Goal: Communication & Community: Answer question/provide support

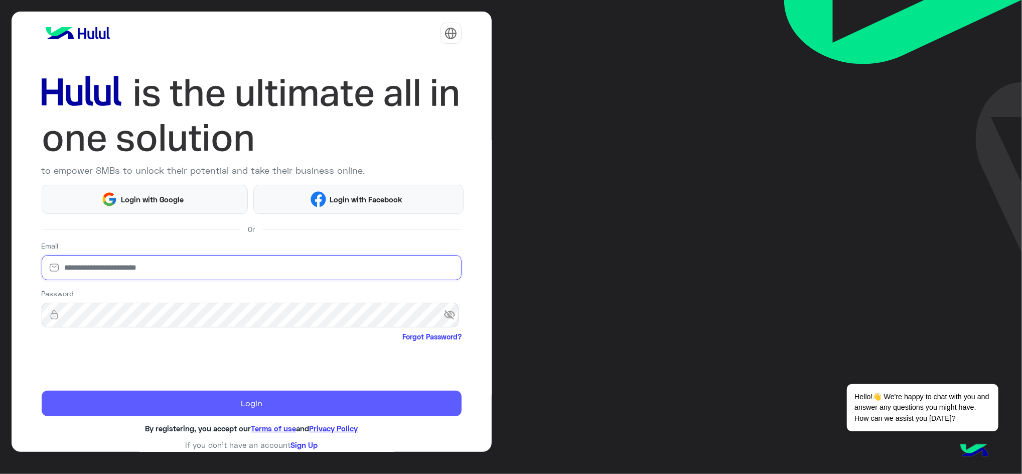
type input "**********"
click at [131, 355] on button "Login" at bounding box center [252, 403] width 420 height 26
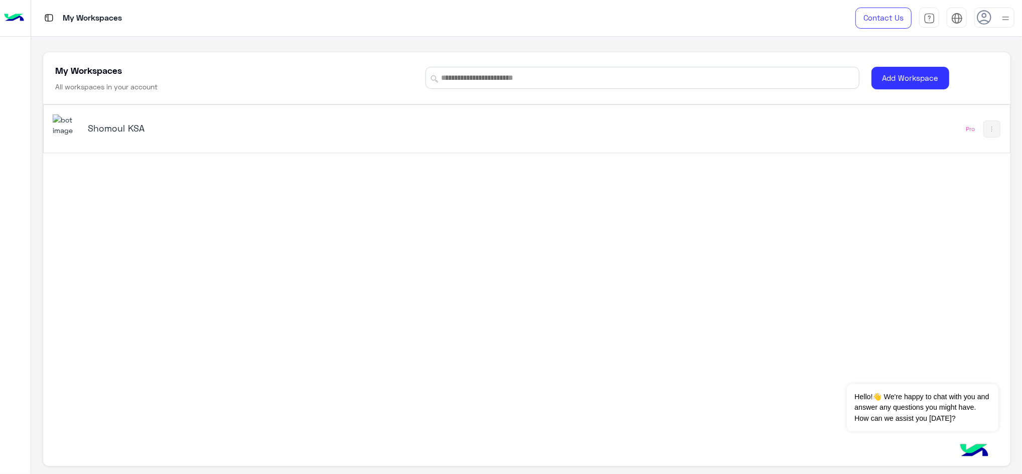
click at [101, 125] on h5 "Shomoul KSA" at bounding box center [258, 128] width 341 height 12
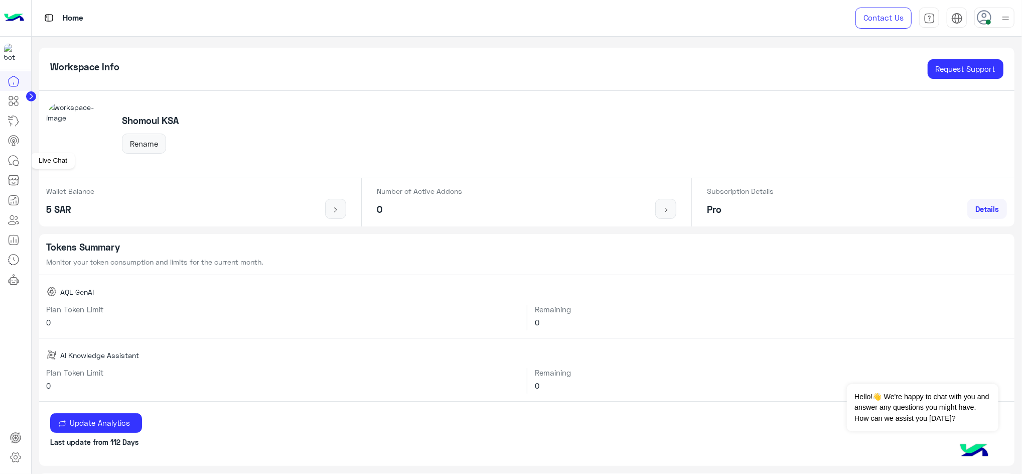
click at [20, 157] on link at bounding box center [13, 161] width 27 height 20
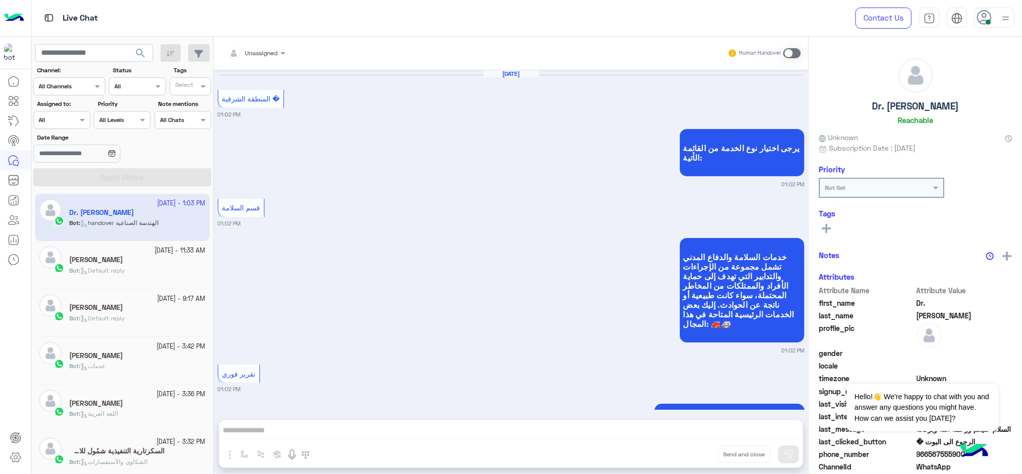
scroll to position [693, 0]
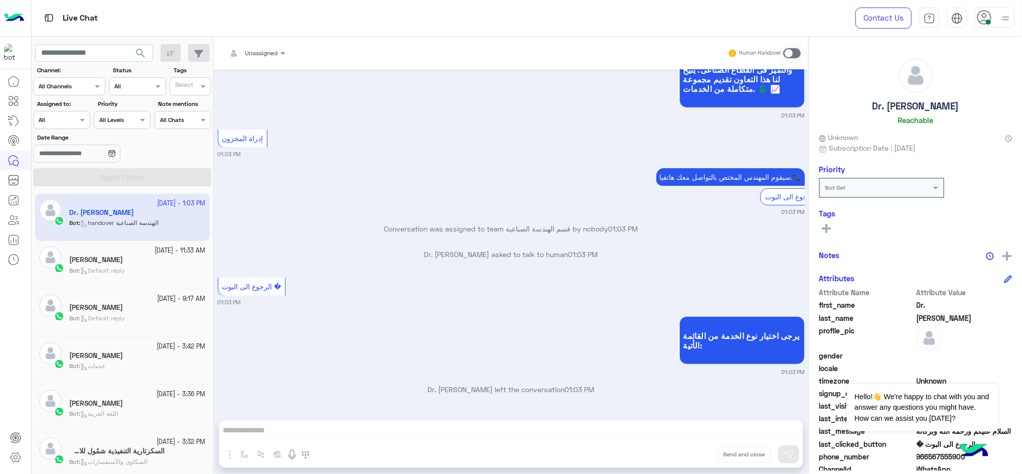
drag, startPoint x: 213, startPoint y: 226, endPoint x: 210, endPoint y: 250, distance: 23.7
click at [210, 250] on mat-drawer-container "search Channel: Channel All Channels Status Channel All Tags Select Assigned to…" at bounding box center [527, 257] width 991 height 441
click at [210, 250] on div "[DATE] - 1:03 PM Dr. [PERSON_NAME] Bot : handover الهندسة الصناعية [DATE] - 11:…" at bounding box center [123, 334] width 182 height 288
click at [179, 268] on div "Bot : Default reply" at bounding box center [137, 275] width 137 height 18
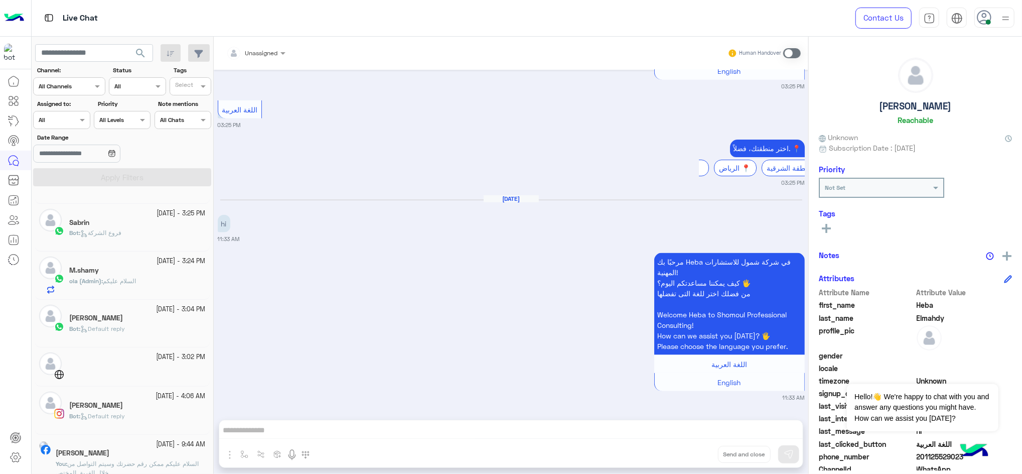
scroll to position [377, 0]
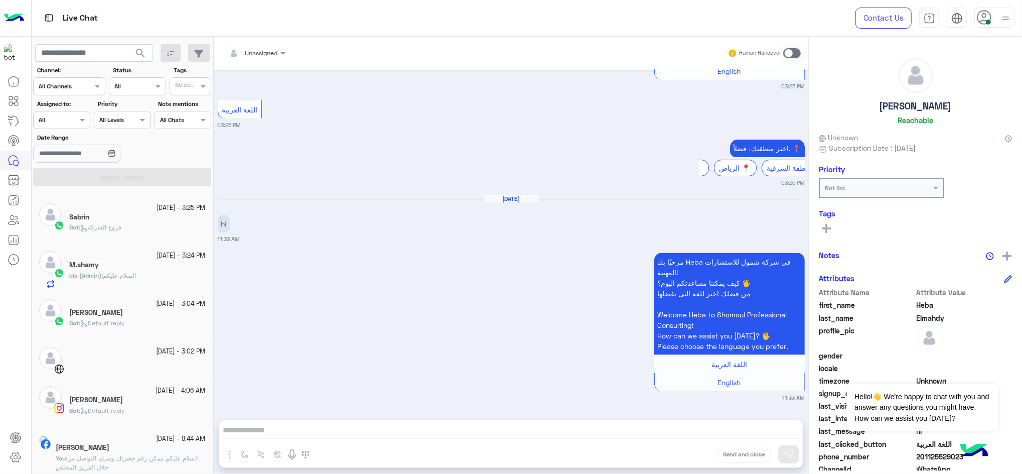
click at [145, 312] on div "[PERSON_NAME]" at bounding box center [137, 313] width 137 height 11
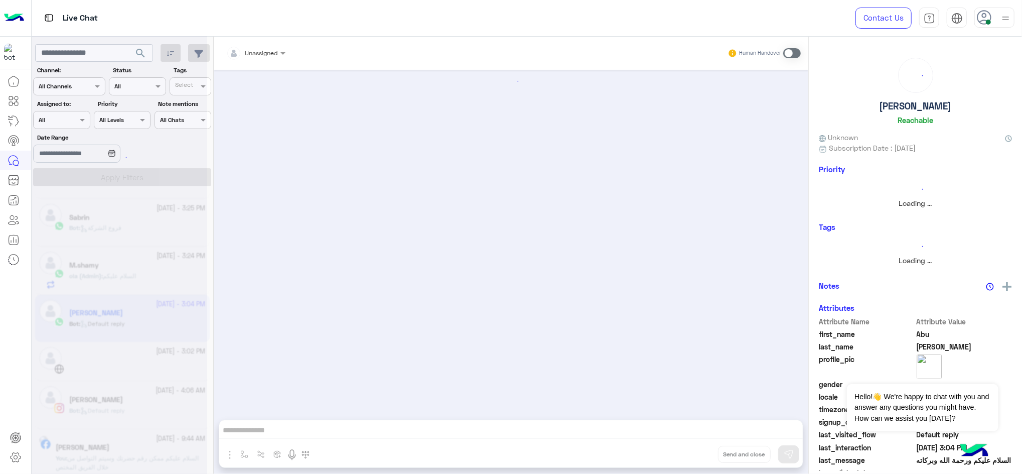
scroll to position [378, 0]
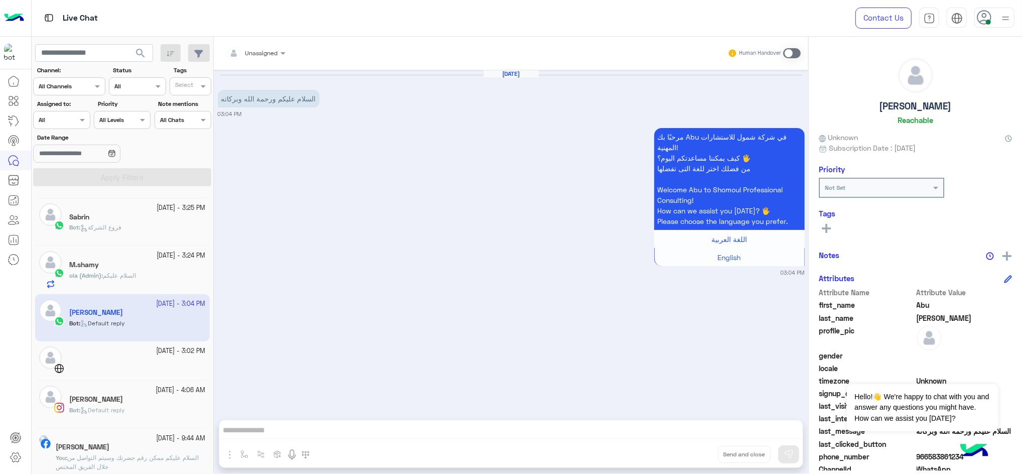
click at [157, 354] on small "[DATE] - 3:02 PM" at bounding box center [181, 351] width 49 height 10
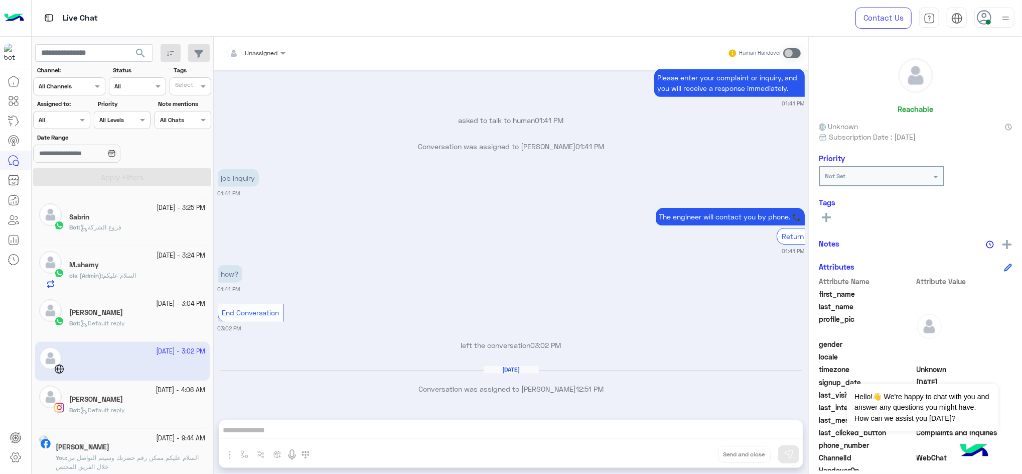
scroll to position [794, 0]
click at [153, 351] on app-inbox-user "[DATE] - 3:02 PM" at bounding box center [122, 361] width 175 height 39
drag, startPoint x: 153, startPoint y: 351, endPoint x: 111, endPoint y: 351, distance: 41.7
click at [111, 351] on app-inbox-user "[DATE] - 3:02 PM" at bounding box center [122, 361] width 175 height 39
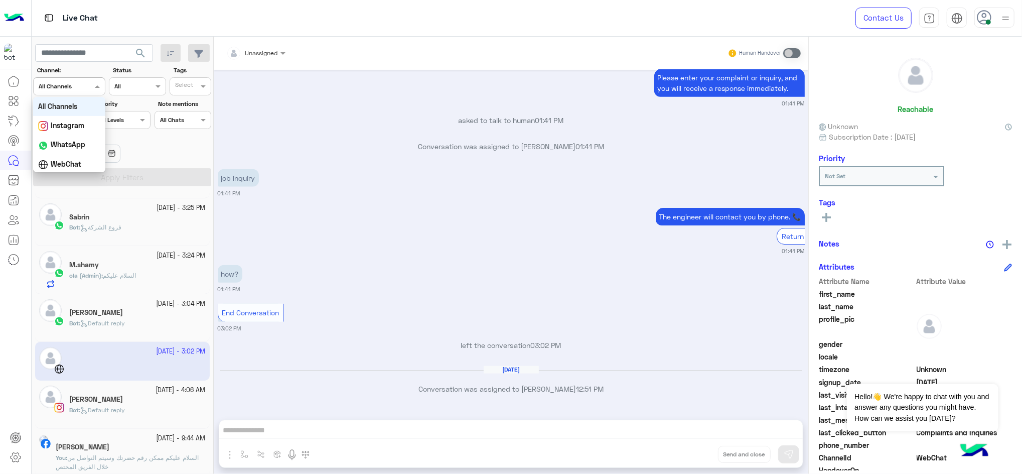
click at [89, 87] on div at bounding box center [69, 85] width 71 height 10
click at [169, 355] on div "[PERSON_NAME]" at bounding box center [131, 448] width 150 height 11
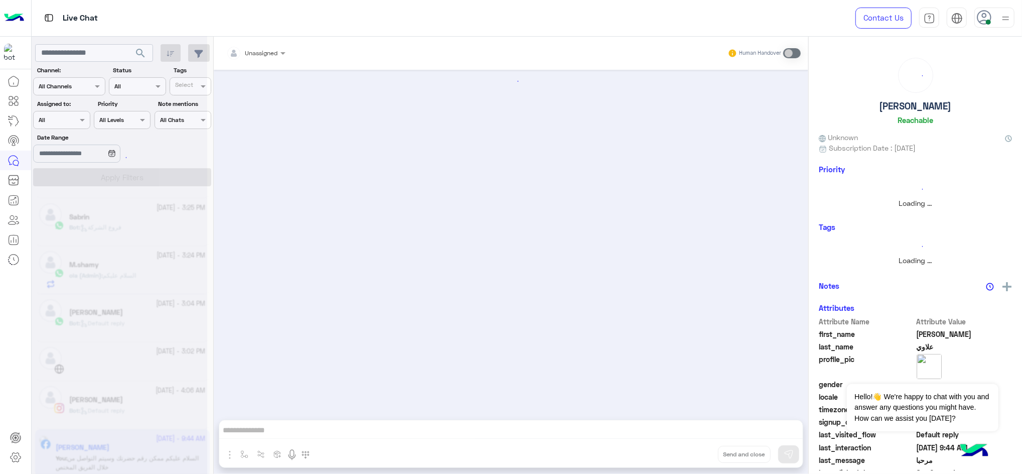
scroll to position [234, 0]
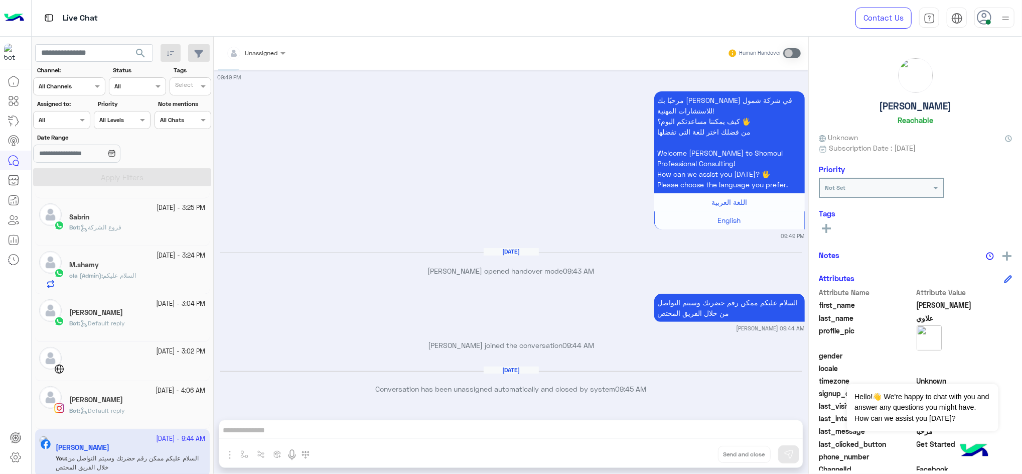
click at [154, 355] on div at bounding box center [137, 367] width 137 height 18
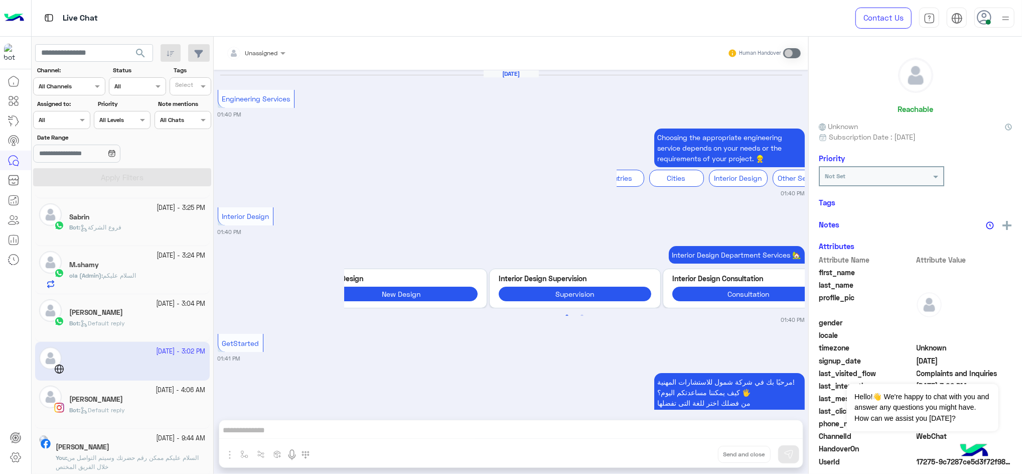
scroll to position [794, 0]
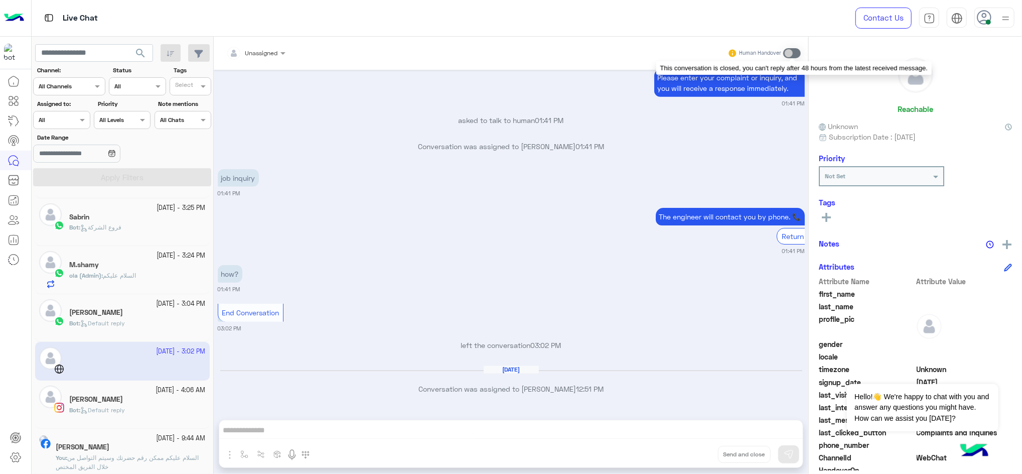
click at [766, 51] on span at bounding box center [792, 53] width 18 height 10
click at [603, 294] on div "[DATE] Engineering Services 01:40 PM Choosing the appropriate engineering servi…" at bounding box center [511, 240] width 595 height 340
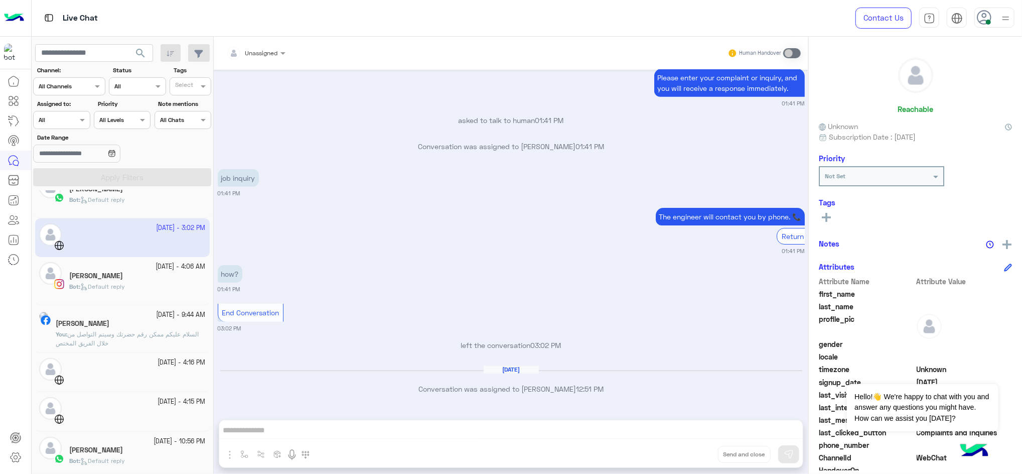
scroll to position [506, 0]
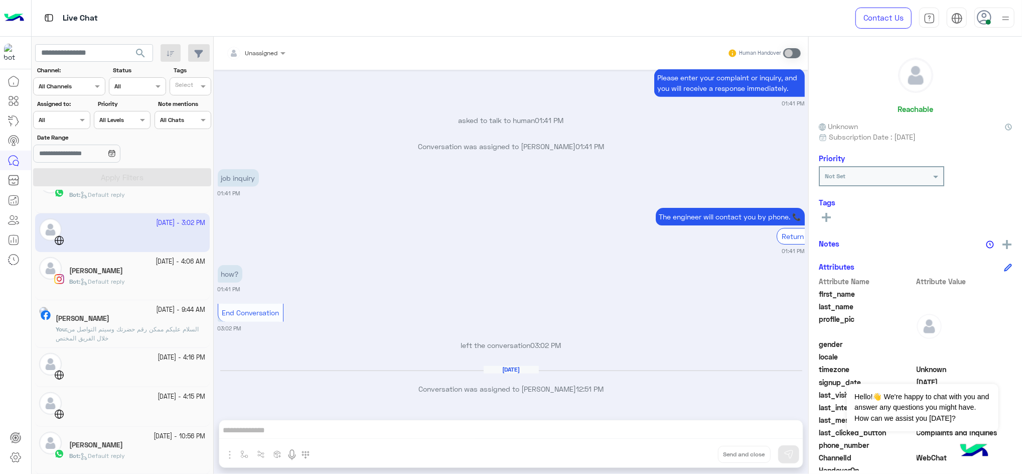
click at [145, 288] on div "Bot : Default reply" at bounding box center [137, 286] width 137 height 18
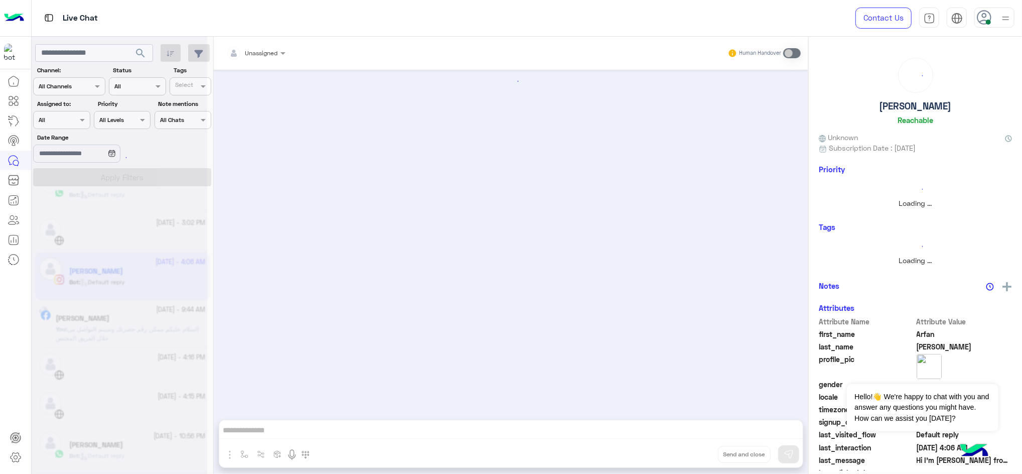
scroll to position [75, 0]
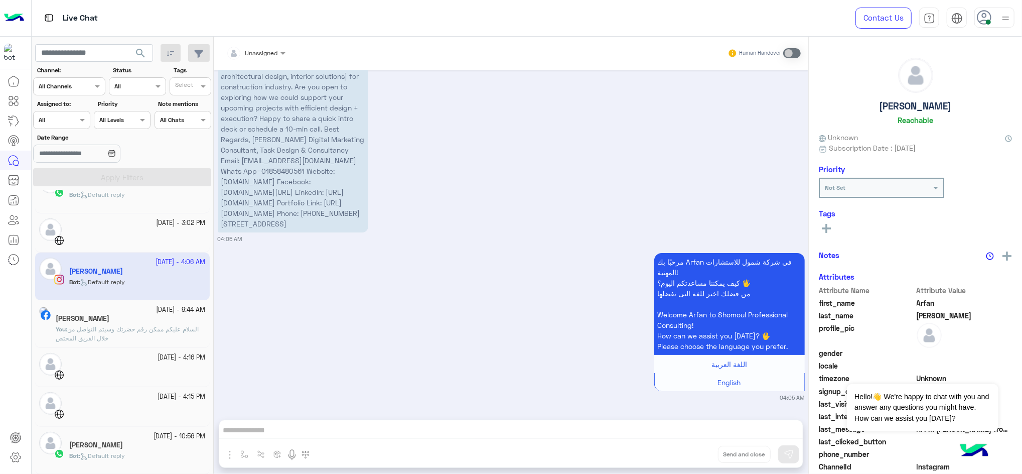
click at [138, 326] on span "السلام عليكم ممكن رقم حضرتك وسيتم التواصل من خلال الفريق المختص" at bounding box center [127, 333] width 143 height 17
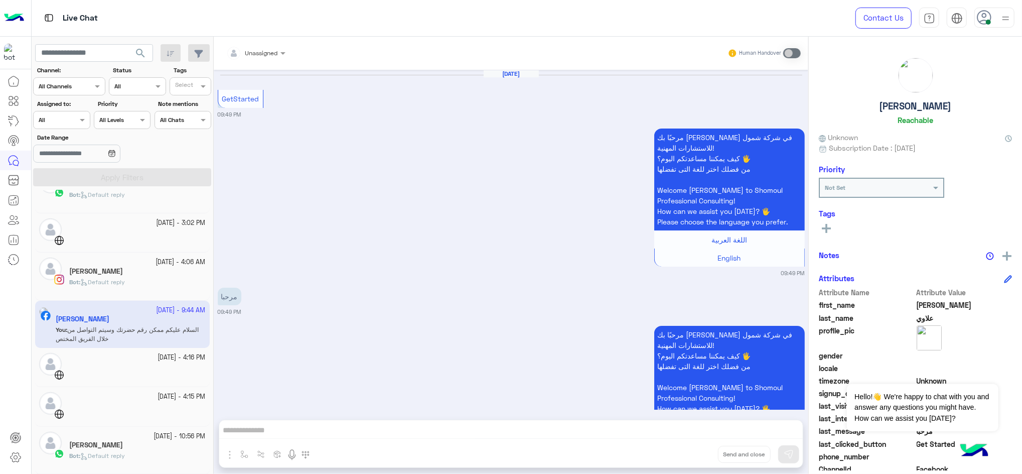
scroll to position [234, 0]
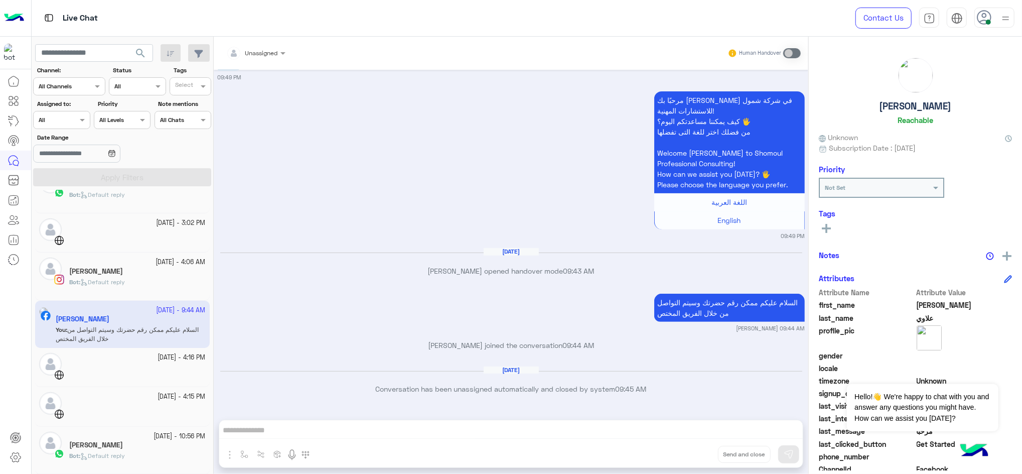
click at [156, 355] on div at bounding box center [137, 373] width 137 height 18
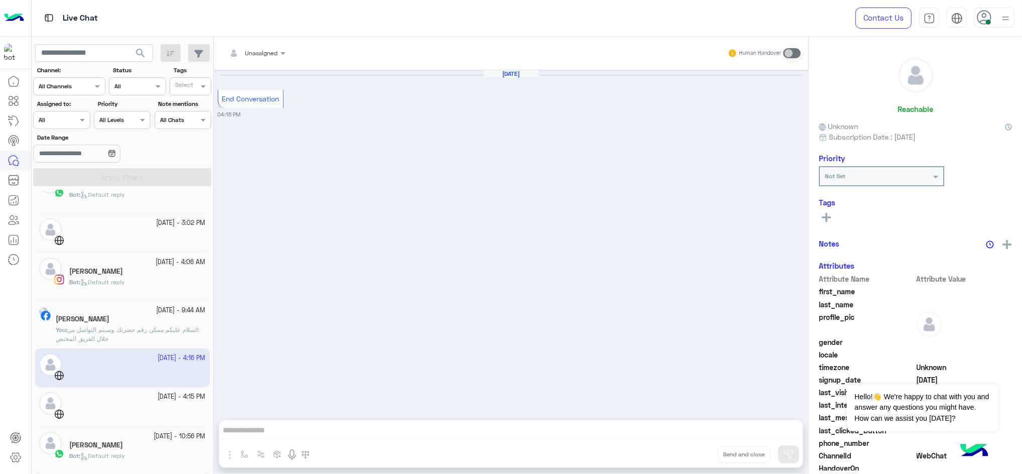
click at [158, 355] on small "[DATE] - 4:15 PM" at bounding box center [182, 397] width 48 height 10
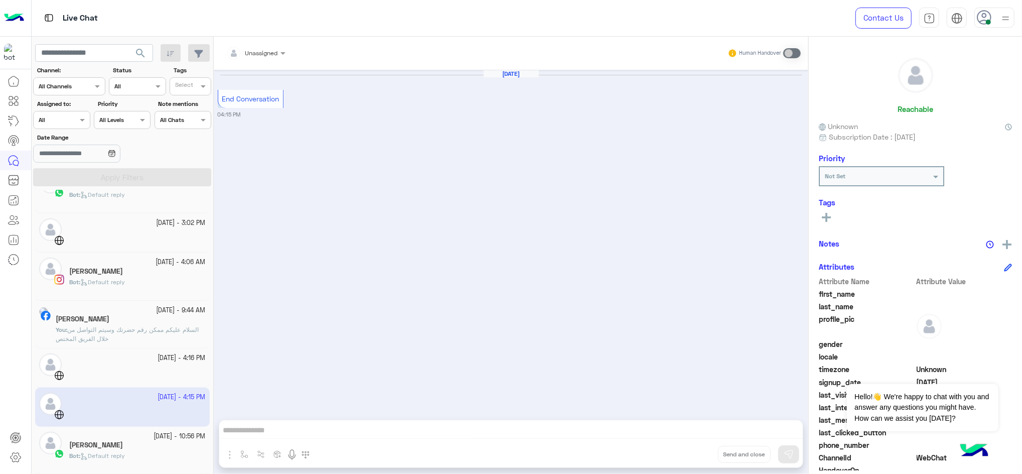
click at [123, 355] on h5 "[PERSON_NAME]" at bounding box center [96, 445] width 54 height 9
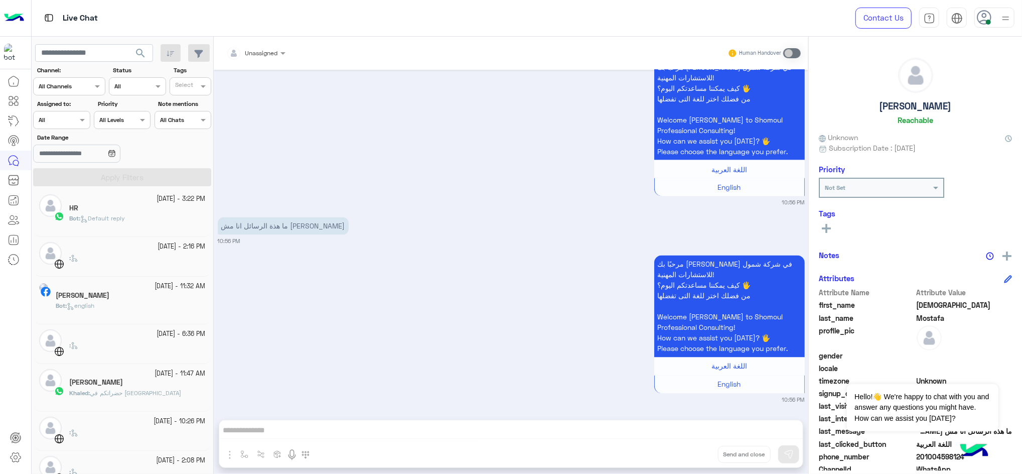
scroll to position [1422, 0]
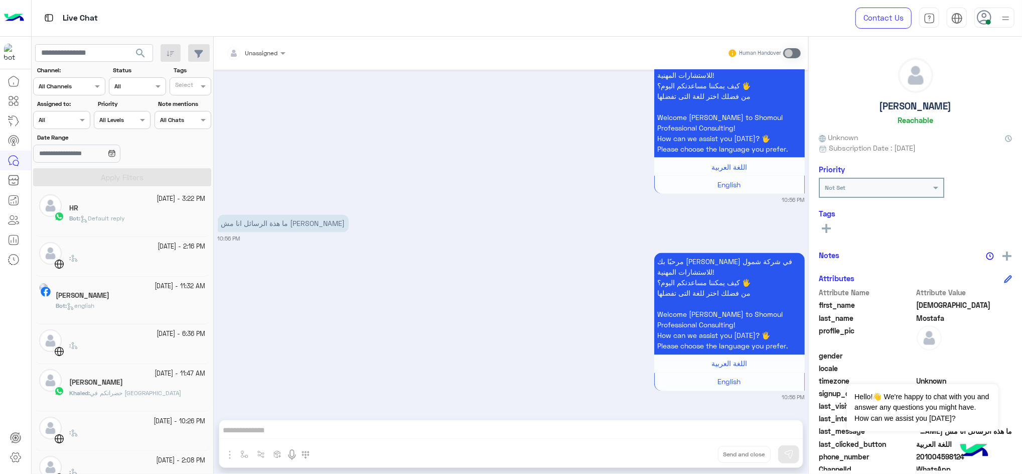
click at [229, 355] on div "Unassigned Human Handover [DATE] 10:55 PM 10:55 PM 10:55 PM 10:55 PM مرحبًا بك …" at bounding box center [511, 257] width 595 height 441
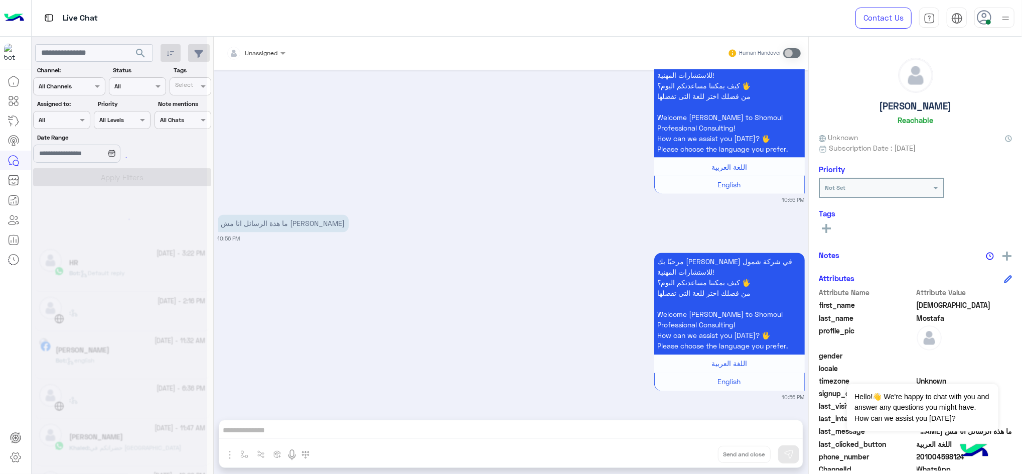
scroll to position [5, 0]
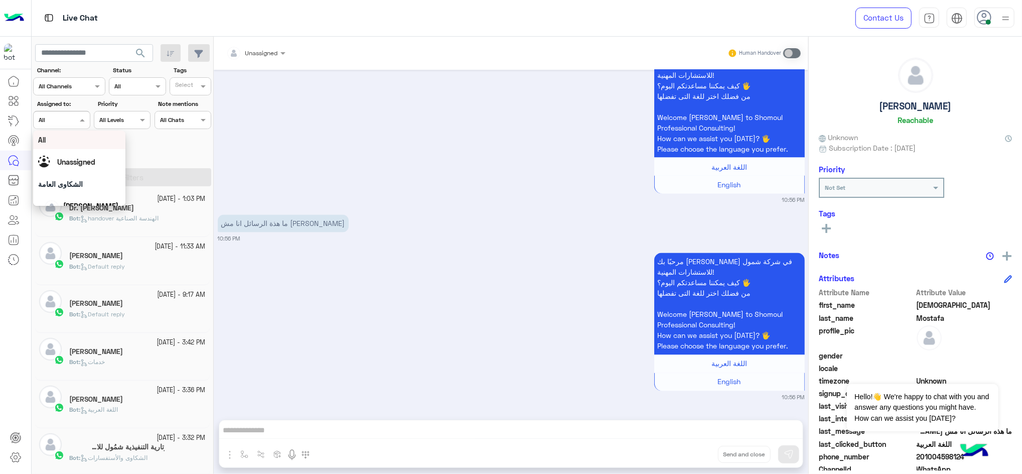
click at [84, 118] on span at bounding box center [83, 119] width 13 height 11
click at [95, 191] on span "[PERSON_NAME]" at bounding box center [90, 191] width 55 height 9
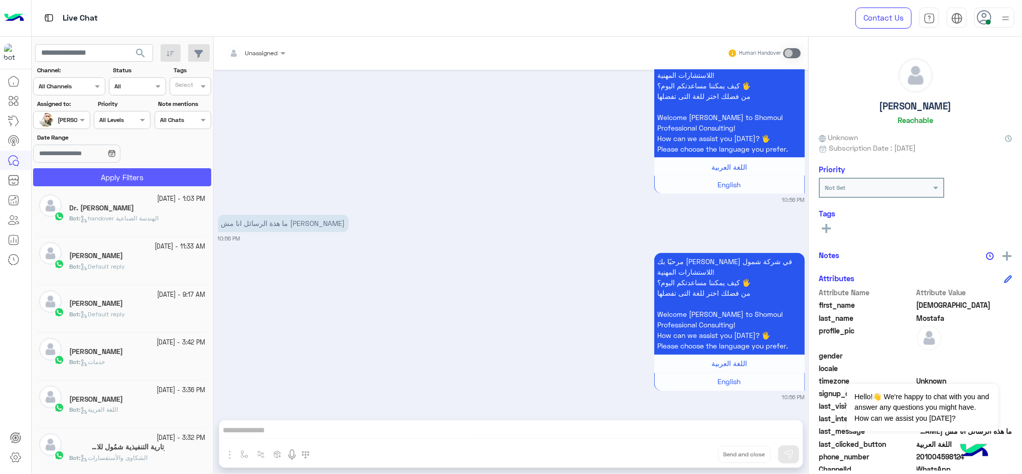
click at [93, 175] on button "Apply Filters" at bounding box center [122, 177] width 178 height 18
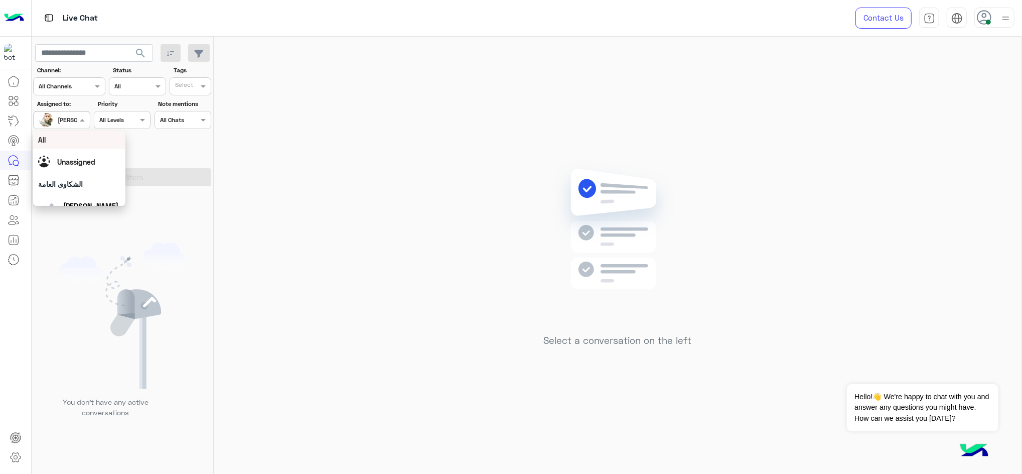
click at [68, 115] on div at bounding box center [62, 119] width 56 height 10
click at [107, 156] on div "Unassigned" at bounding box center [79, 162] width 82 height 18
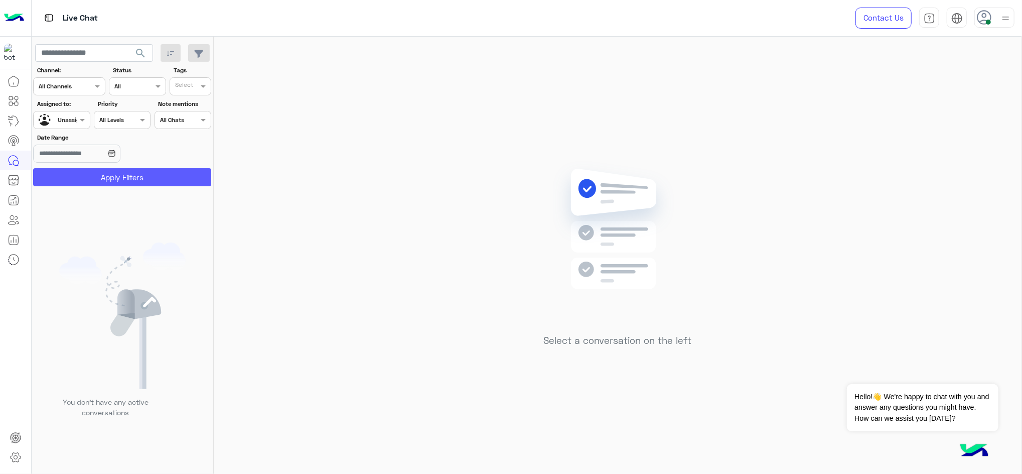
click at [120, 172] on button "Apply Filters" at bounding box center [122, 177] width 178 height 18
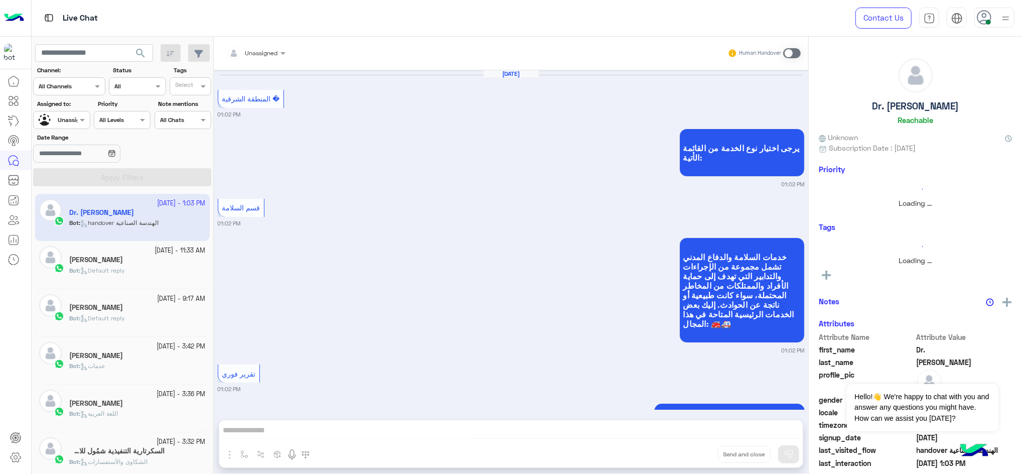
scroll to position [693, 0]
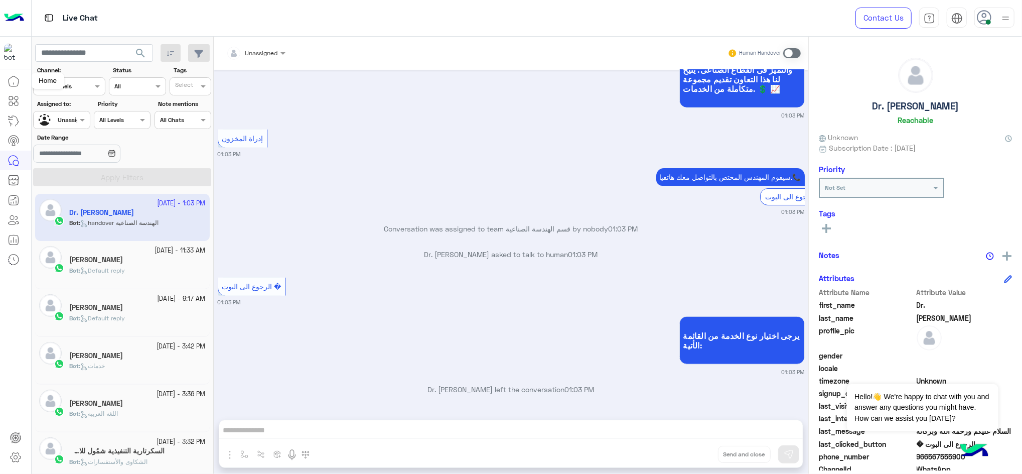
click at [10, 87] on link at bounding box center [13, 81] width 27 height 20
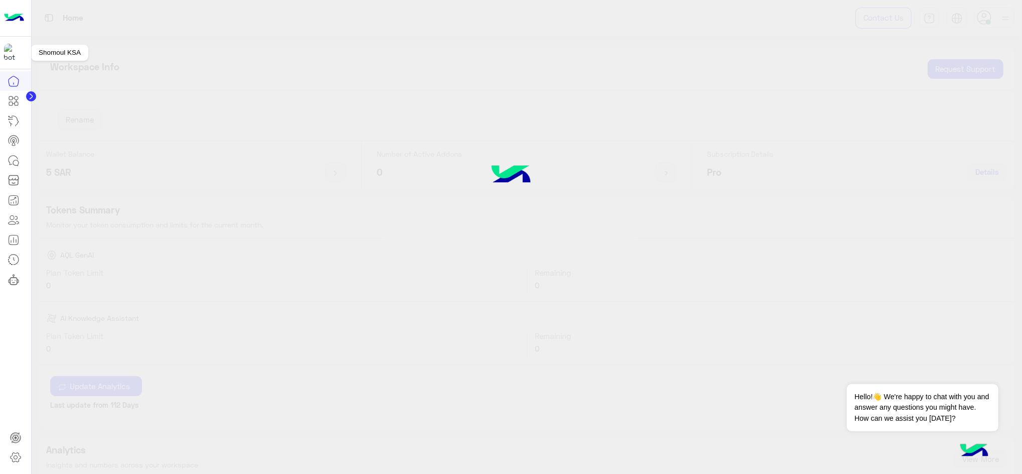
click at [11, 47] on img at bounding box center [13, 53] width 18 height 18
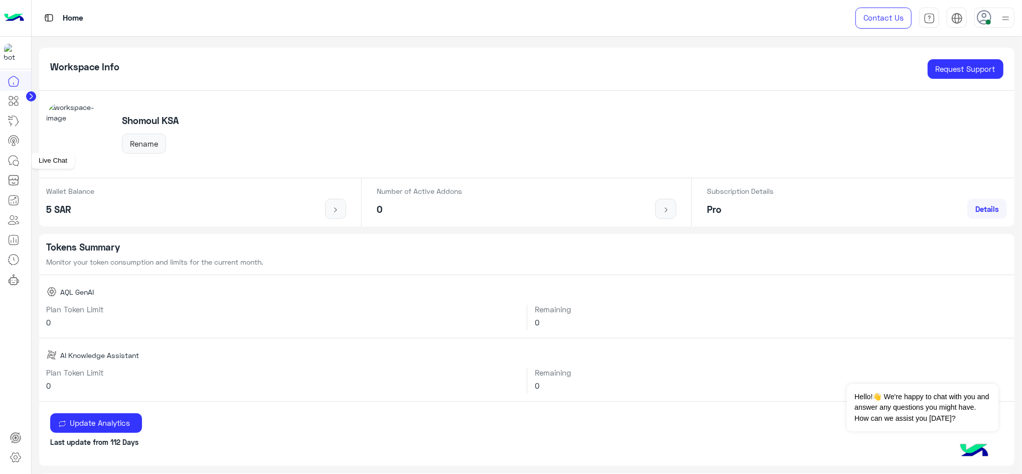
click at [14, 159] on icon at bounding box center [14, 161] width 12 height 12
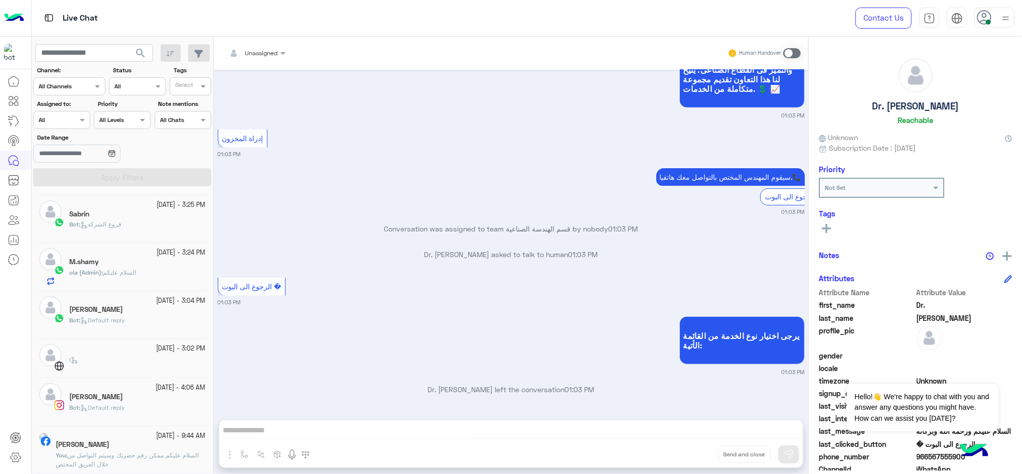
scroll to position [381, 0]
click at [154, 314] on div "[PERSON_NAME]" at bounding box center [137, 310] width 137 height 11
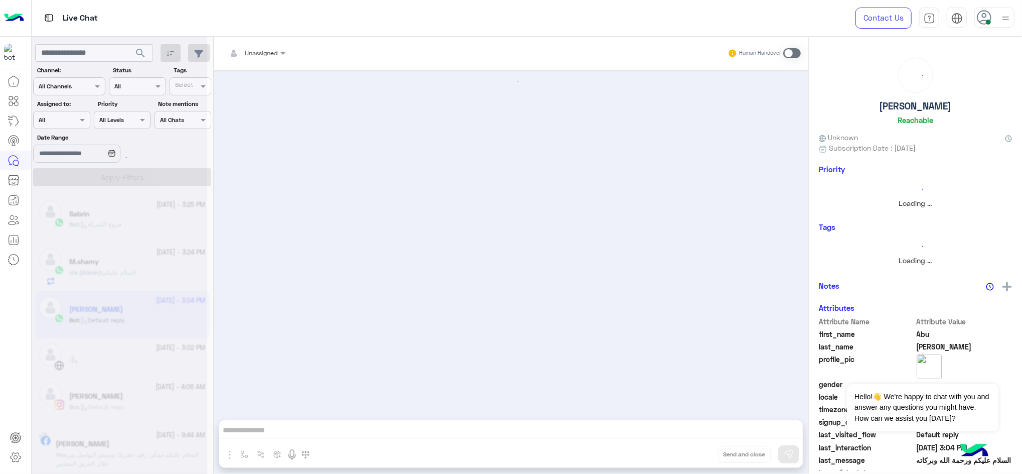
scroll to position [381, 0]
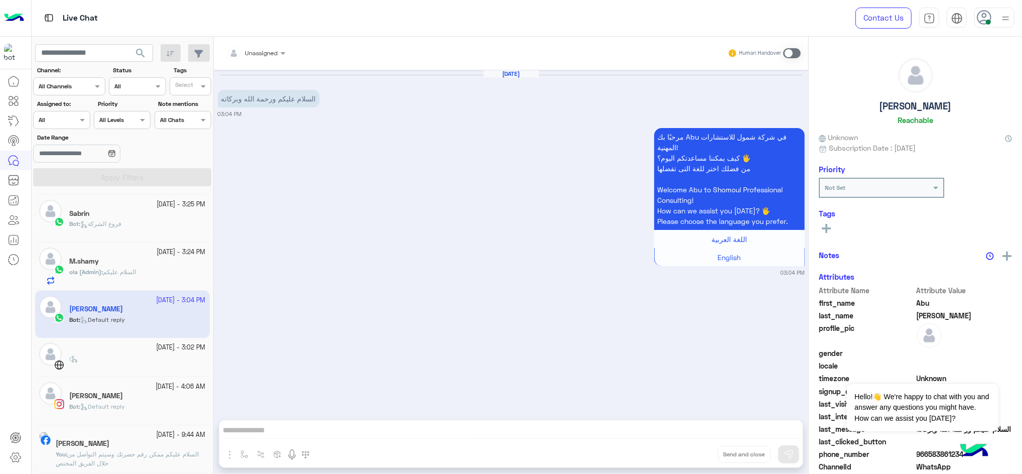
click at [157, 348] on small "[DATE] - 3:02 PM" at bounding box center [181, 348] width 49 height 10
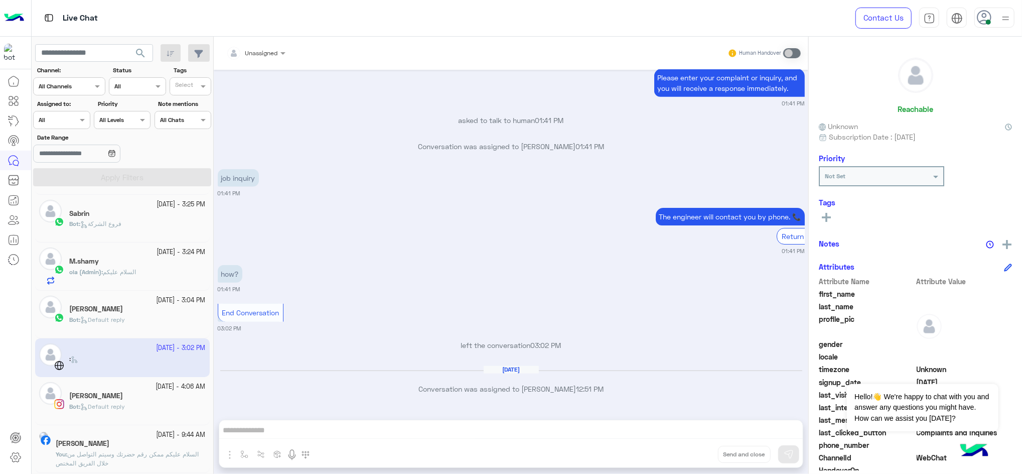
click at [125, 352] on app-inbox-user "[DATE] - 3:02 PM :" at bounding box center [122, 357] width 175 height 39
drag, startPoint x: 125, startPoint y: 352, endPoint x: 70, endPoint y: 358, distance: 55.6
click at [70, 355] on app-inbox-user "[DATE] - 3:02 PM :" at bounding box center [122, 357] width 175 height 39
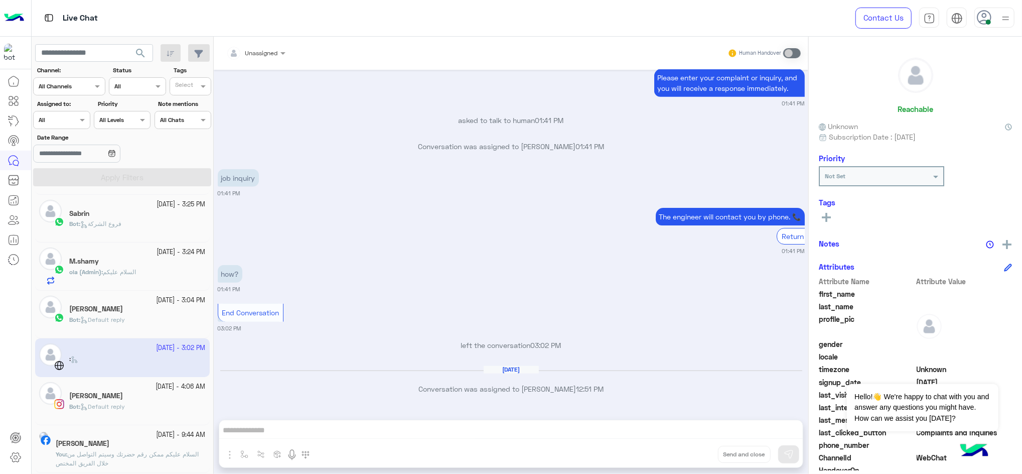
click at [70, 355] on app-inbox-user "[DATE] - 3:02 PM :" at bounding box center [122, 357] width 175 height 39
drag, startPoint x: 70, startPoint y: 358, endPoint x: 124, endPoint y: 367, distance: 55.4
click at [124, 355] on app-inbox-user "[DATE] - 3:02 PM :" at bounding box center [122, 357] width 175 height 39
click at [125, 355] on span "Bot : Default reply" at bounding box center [97, 407] width 56 height 8
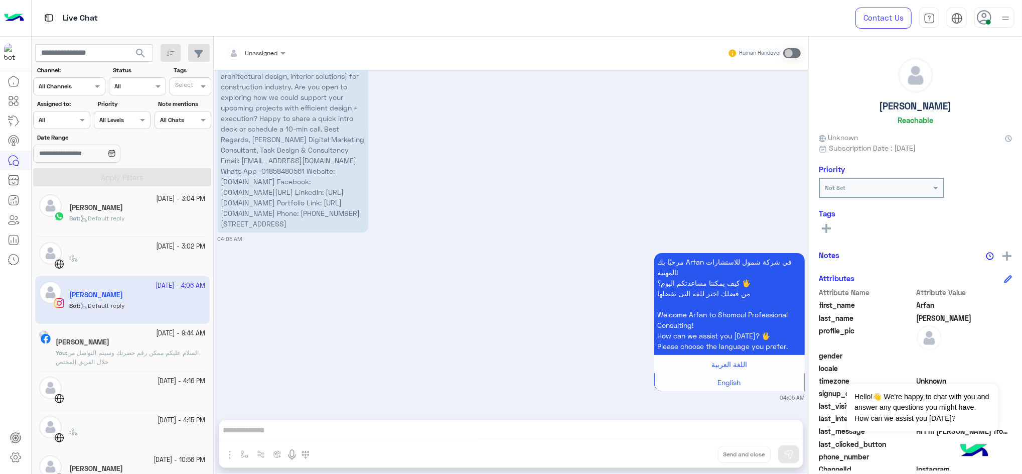
scroll to position [493, 0]
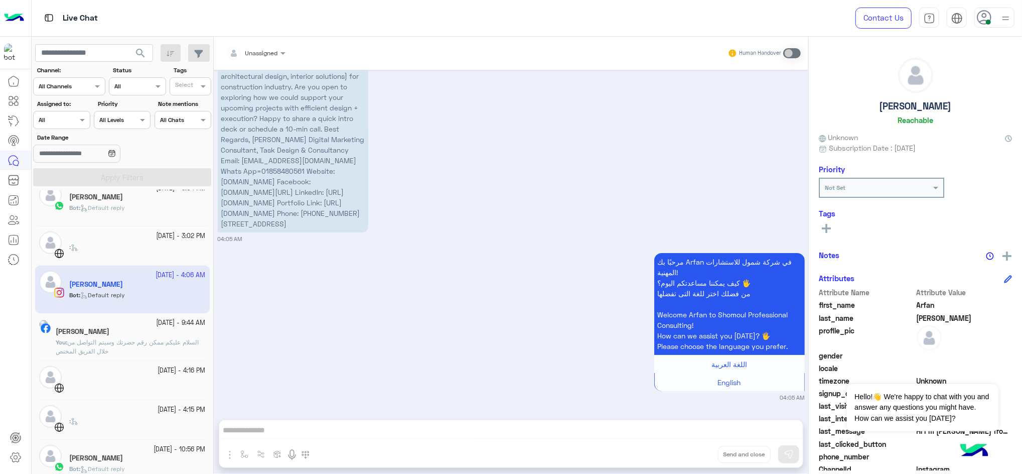
click at [162, 342] on span "السلام عليكم ممكن رقم حضرتك وسيتم التواصل من خلال الفريق المختص" at bounding box center [127, 346] width 143 height 17
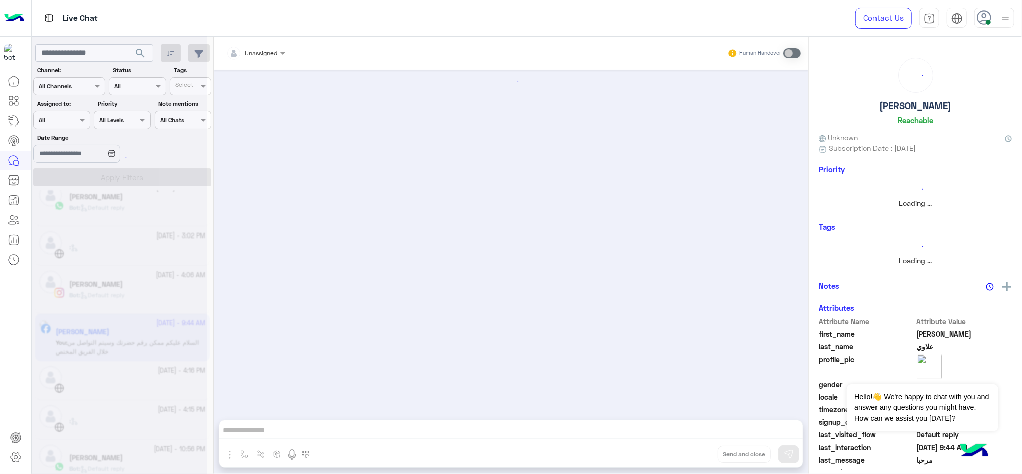
scroll to position [234, 0]
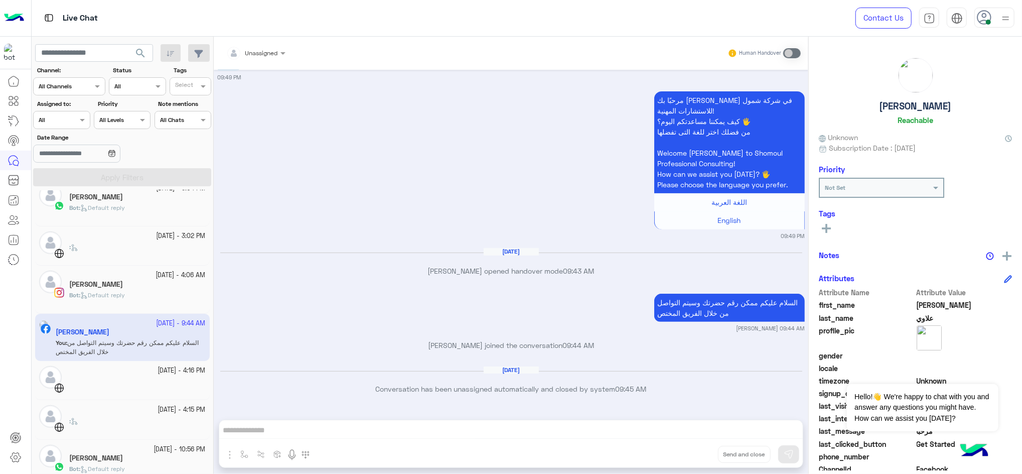
drag, startPoint x: 213, startPoint y: 370, endPoint x: 207, endPoint y: 407, distance: 37.6
click at [207, 355] on mat-drawer-container "search Channel: Channel All Channels Status Channel All Tags Select Assigned to…" at bounding box center [527, 257] width 991 height 441
drag, startPoint x: 207, startPoint y: 407, endPoint x: 340, endPoint y: 147, distance: 292.3
click at [340, 147] on div "مرحبًا بك [PERSON_NAME] في شركة شمول للاستشارات المهنية! كيف يمكننا مساعدتكم [D…" at bounding box center [511, 164] width 587 height 151
click at [339, 147] on div "مرحبًا بك [PERSON_NAME] في شركة شمول للاستشارات المهنية! كيف يمكننا مساعدتكم [D…" at bounding box center [511, 164] width 587 height 151
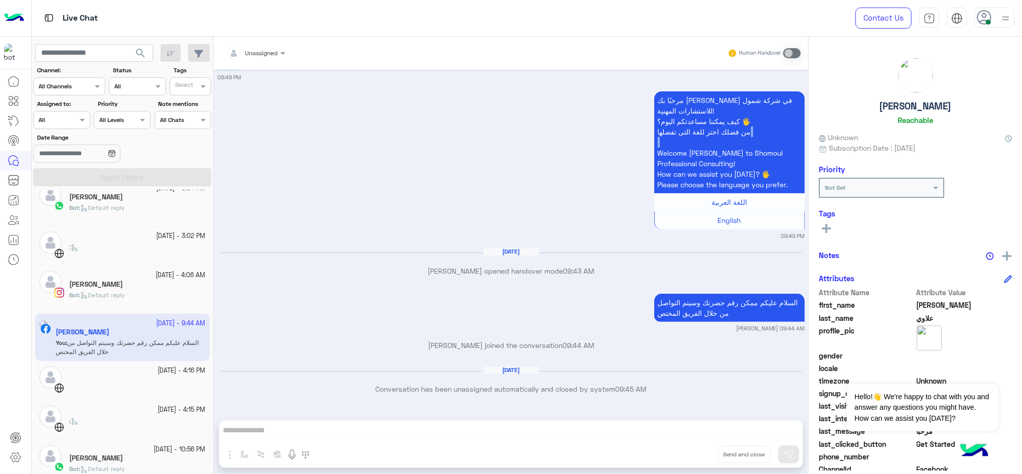
click at [339, 147] on div "مرحبًا بك [PERSON_NAME] في شركة شمول للاستشارات المهنية! كيف يمكننا مساعدتكم [D…" at bounding box center [511, 164] width 587 height 151
click at [167, 355] on small "[DATE] - 4:16 PM" at bounding box center [182, 371] width 48 height 10
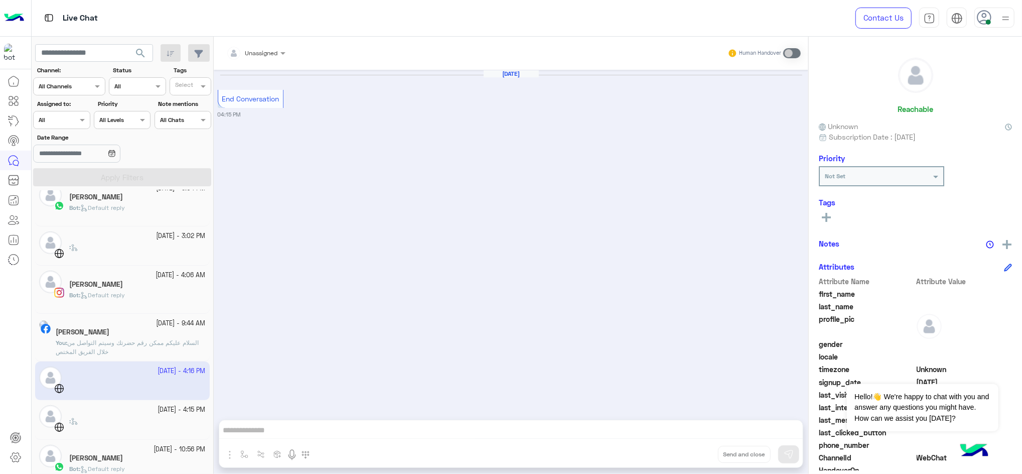
click at [158, 355] on small "[DATE] - 4:15 PM" at bounding box center [182, 410] width 48 height 10
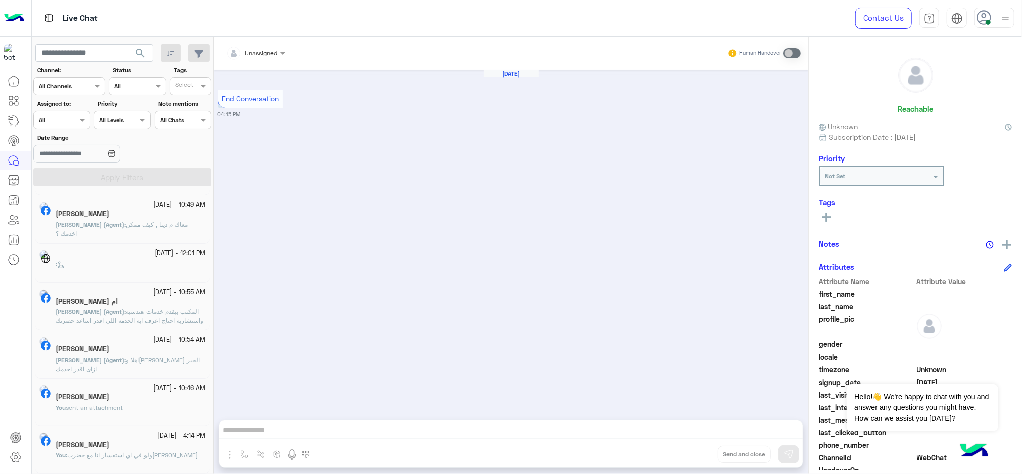
scroll to position [5, 0]
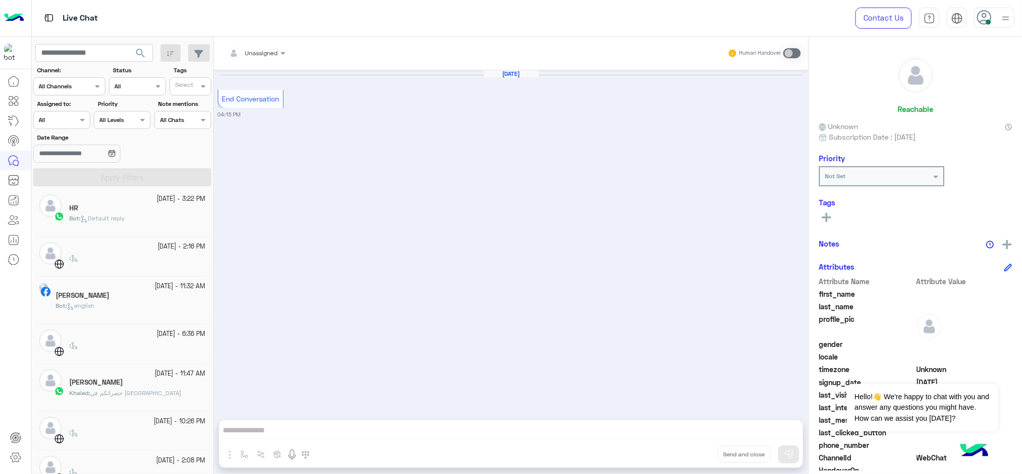
click at [148, 355] on div "[PERSON_NAME]" at bounding box center [137, 383] width 137 height 11
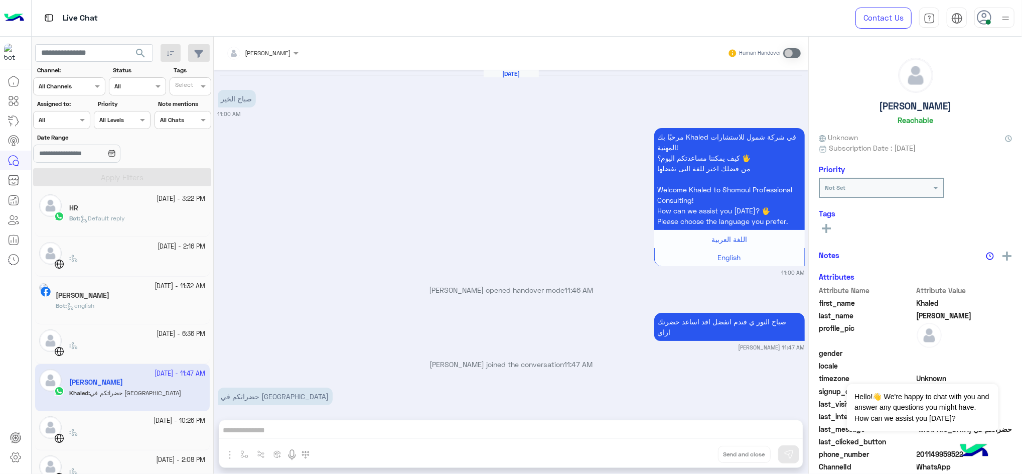
scroll to position [90, 0]
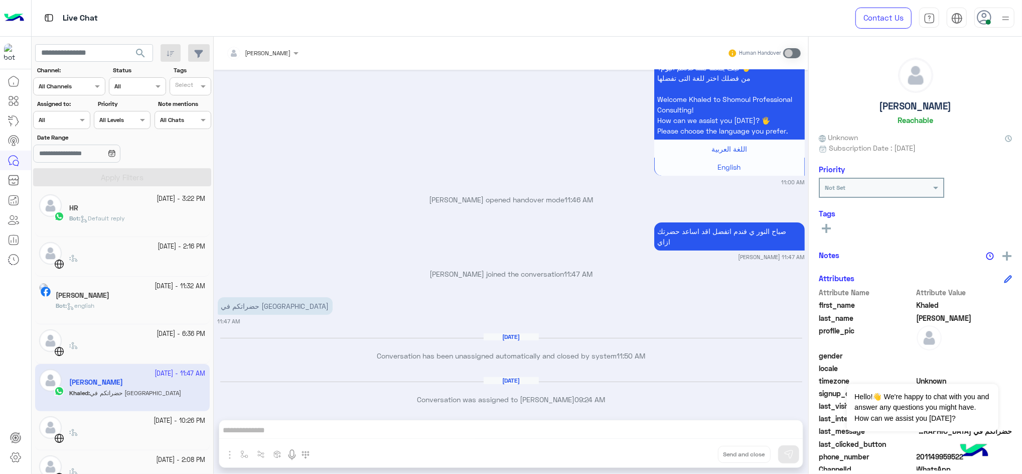
click at [475, 355] on div "[PERSON_NAME] Human Handover [DATE] صباح الخير 11:00 AM مرحبًا بك Khaled في شرك…" at bounding box center [511, 257] width 595 height 441
click at [60, 89] on input "text" at bounding box center [57, 85] width 37 height 9
click at [67, 115] on div at bounding box center [62, 119] width 56 height 10
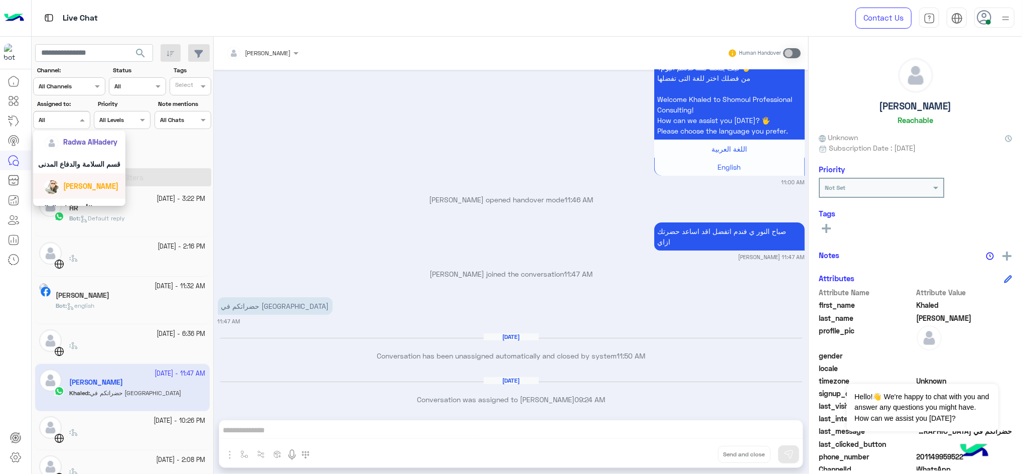
click at [92, 195] on div "[PERSON_NAME]" at bounding box center [79, 186] width 92 height 26
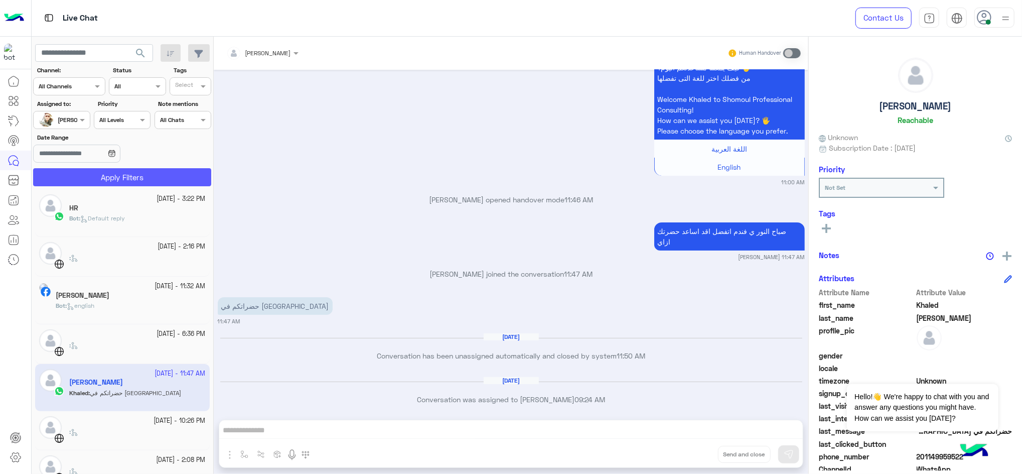
click at [119, 182] on button "Apply Filters" at bounding box center [122, 177] width 178 height 18
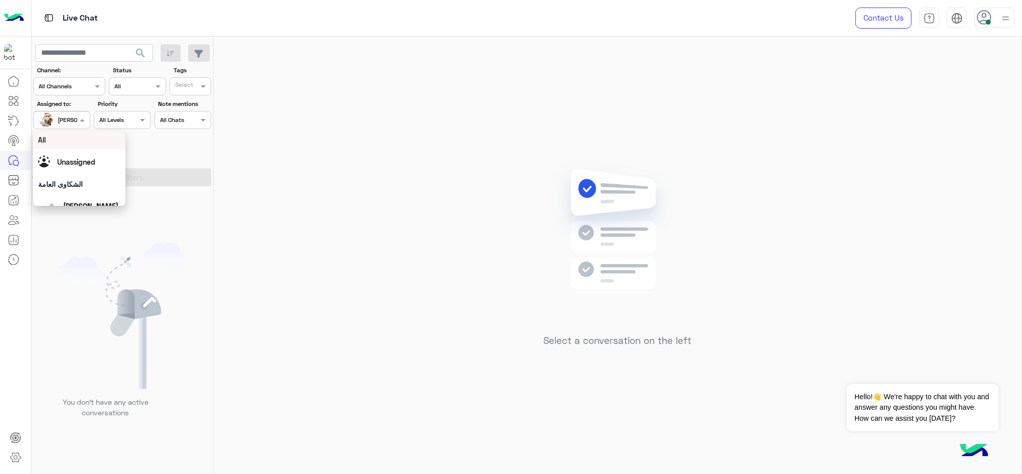
click at [73, 111] on div "[PERSON_NAME]" at bounding box center [58, 120] width 38 height 20
click at [85, 159] on span "Unassigned" at bounding box center [76, 162] width 38 height 9
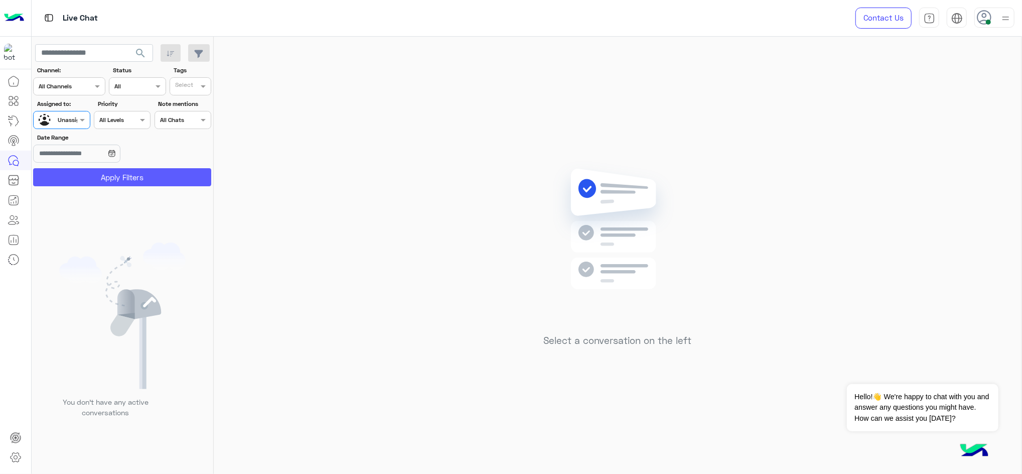
click at [122, 176] on button "Apply Filters" at bounding box center [122, 177] width 178 height 18
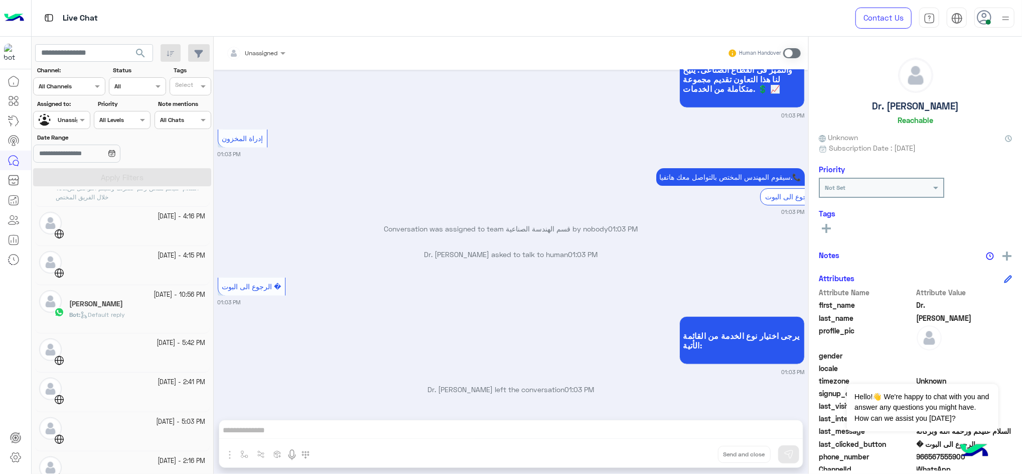
scroll to position [600, 0]
click at [154, 296] on small "[DATE] - 10:56 PM" at bounding box center [180, 295] width 52 height 10
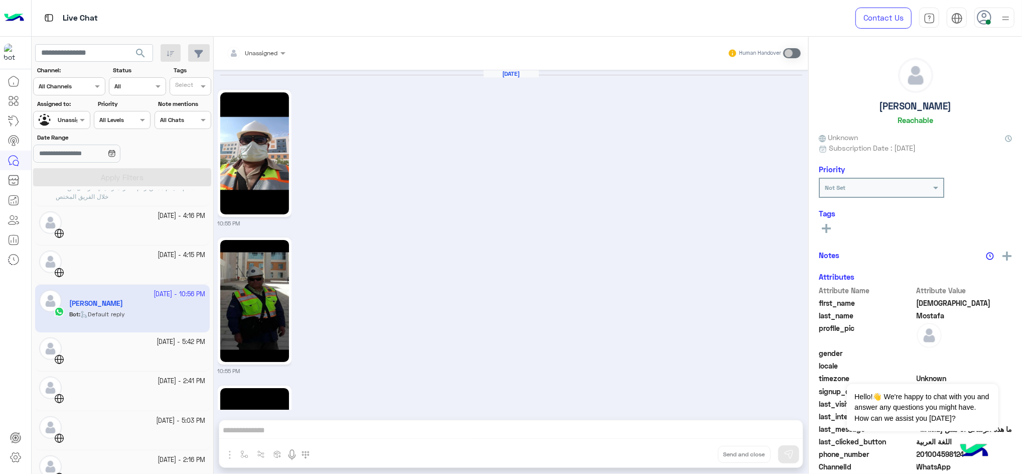
scroll to position [1422, 0]
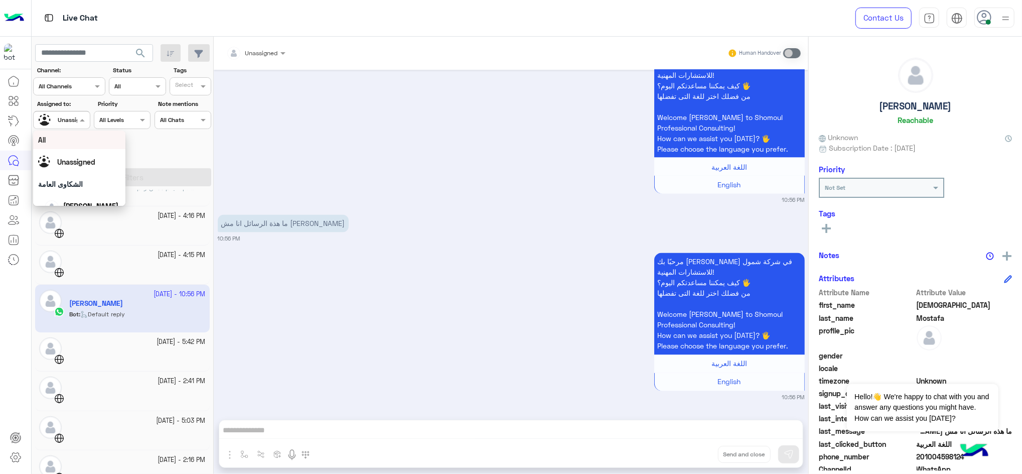
click at [75, 118] on div at bounding box center [62, 119] width 56 height 10
click at [80, 162] on span "Unassigned" at bounding box center [76, 162] width 38 height 9
click at [74, 117] on div at bounding box center [62, 119] width 56 height 10
click at [324, 146] on div "مرحبًا بك [PERSON_NAME] في شركة شمول للاستشارات المهنية! كيف يمكننا مساعدتكم [D…" at bounding box center [511, 128] width 587 height 151
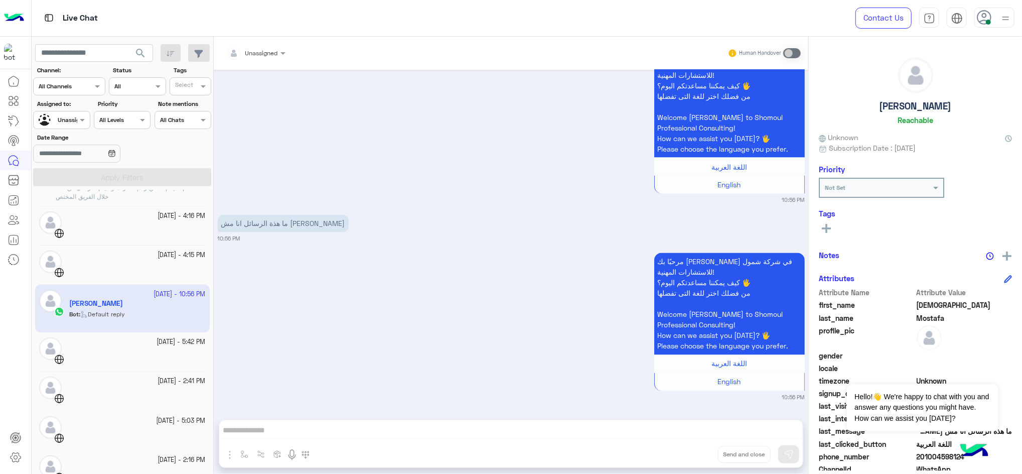
click at [157, 294] on app-inbox-user "[DATE] - 10:56 PM [PERSON_NAME] : Default reply" at bounding box center [122, 308] width 175 height 47
click at [60, 121] on input "text" at bounding box center [50, 118] width 23 height 9
click at [94, 182] on span "[PERSON_NAME]" at bounding box center [90, 180] width 55 height 9
click at [102, 178] on button "Apply Filters" at bounding box center [122, 177] width 178 height 18
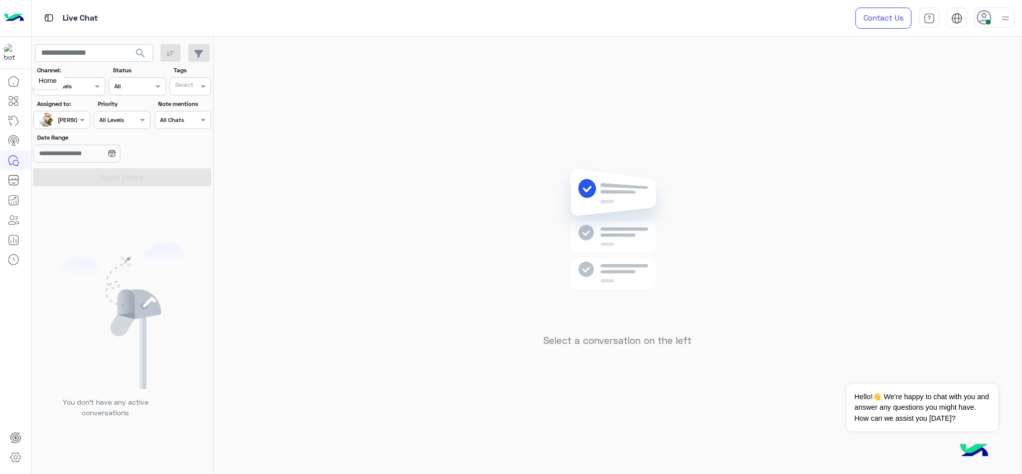
click at [14, 84] on icon at bounding box center [14, 81] width 12 height 12
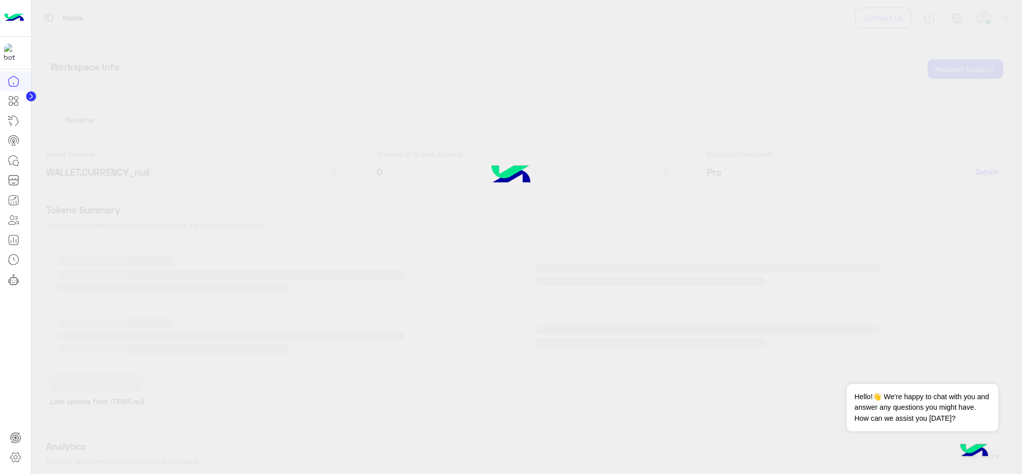
click at [14, 84] on icon at bounding box center [14, 81] width 12 height 12
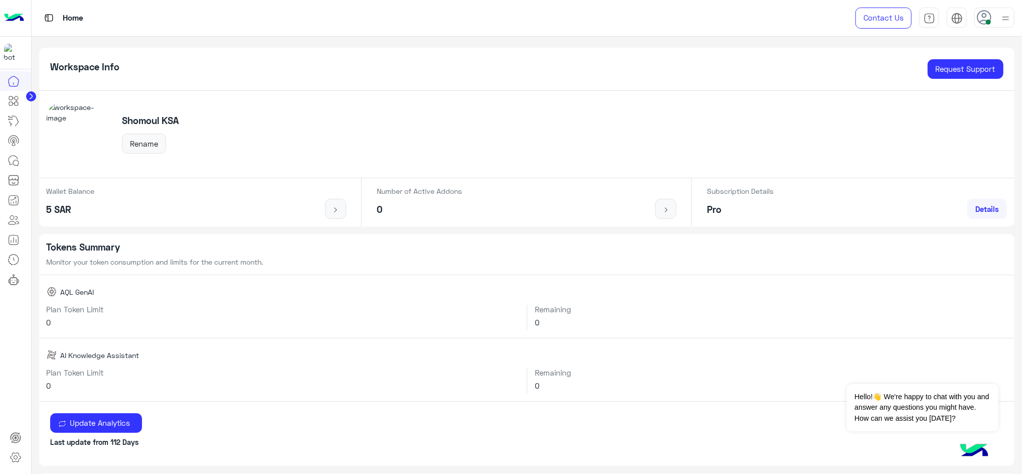
click at [766, 17] on img at bounding box center [1006, 18] width 13 height 13
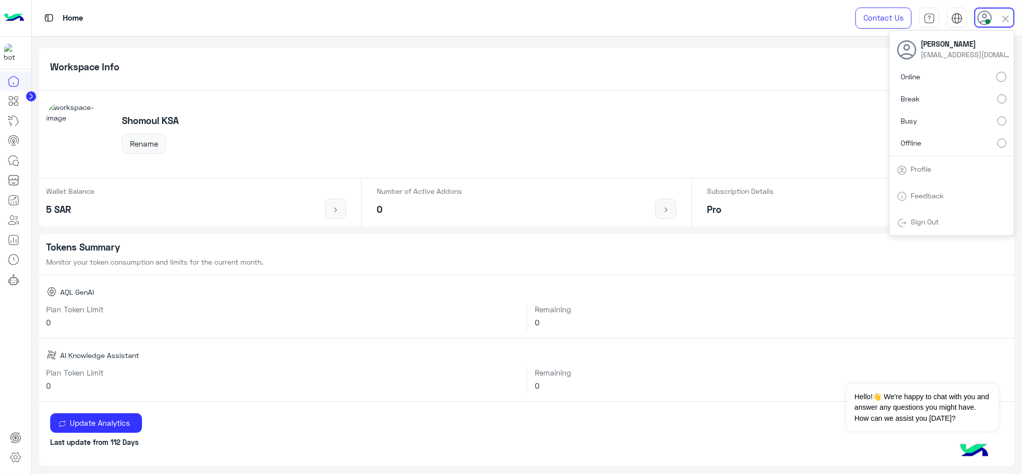
click at [766, 168] on div "Profile" at bounding box center [952, 169] width 124 height 27
click at [14, 222] on icon at bounding box center [14, 220] width 12 height 12
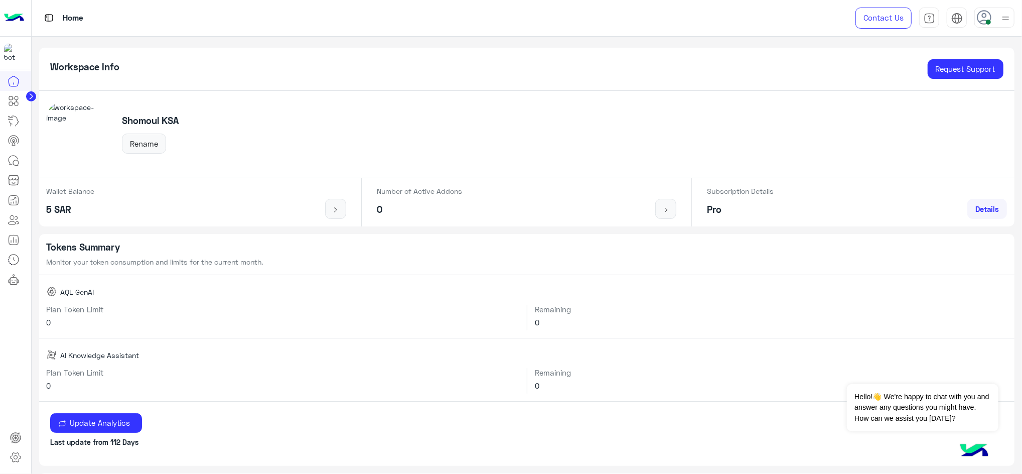
click at [14, 222] on icon at bounding box center [14, 220] width 12 height 12
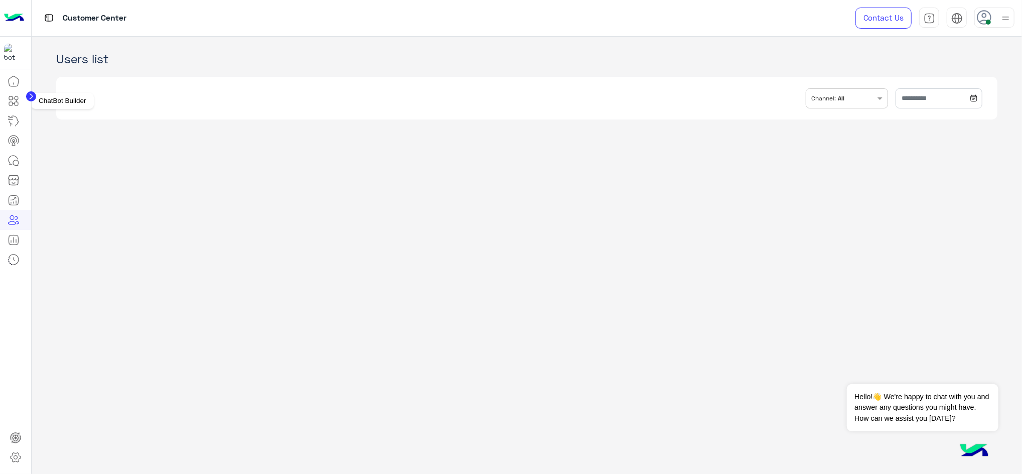
click at [12, 98] on icon at bounding box center [11, 98] width 4 height 4
click at [13, 169] on link at bounding box center [13, 161] width 27 height 20
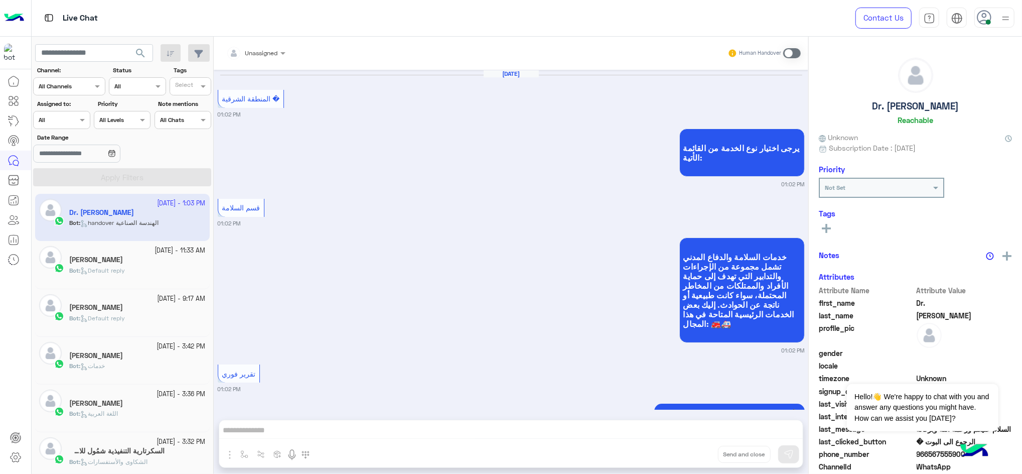
scroll to position [693, 0]
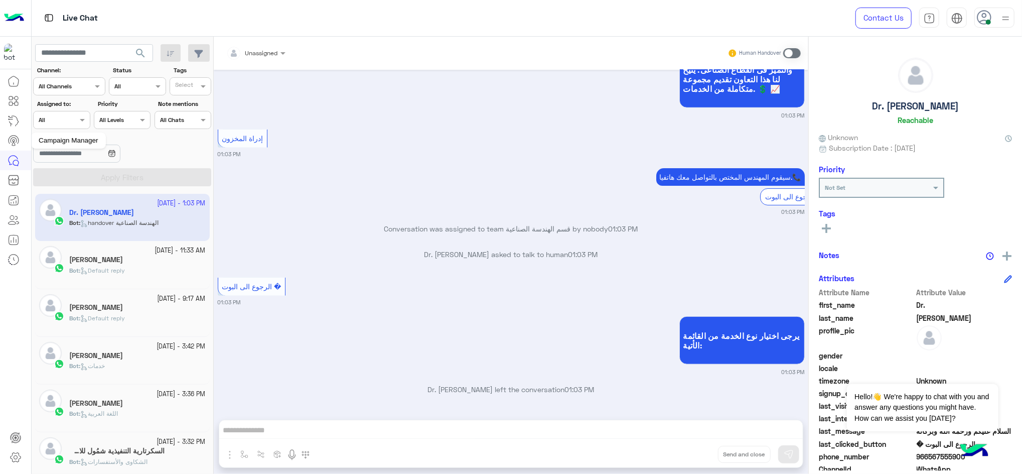
click at [12, 145] on icon at bounding box center [14, 141] width 12 height 12
click at [12, 123] on icon at bounding box center [14, 121] width 12 height 12
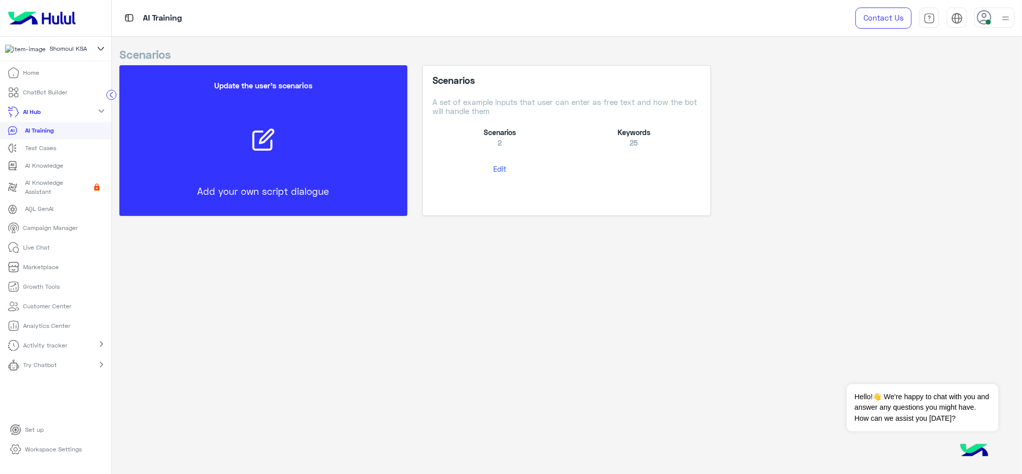
click at [100, 113] on mat-icon "expand_more" at bounding box center [101, 111] width 12 height 12
click at [100, 113] on mat-icon "chevron_right" at bounding box center [101, 111] width 12 height 12
click at [18, 91] on icon at bounding box center [17, 90] width 4 height 4
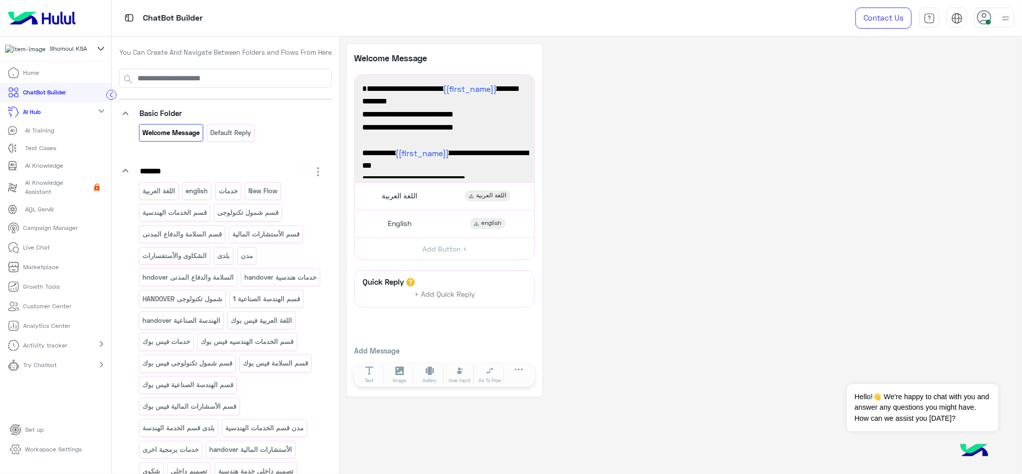
click at [27, 77] on p "Home" at bounding box center [32, 72] width 16 height 9
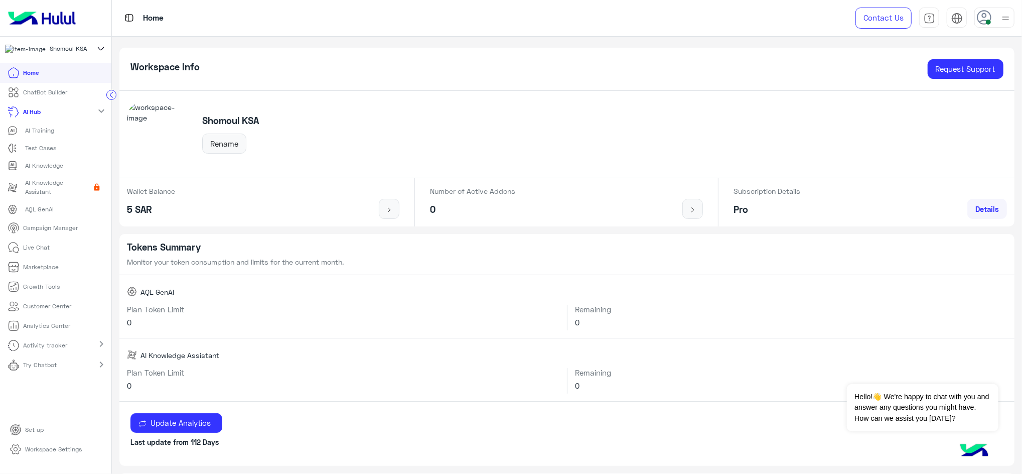
click at [766, 19] on icon at bounding box center [984, 17] width 15 height 15
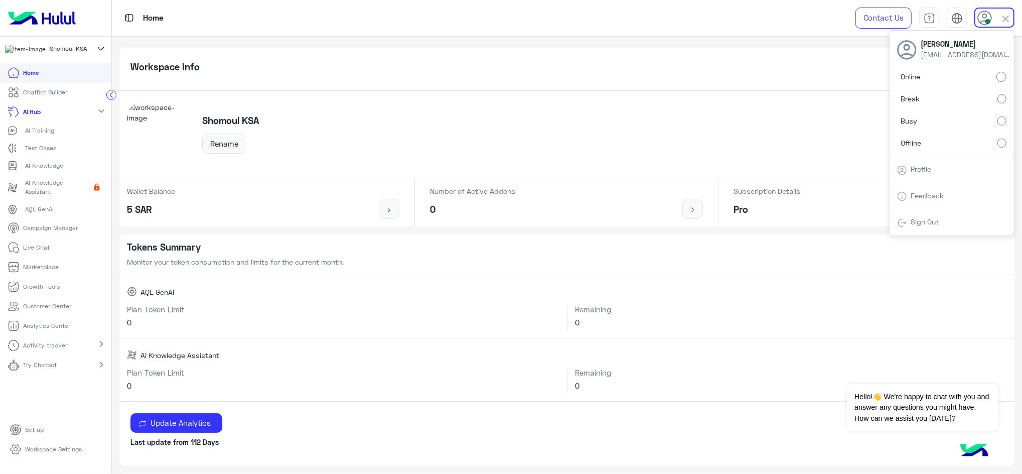
click at [766, 176] on div "Profile" at bounding box center [952, 169] width 124 height 27
click at [766, 167] on img at bounding box center [902, 170] width 10 height 10
click at [766, 169] on link "Profile" at bounding box center [921, 169] width 21 height 9
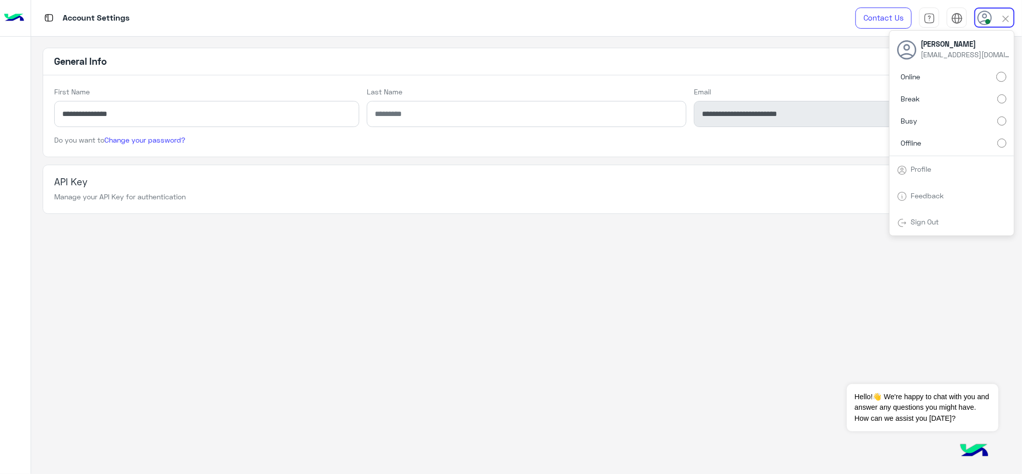
click at [655, 257] on app-account-settings-information "**********" at bounding box center [526, 256] width 991 height 438
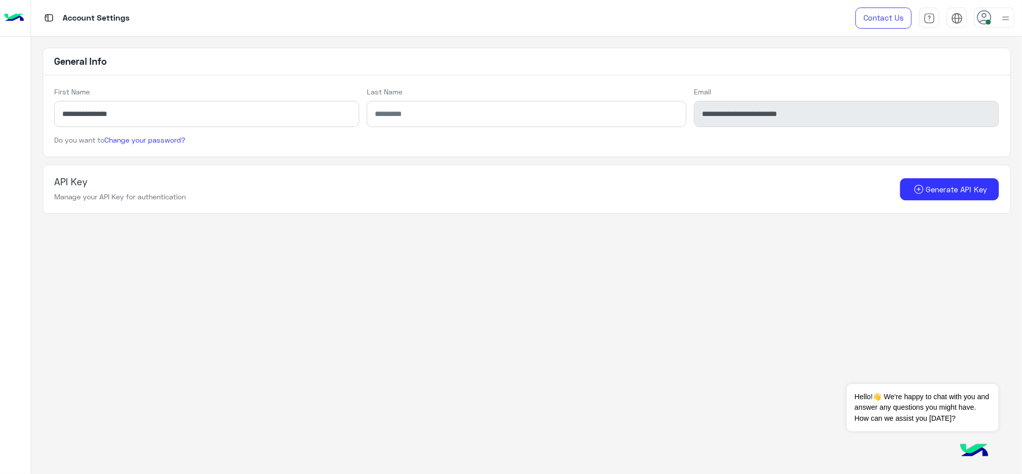
click at [15, 18] on img at bounding box center [14, 18] width 20 height 21
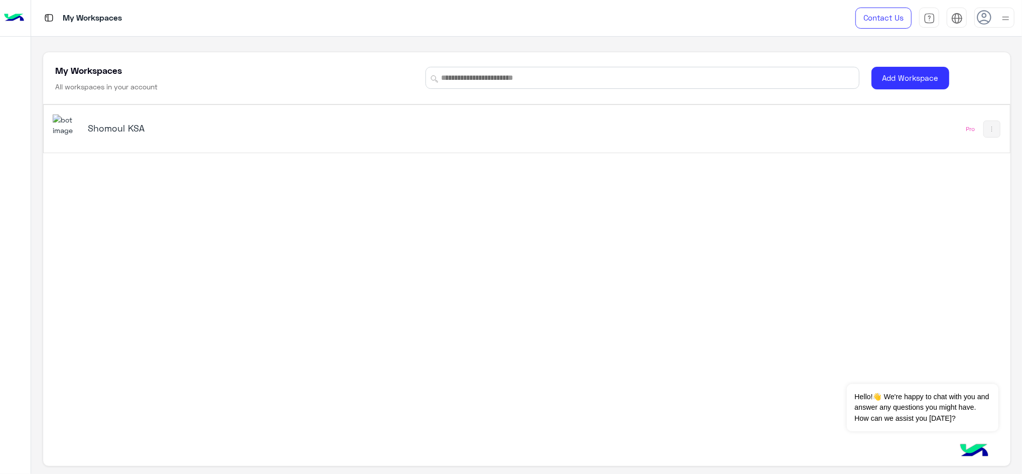
click at [109, 131] on h5 "Shomoul KSA" at bounding box center [258, 128] width 341 height 12
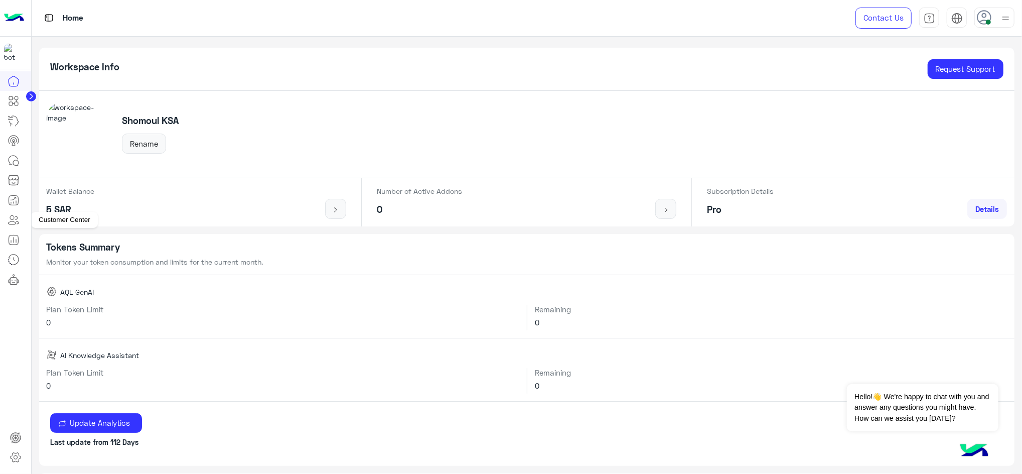
click at [13, 221] on icon at bounding box center [14, 220] width 12 height 12
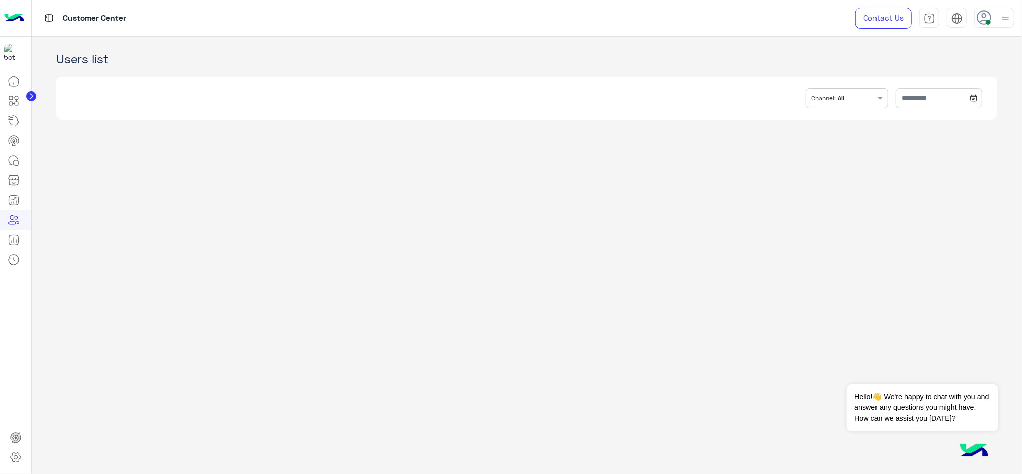
click at [13, 221] on icon at bounding box center [14, 220] width 12 height 12
click at [18, 247] on link at bounding box center [13, 240] width 27 height 20
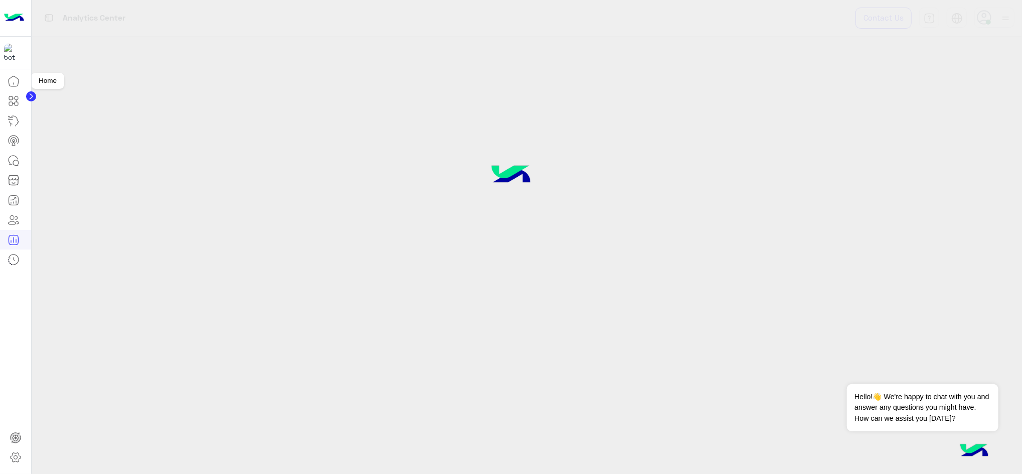
click at [13, 84] on icon at bounding box center [14, 81] width 12 height 12
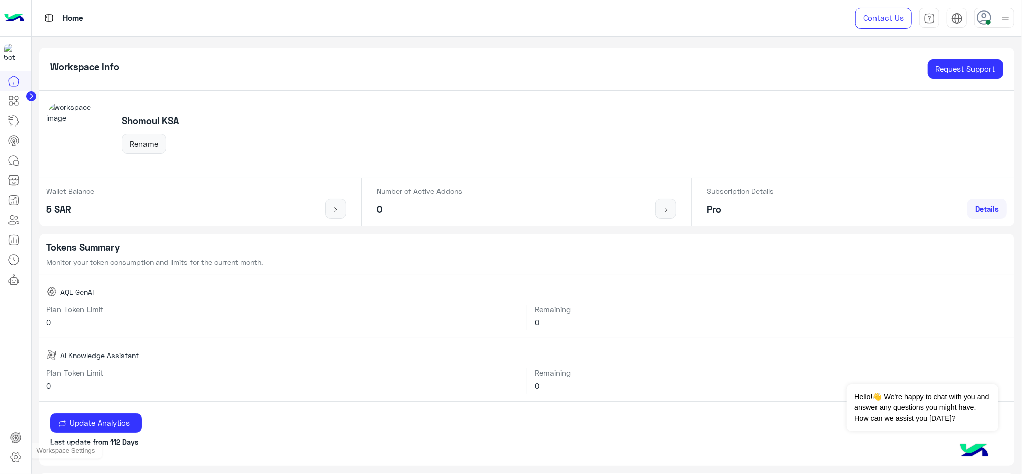
click at [17, 355] on icon at bounding box center [16, 457] width 12 height 12
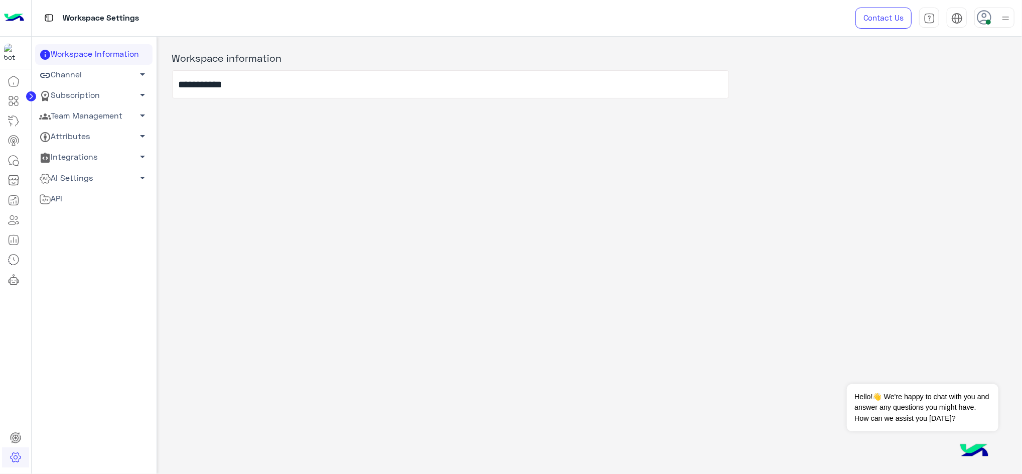
click at [130, 75] on link "Channel arrow_drop_down" at bounding box center [93, 75] width 117 height 21
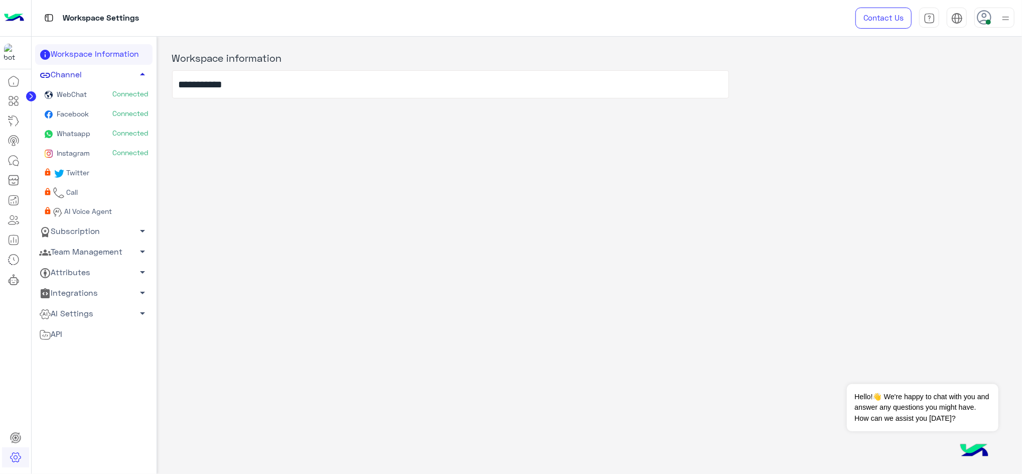
click at [130, 75] on link "Channel arrow_drop_up" at bounding box center [93, 75] width 117 height 21
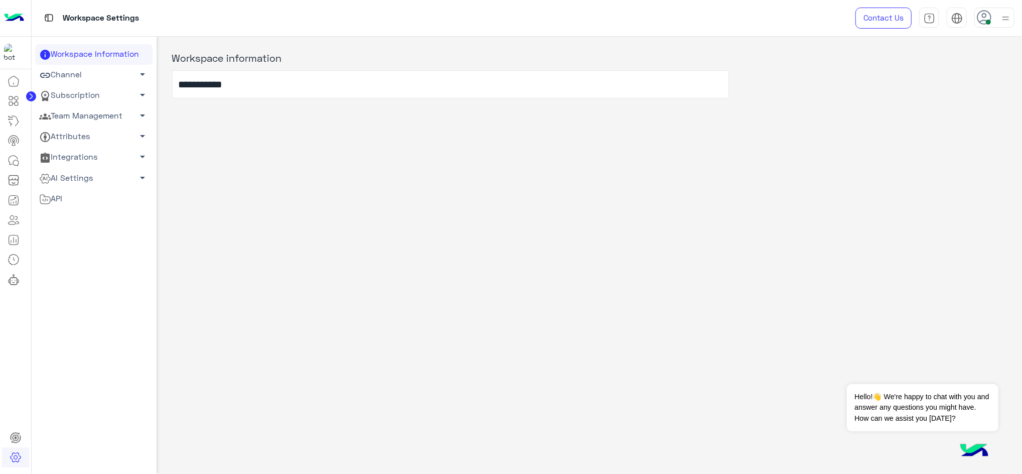
click at [137, 94] on span "arrow_drop_down" at bounding box center [143, 95] width 12 height 12
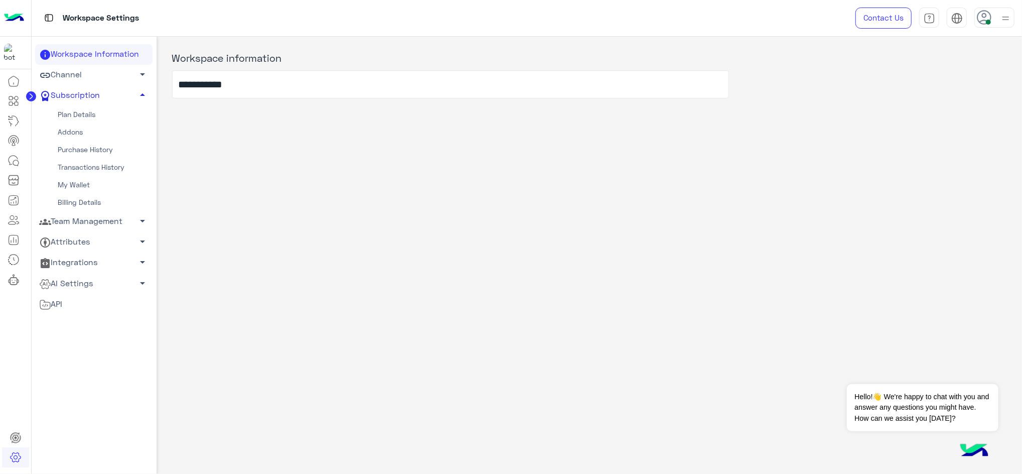
click at [137, 94] on span "arrow_drop_up" at bounding box center [143, 95] width 12 height 12
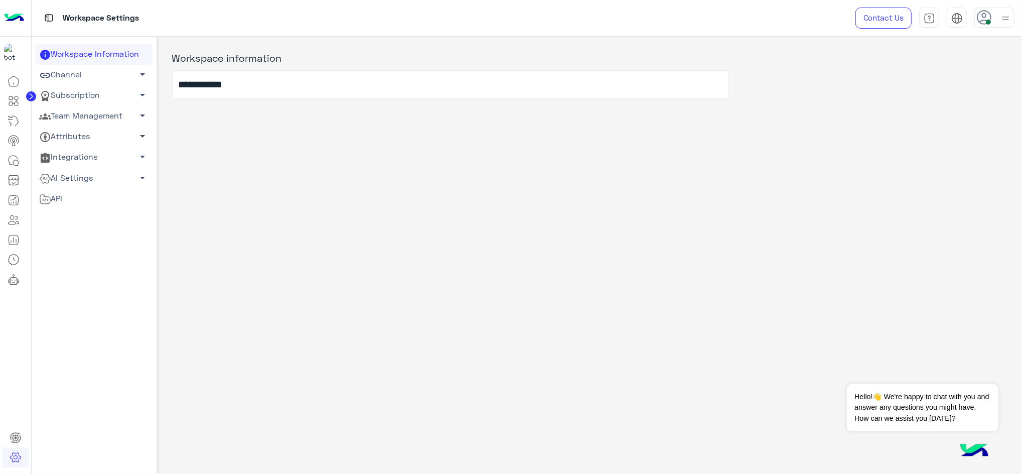
click at [137, 119] on span "arrow_drop_down" at bounding box center [143, 115] width 12 height 12
click at [93, 130] on link "Team Members" at bounding box center [93, 135] width 117 height 18
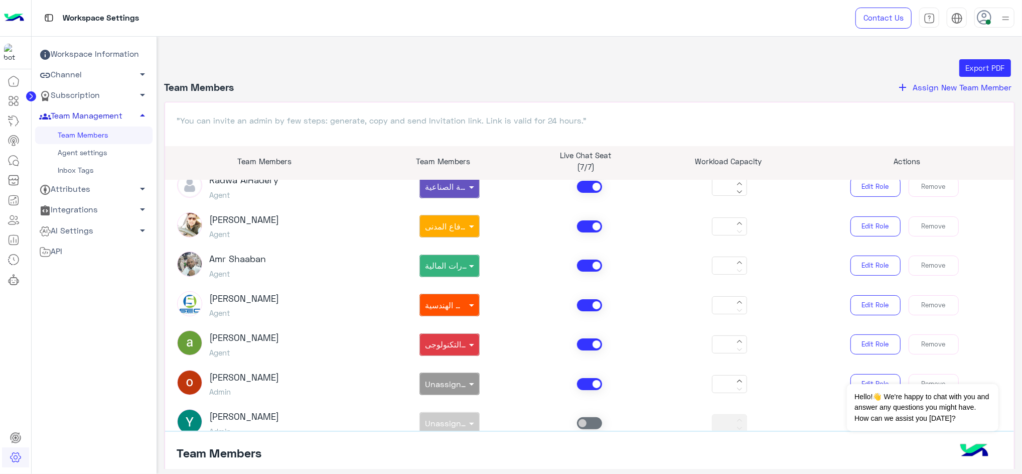
scroll to position [181, 0]
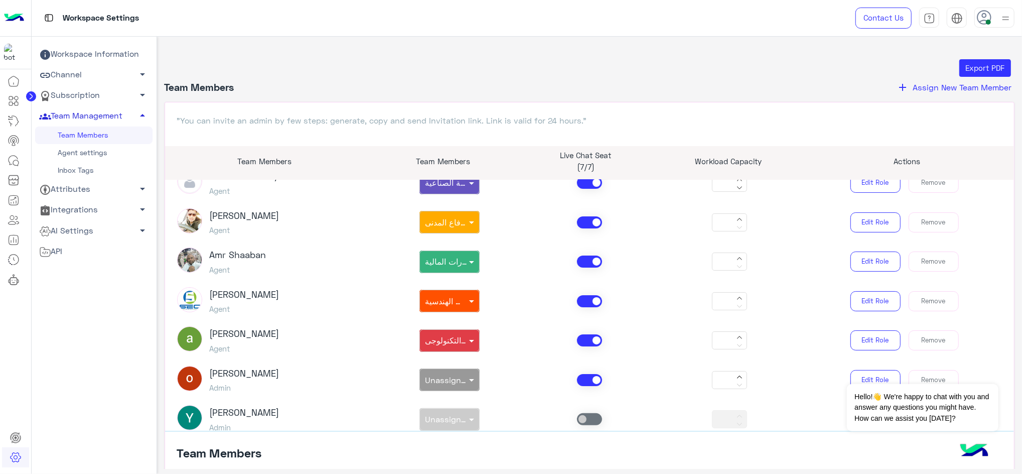
drag, startPoint x: 1011, startPoint y: 294, endPoint x: 1009, endPoint y: 314, distance: 20.2
click at [766, 314] on div ""You can invite an admin by few steps: generate, copy and send Invitation link.…" at bounding box center [590, 318] width 851 height 433
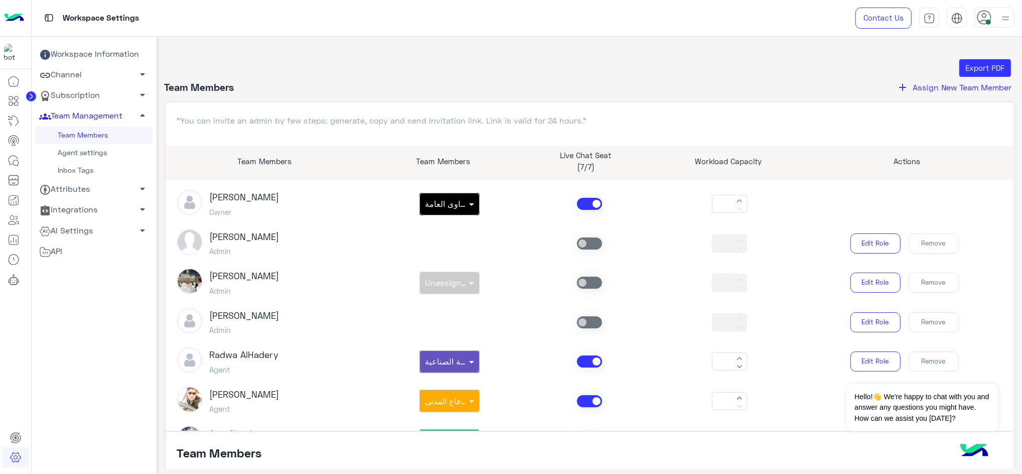
scroll to position [0, 0]
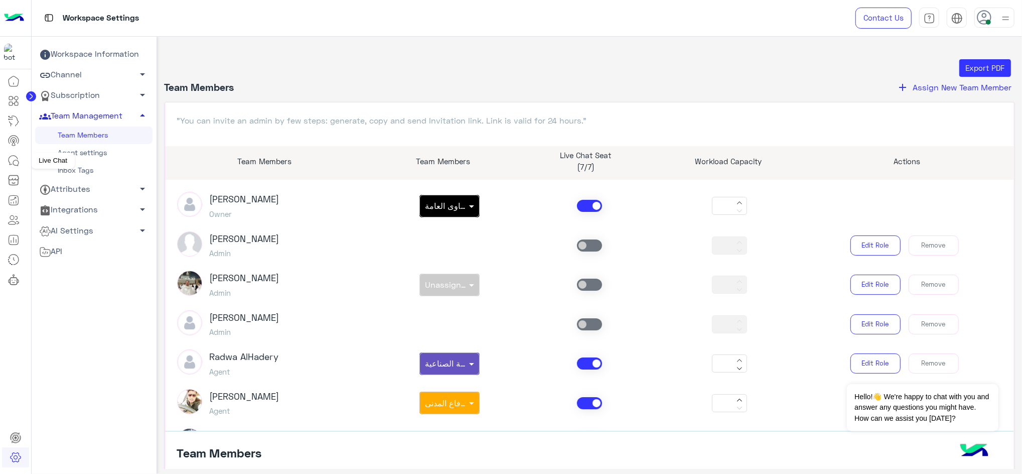
click at [14, 160] on icon at bounding box center [14, 161] width 12 height 12
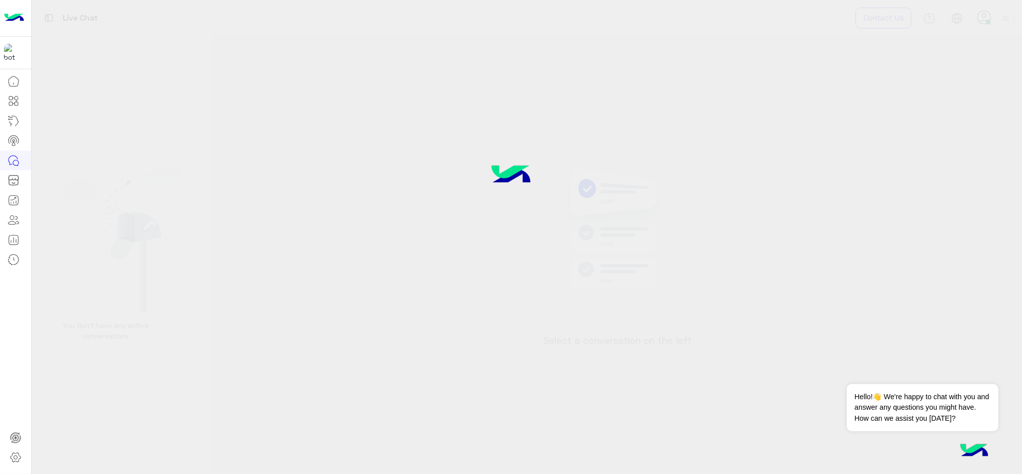
click at [14, 160] on icon at bounding box center [14, 161] width 12 height 12
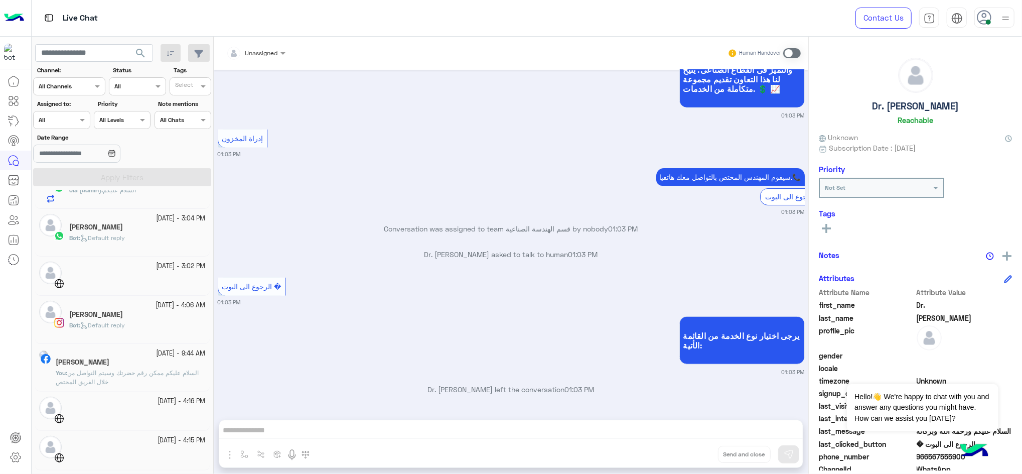
scroll to position [464, 0]
click at [159, 355] on div "[PERSON_NAME]" at bounding box center [131, 362] width 150 height 11
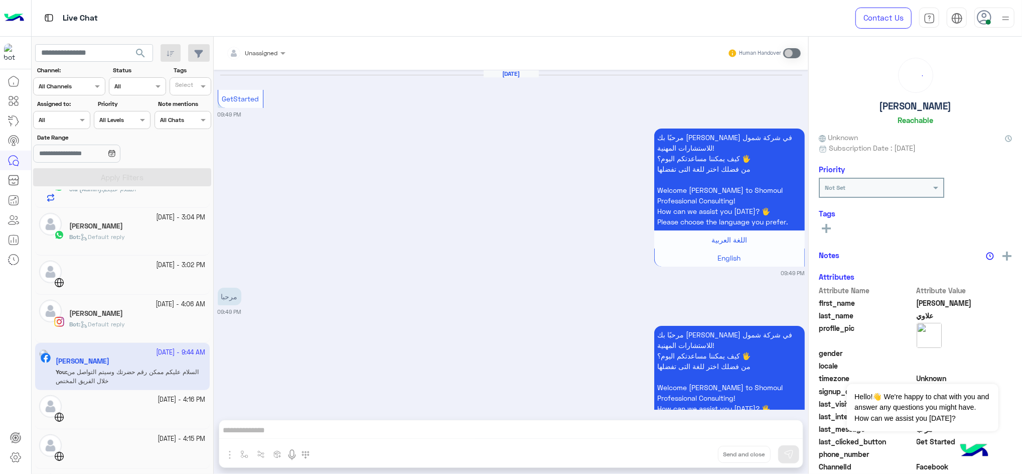
scroll to position [234, 0]
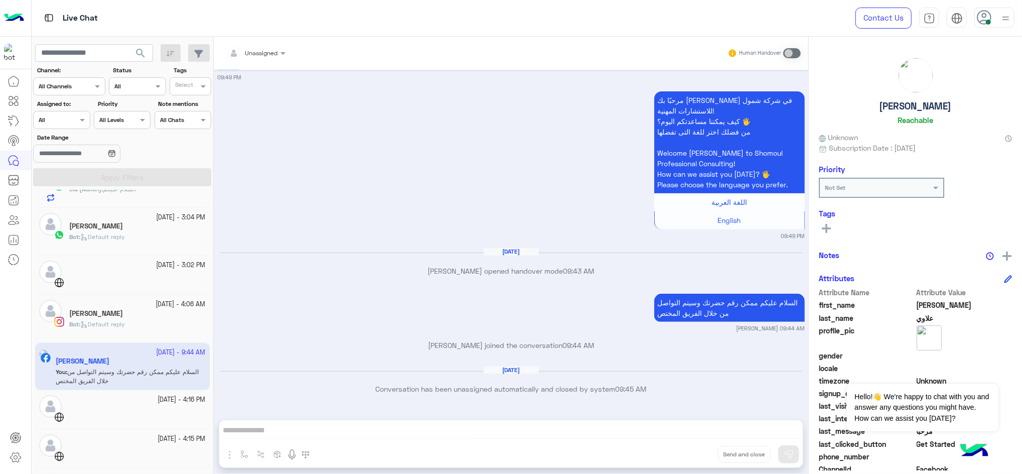
click at [183, 286] on div at bounding box center [137, 281] width 137 height 18
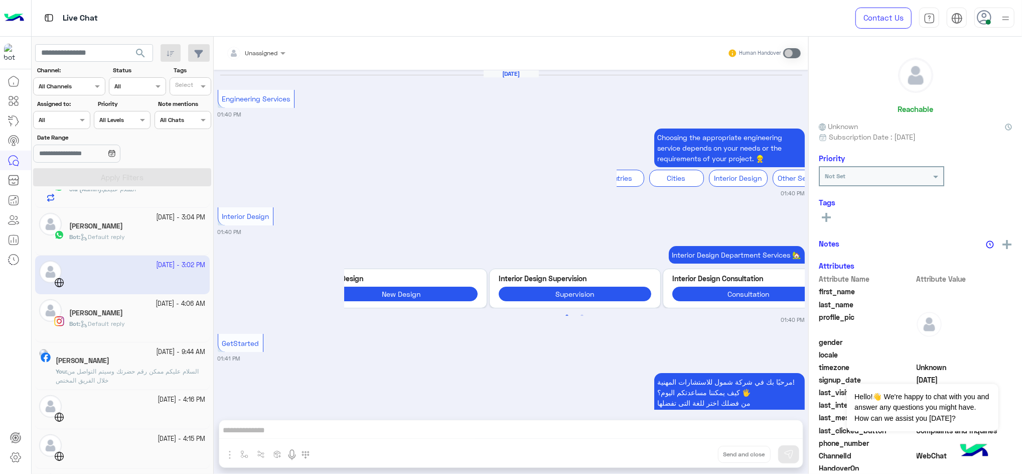
scroll to position [794, 0]
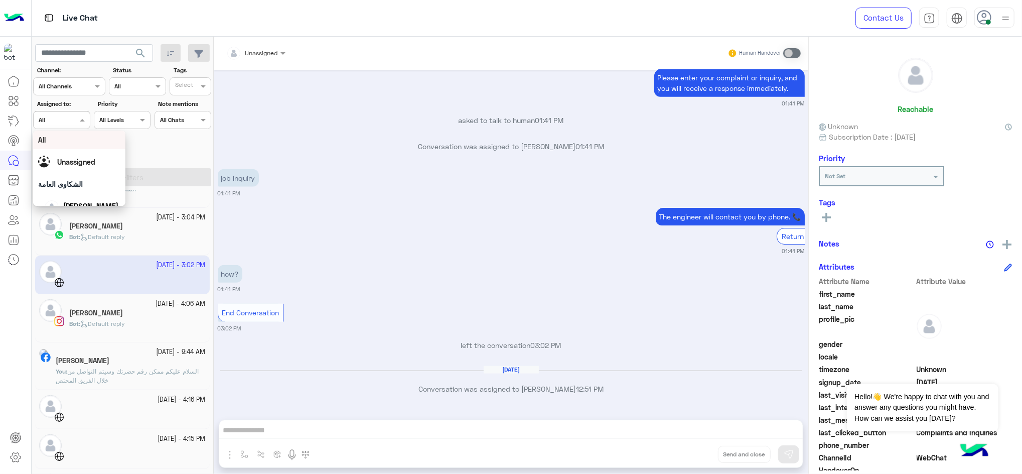
click at [74, 118] on div at bounding box center [62, 119] width 56 height 10
click at [93, 157] on span "[PERSON_NAME]" at bounding box center [90, 161] width 55 height 9
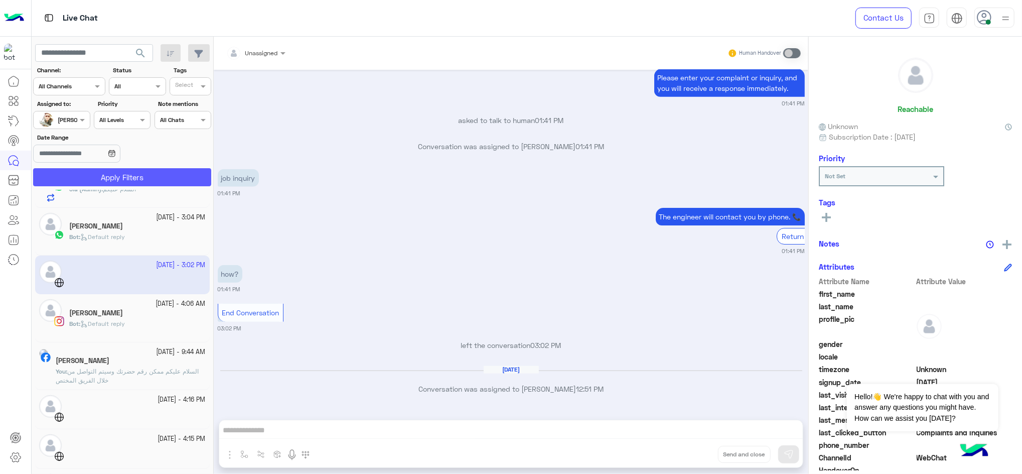
click at [113, 176] on button "Apply Filters" at bounding box center [122, 177] width 178 height 18
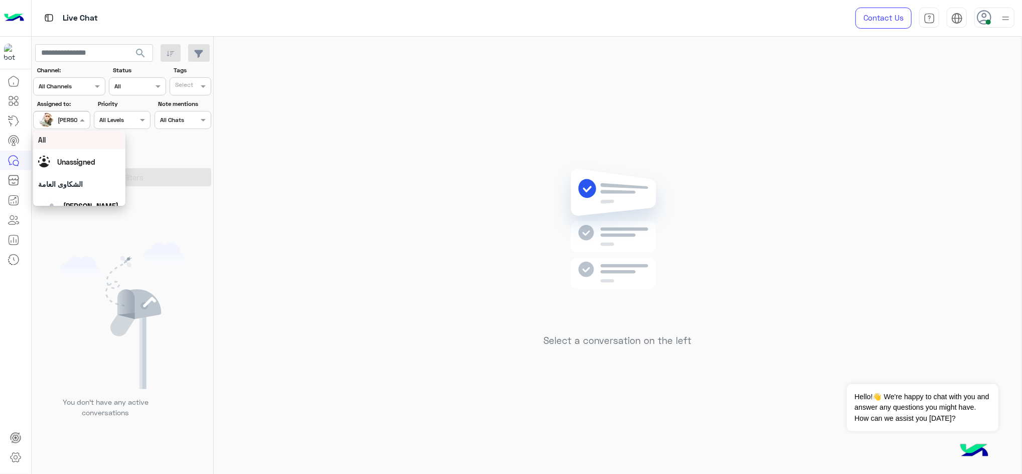
click at [77, 124] on span at bounding box center [83, 119] width 13 height 11
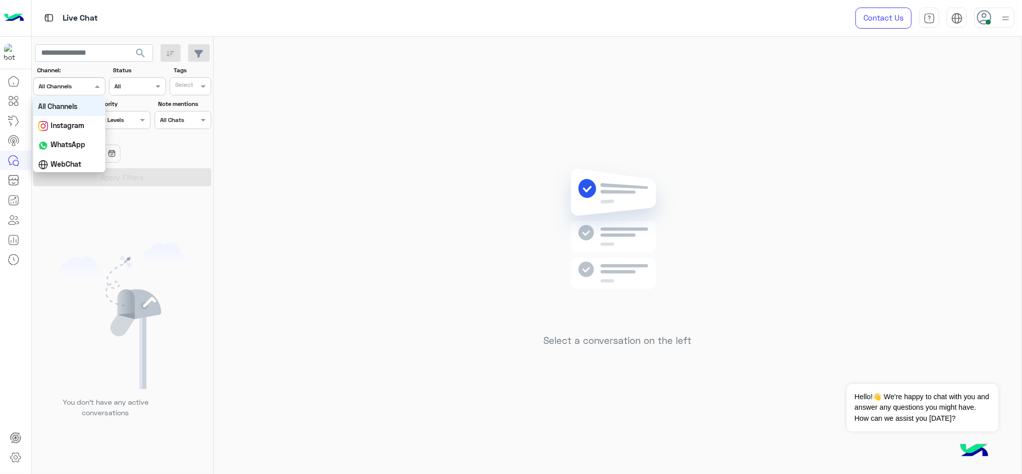
click at [70, 90] on div "All Channels" at bounding box center [55, 86] width 33 height 9
click at [77, 116] on span at bounding box center [83, 119] width 13 height 11
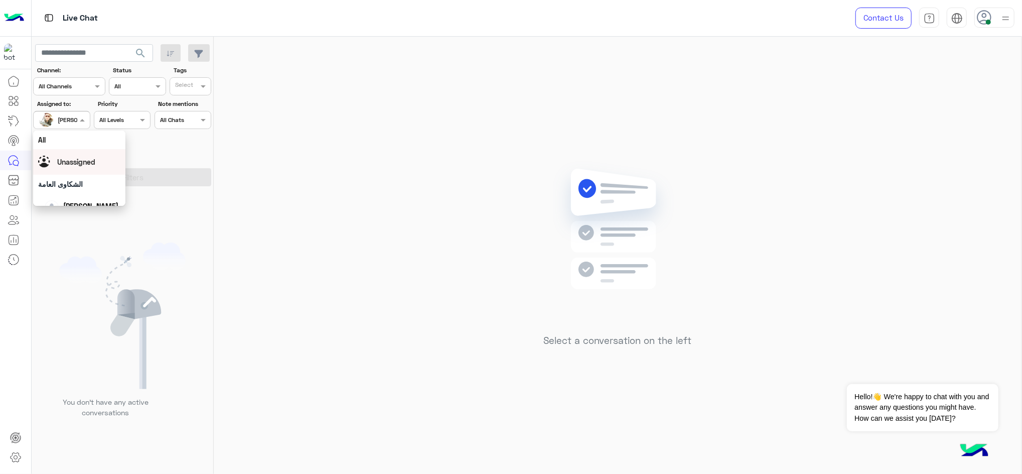
click at [93, 165] on span "Unassigned" at bounding box center [76, 162] width 38 height 9
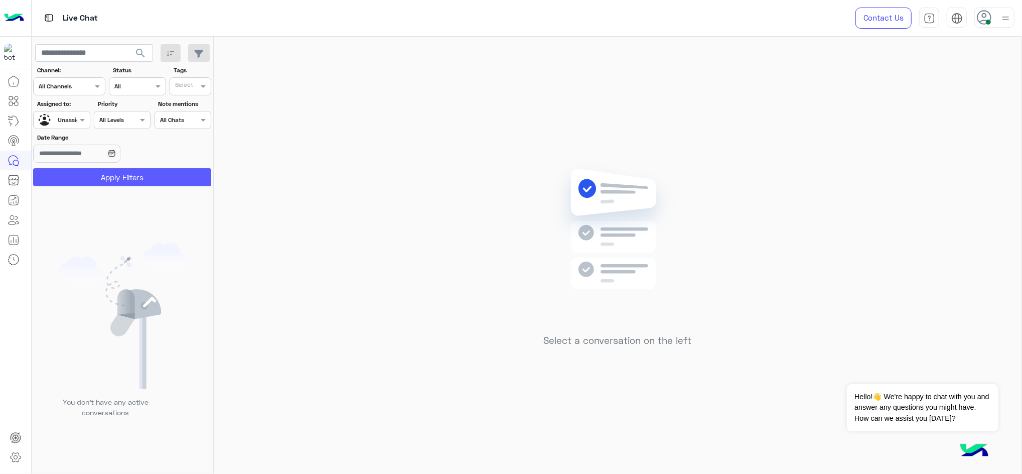
click at [102, 178] on button "Apply Filters" at bounding box center [122, 177] width 178 height 18
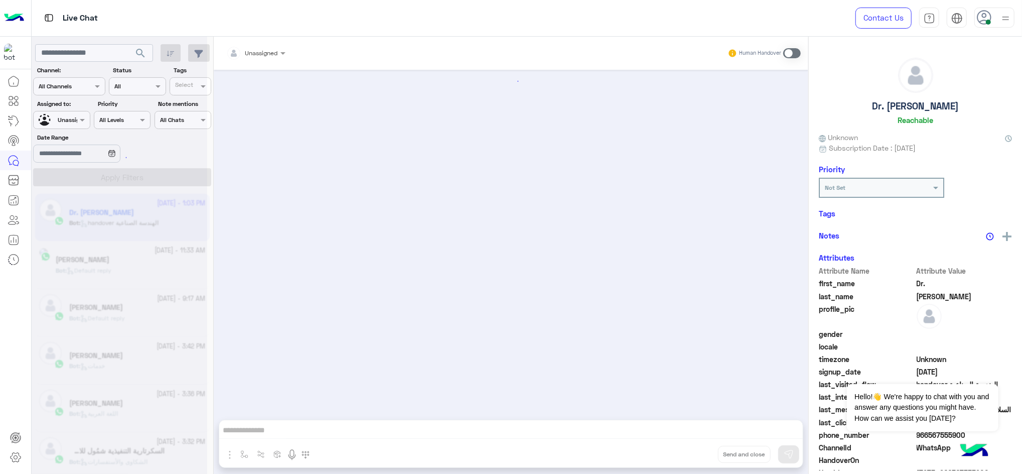
scroll to position [693, 0]
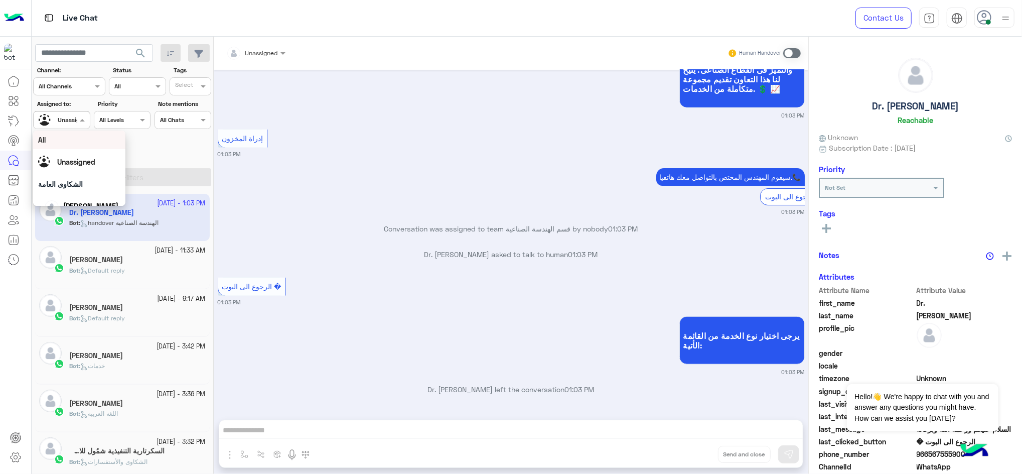
click at [71, 117] on div at bounding box center [62, 119] width 56 height 10
click at [100, 143] on div "[PERSON_NAME]" at bounding box center [90, 148] width 55 height 11
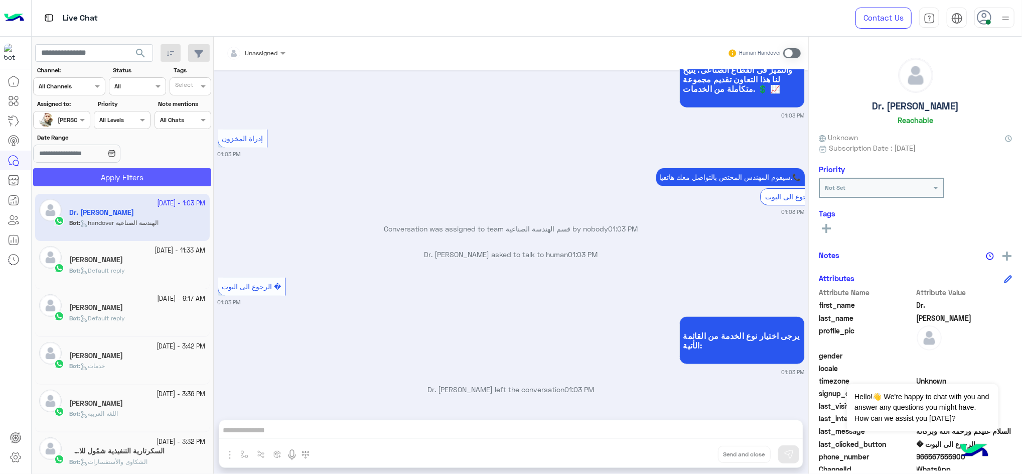
click at [116, 175] on button "Apply Filters" at bounding box center [122, 177] width 178 height 18
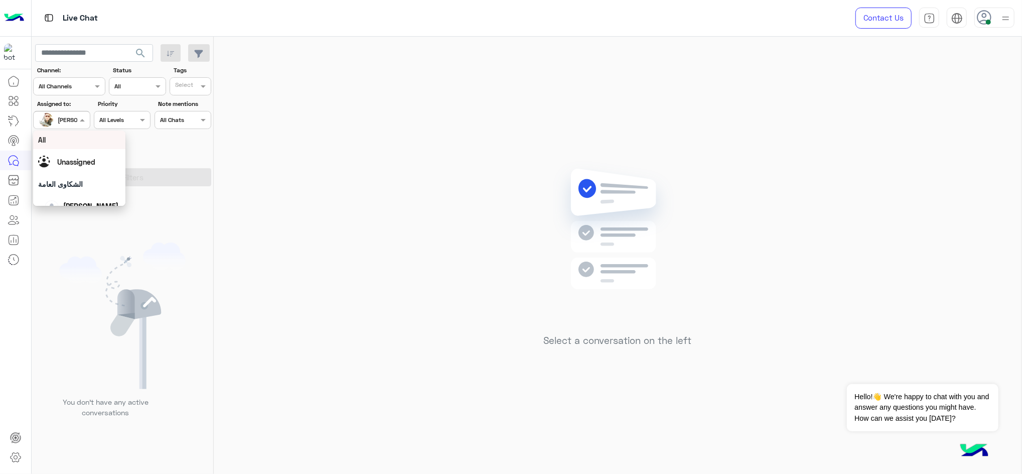
click at [82, 124] on span at bounding box center [83, 119] width 13 height 11
click at [96, 168] on div "Unassigned" at bounding box center [79, 162] width 82 height 18
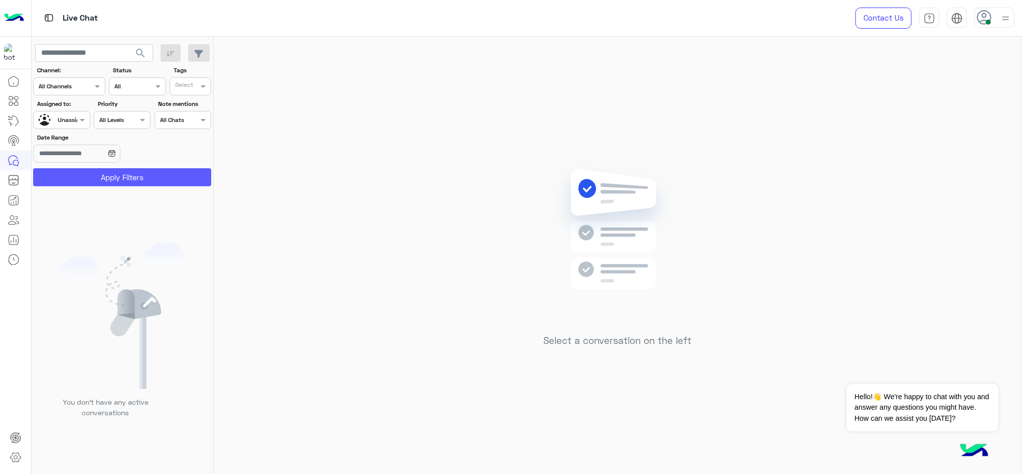
click at [96, 168] on button "Apply Filters" at bounding box center [122, 177] width 178 height 18
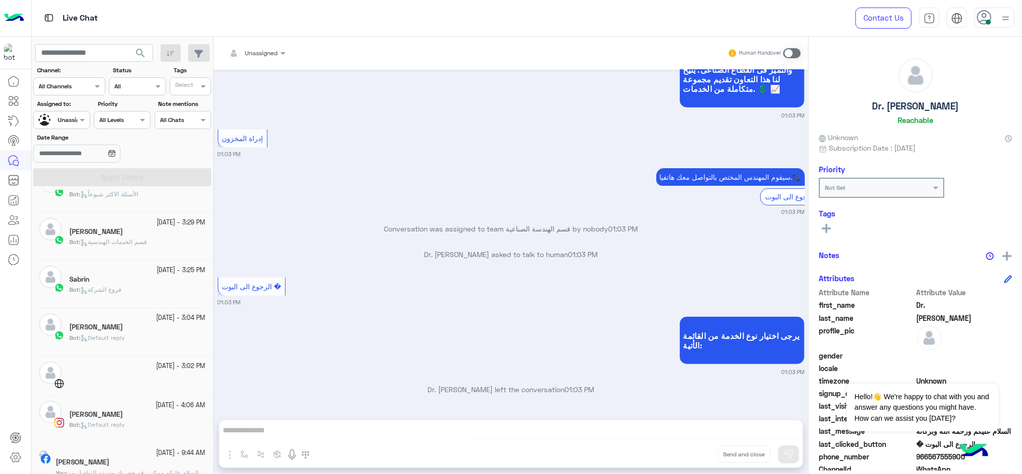
scroll to position [320, 0]
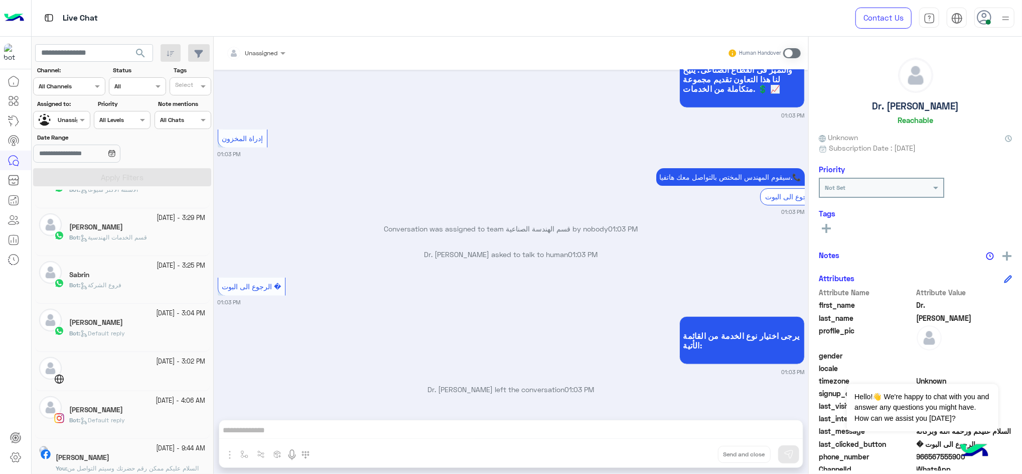
click at [169, 313] on small "[DATE] - 3:04 PM" at bounding box center [181, 314] width 49 height 10
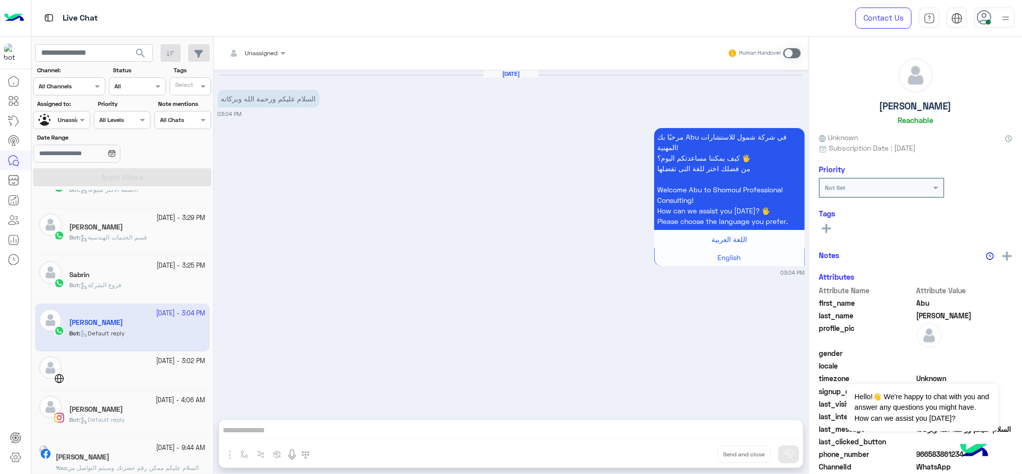
click at [174, 355] on small "[DATE] - 3:02 PM" at bounding box center [181, 361] width 49 height 10
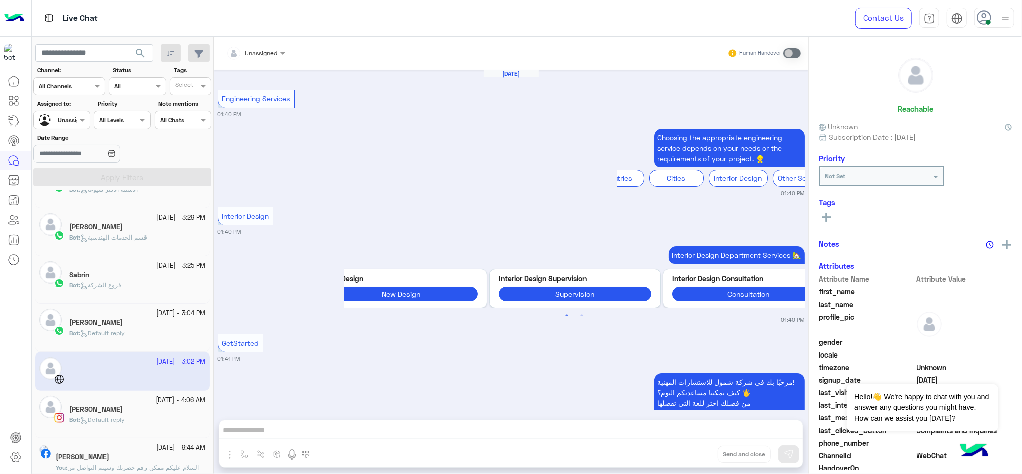
scroll to position [794, 0]
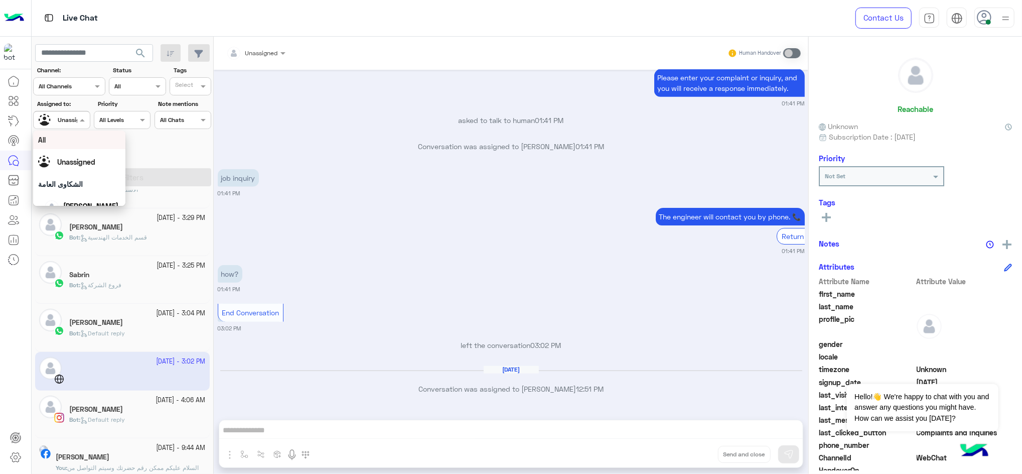
click at [71, 122] on div at bounding box center [62, 119] width 56 height 10
click at [100, 165] on span "[PERSON_NAME]" at bounding box center [90, 168] width 55 height 9
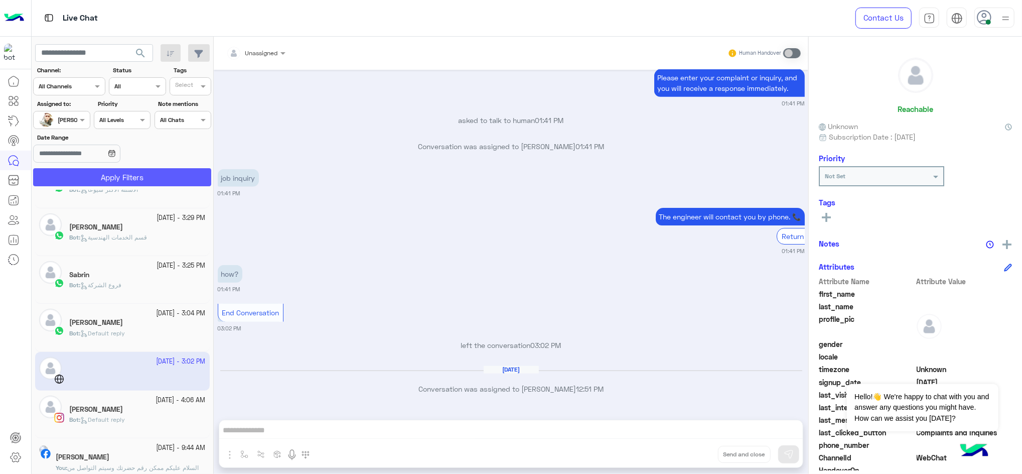
click at [99, 175] on button "Apply Filters" at bounding box center [122, 177] width 178 height 18
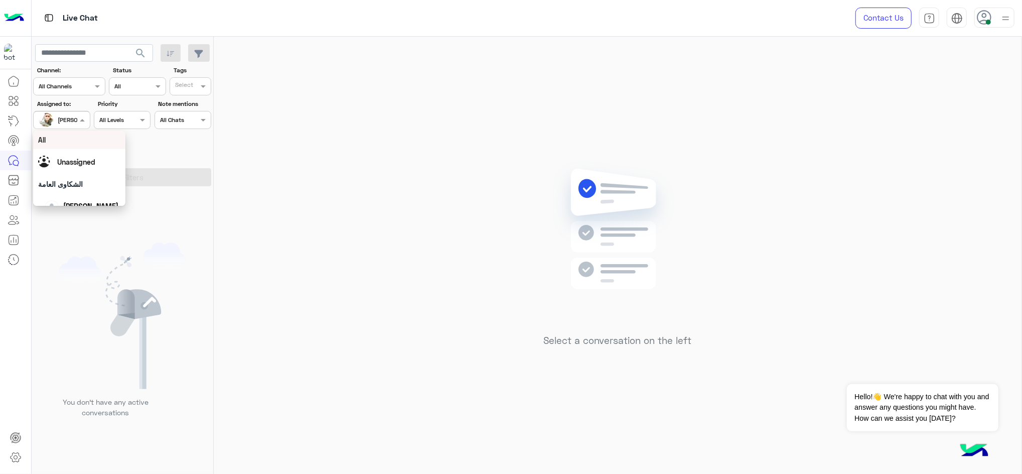
click at [79, 119] on span at bounding box center [83, 119] width 13 height 11
click at [90, 156] on div "Unassigned" at bounding box center [79, 162] width 82 height 18
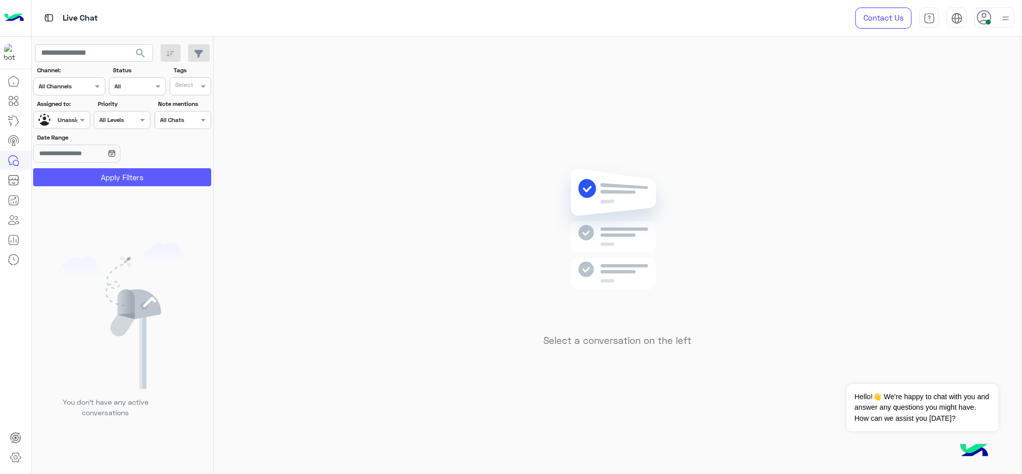
click at [110, 172] on button "Apply Filters" at bounding box center [122, 177] width 178 height 18
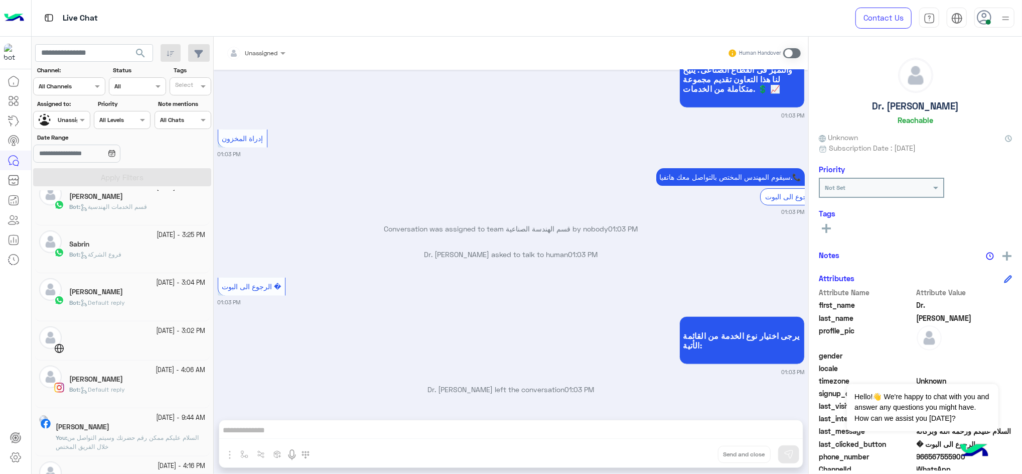
scroll to position [354, 0]
click at [171, 332] on div at bounding box center [137, 332] width 137 height 2
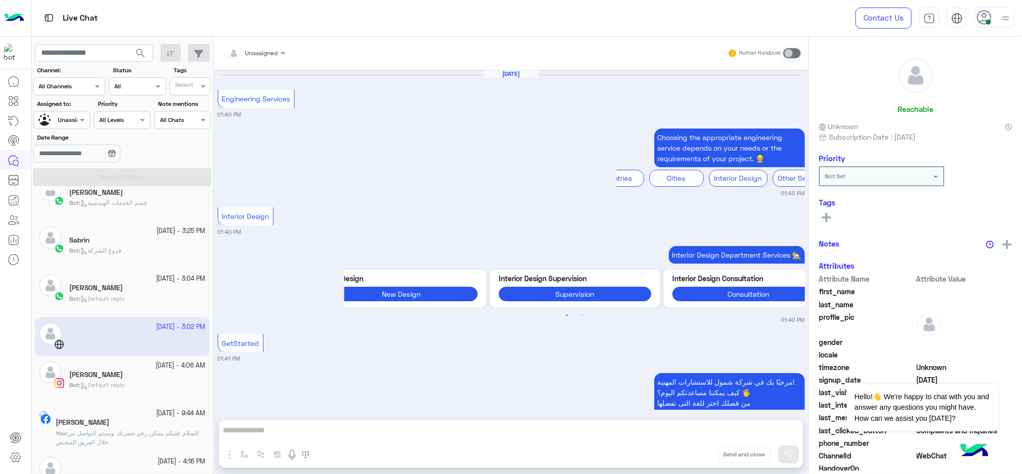
scroll to position [794, 0]
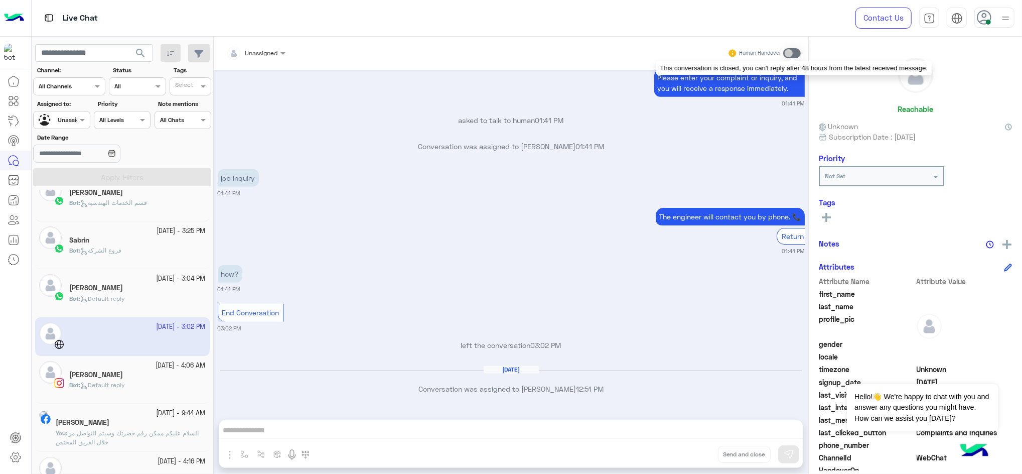
click at [766, 53] on span at bounding box center [792, 53] width 18 height 10
drag, startPoint x: 213, startPoint y: 310, endPoint x: 212, endPoint y: 328, distance: 18.1
click at [212, 328] on mat-drawer-container "search Channel: Channel All Channels Status Channel All Tags Select Assigned to…" at bounding box center [527, 257] width 991 height 441
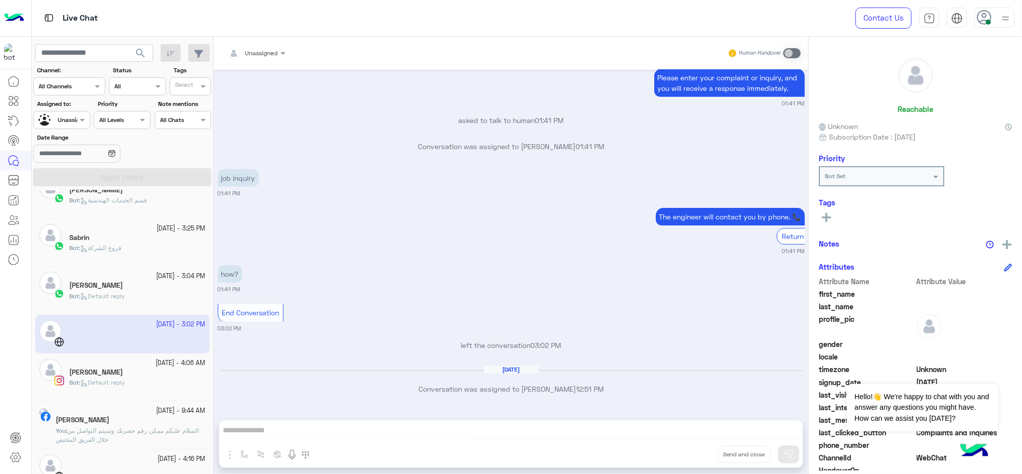
click at [270, 326] on small "03:02 PM" at bounding box center [511, 328] width 587 height 8
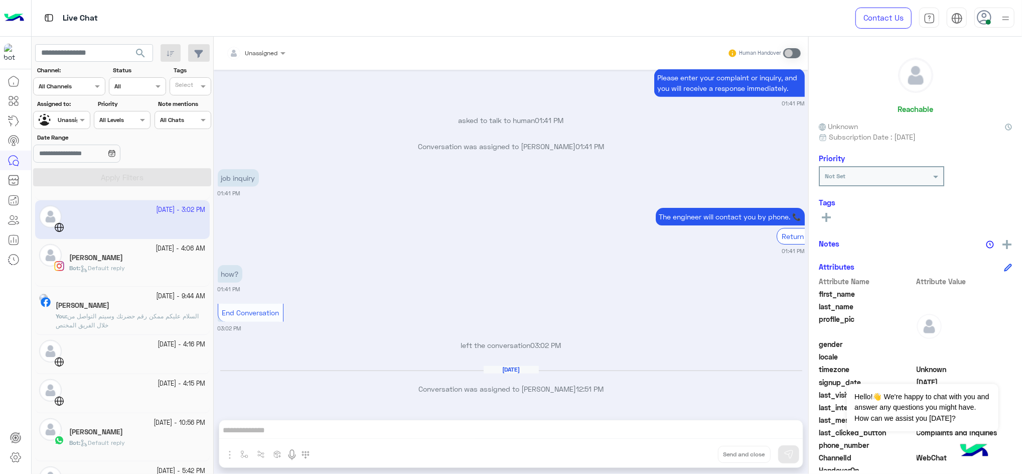
scroll to position [489, 0]
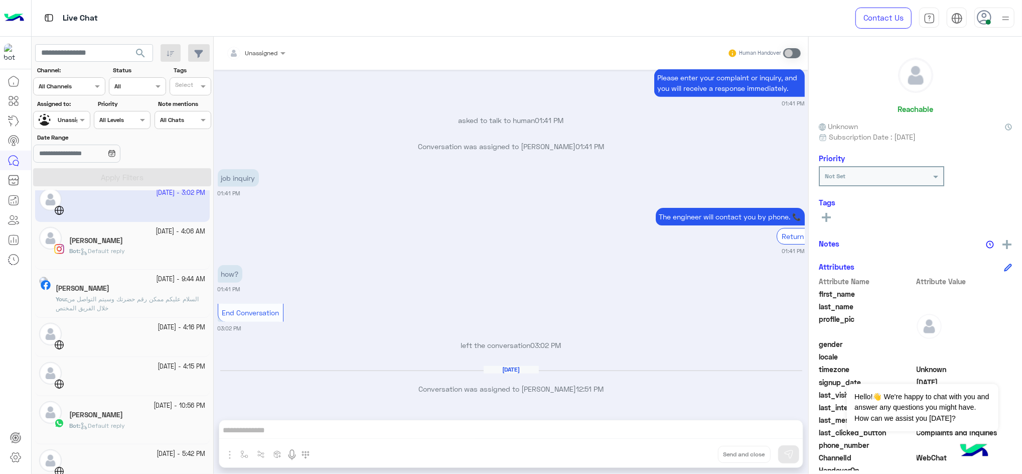
click at [166, 317] on div "[DATE] - 9:44 AM [PERSON_NAME] You : السلام عليكم ممكن رقم حضرتك وسيتم التواصل …" at bounding box center [122, 294] width 175 height 48
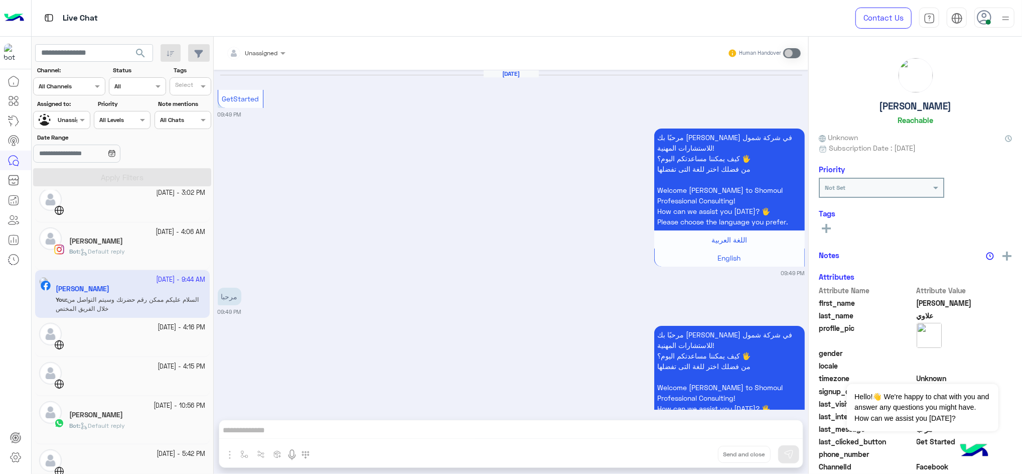
scroll to position [234, 0]
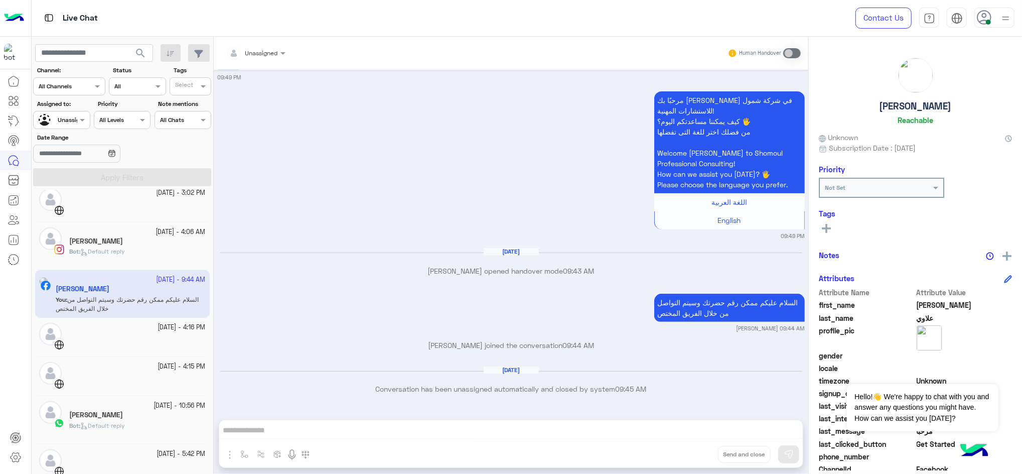
click at [133, 263] on div "Bot : Default reply" at bounding box center [137, 256] width 137 height 18
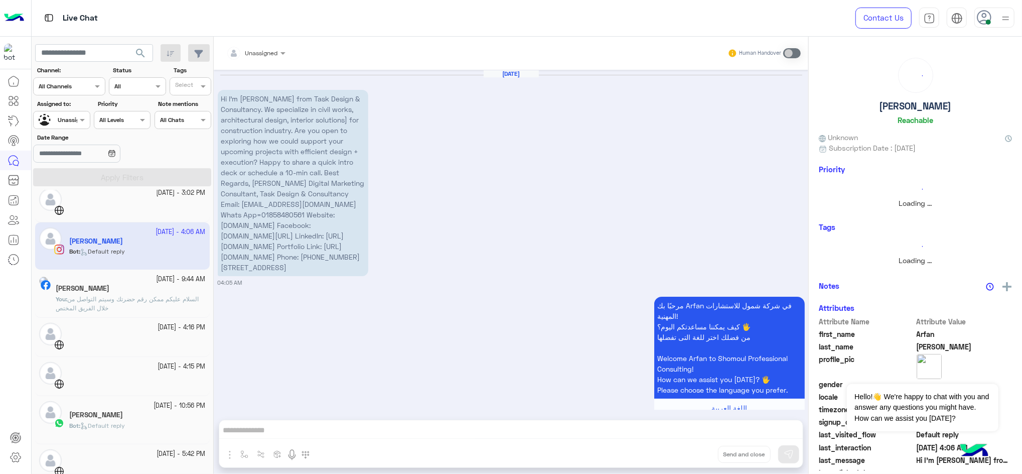
scroll to position [75, 0]
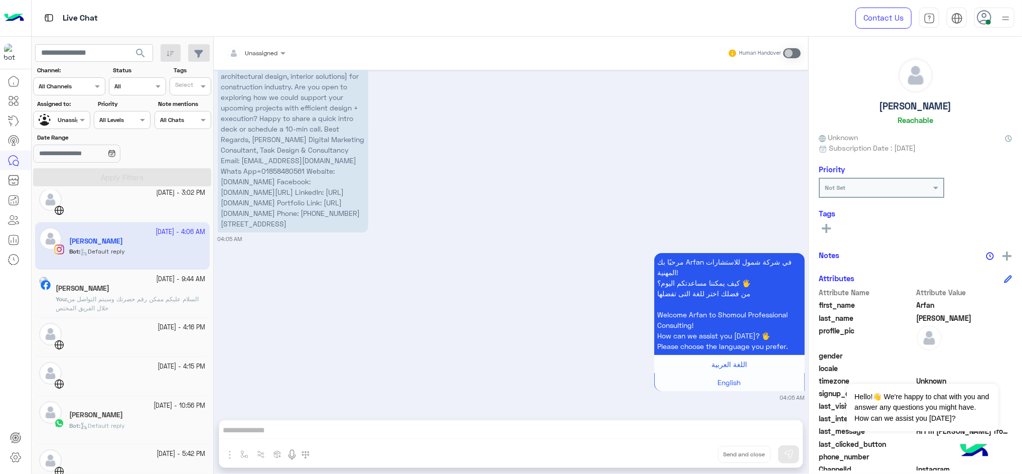
click at [141, 297] on span "السلام عليكم ممكن رقم حضرتك وسيتم التواصل من خلال الفريق المختص" at bounding box center [127, 303] width 143 height 17
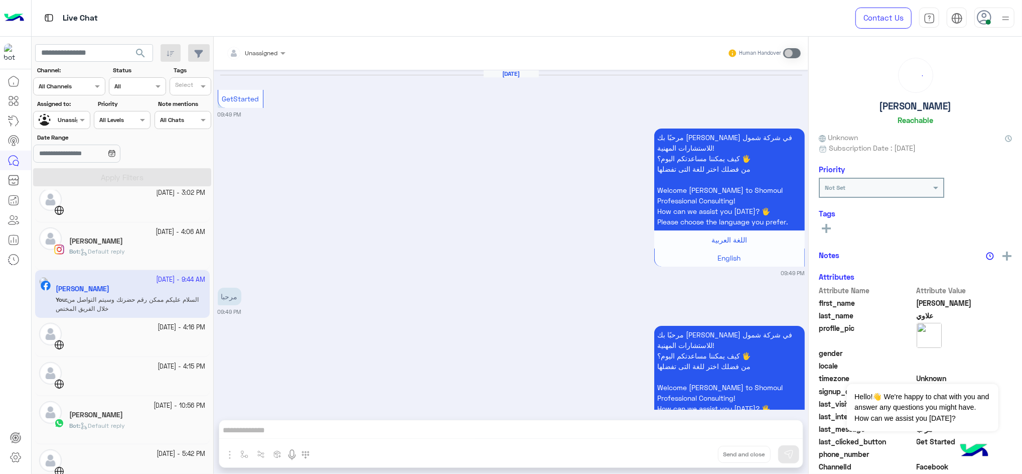
scroll to position [234, 0]
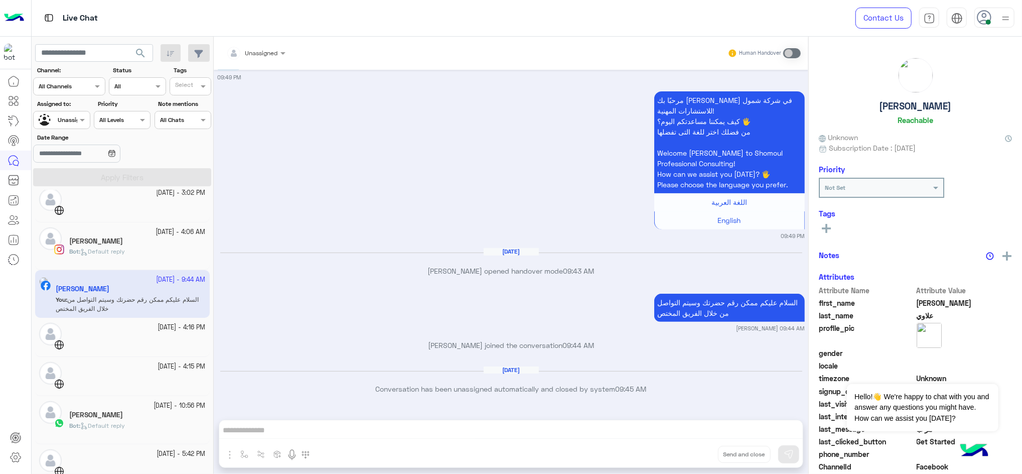
click at [158, 331] on small "[DATE] - 4:16 PM" at bounding box center [182, 328] width 48 height 10
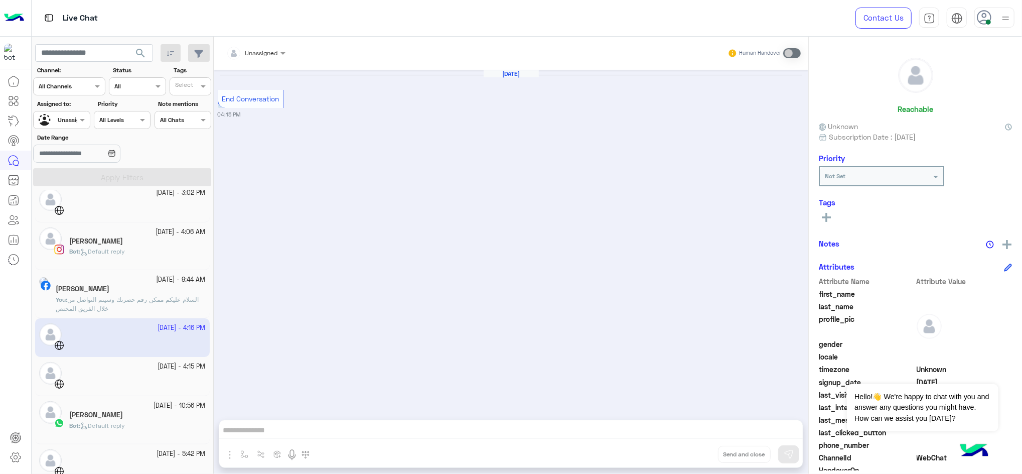
click at [151, 355] on div "[DATE] - 4:15 PM" at bounding box center [122, 376] width 175 height 39
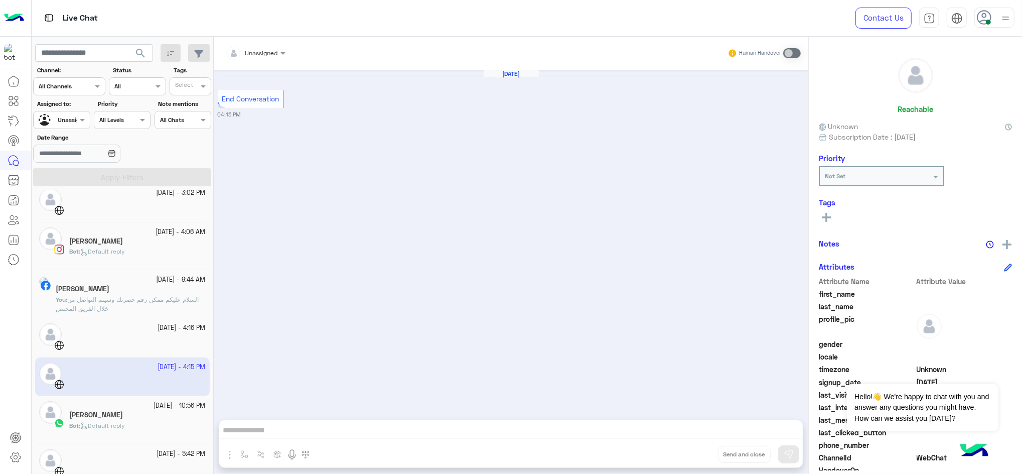
click at [164, 355] on div "[DATE] - 10:56 PM [PERSON_NAME] : Default reply" at bounding box center [122, 420] width 175 height 48
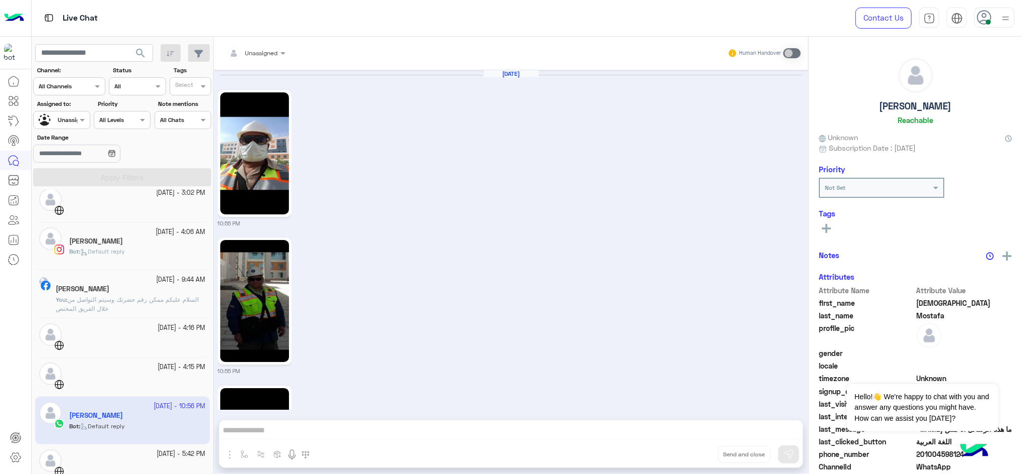
scroll to position [1422, 0]
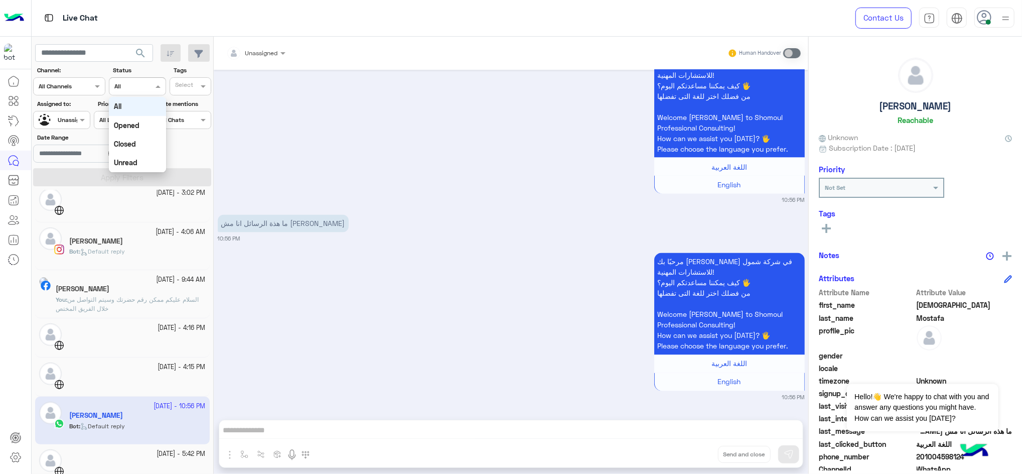
click at [147, 85] on div at bounding box center [137, 85] width 56 height 10
click at [135, 125] on b "Opened" at bounding box center [127, 125] width 26 height 9
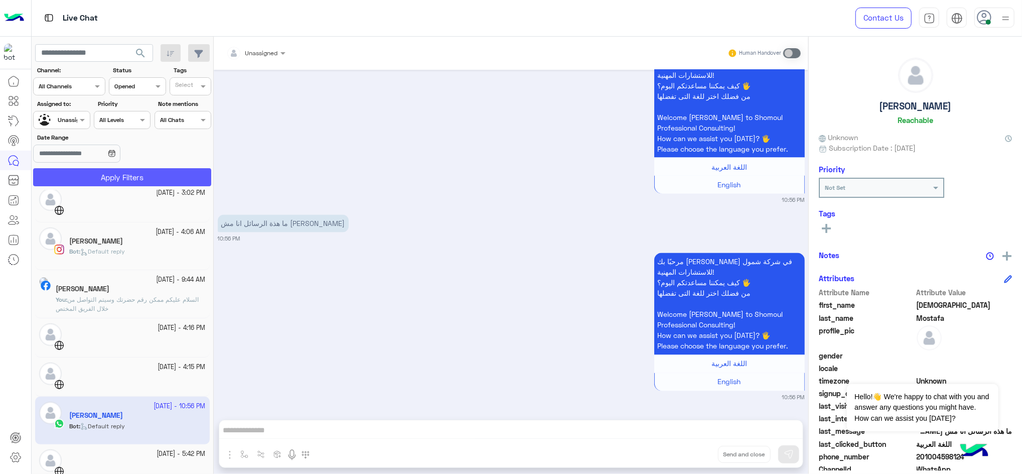
drag, startPoint x: 140, startPoint y: 188, endPoint x: 123, endPoint y: 175, distance: 21.4
click at [123, 175] on app-inbox-users-filters "search Channel: Channel All Channels Status Channel Opened Tags Select Assigned…" at bounding box center [123, 114] width 182 height 154
click at [123, 175] on button "Apply Filters" at bounding box center [122, 177] width 178 height 18
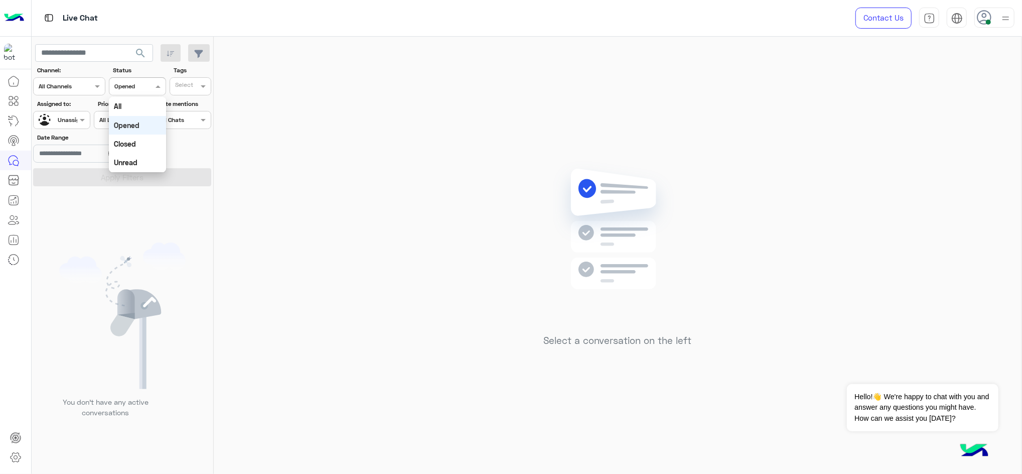
click at [129, 83] on input "text" at bounding box center [125, 85] width 23 height 9
click at [137, 144] on div "Closed" at bounding box center [137, 144] width 57 height 19
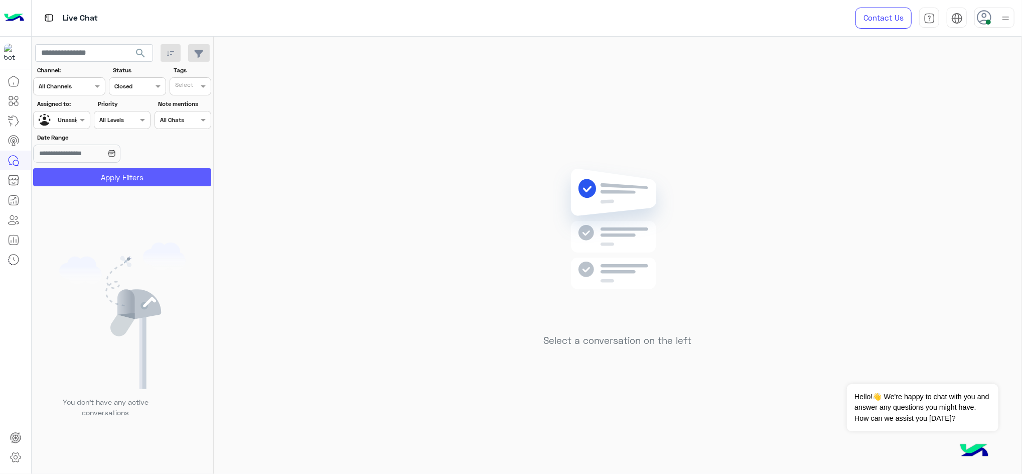
click at [140, 177] on button "Apply Filters" at bounding box center [122, 177] width 178 height 18
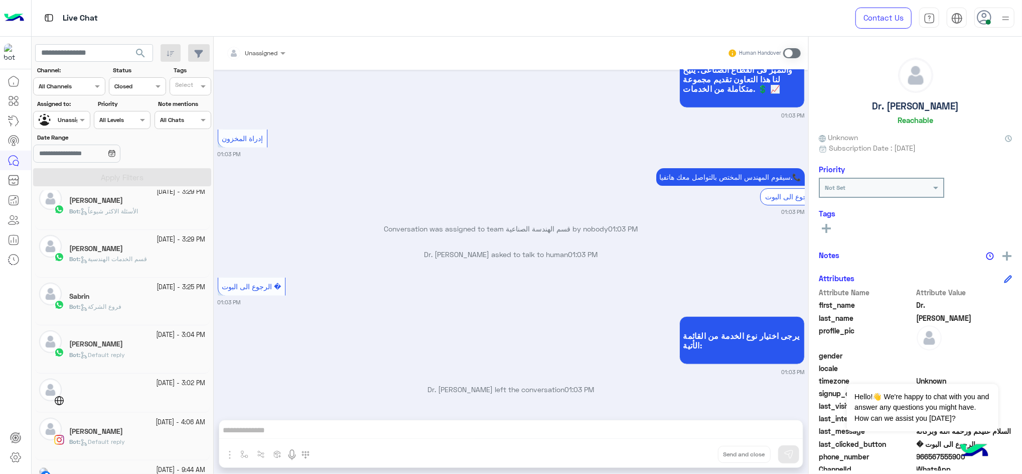
scroll to position [303, 0]
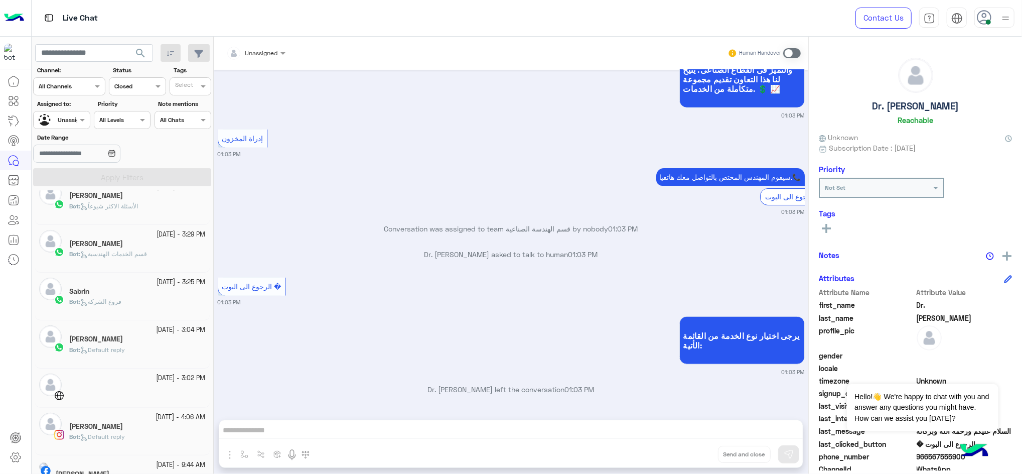
click at [152, 355] on div "[DATE] - 3:02 PM" at bounding box center [122, 387] width 175 height 39
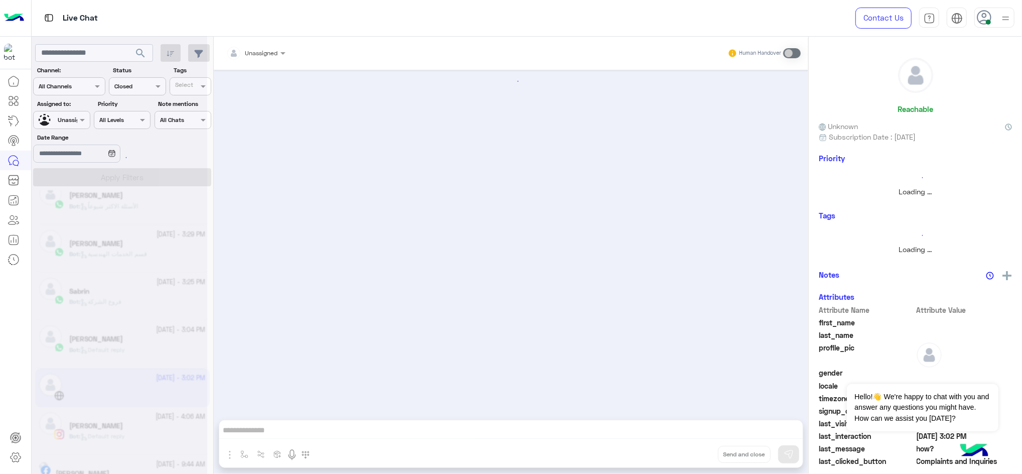
scroll to position [794, 0]
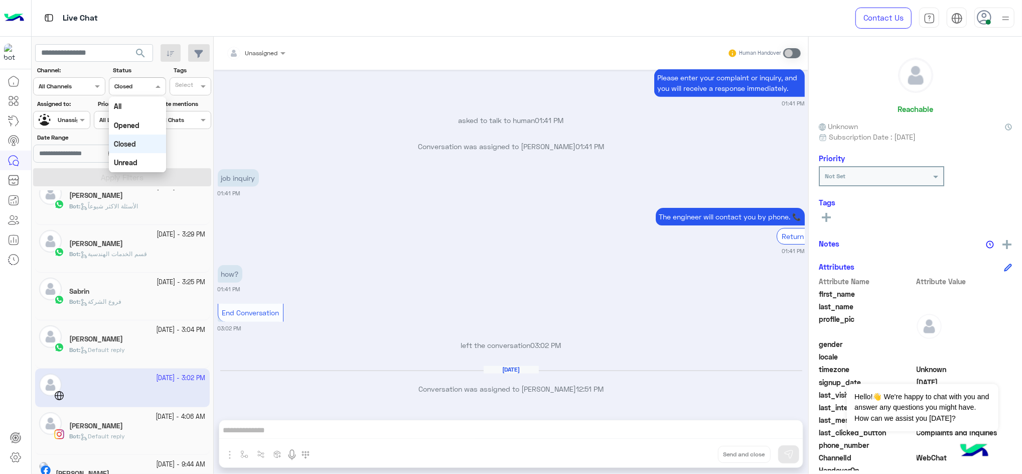
click at [142, 90] on div "Channel Closed" at bounding box center [130, 86] width 43 height 9
click at [303, 213] on div "The engineer will contact you by phone. 📞 Return to Bot 01:41 PM" at bounding box center [511, 230] width 587 height 50
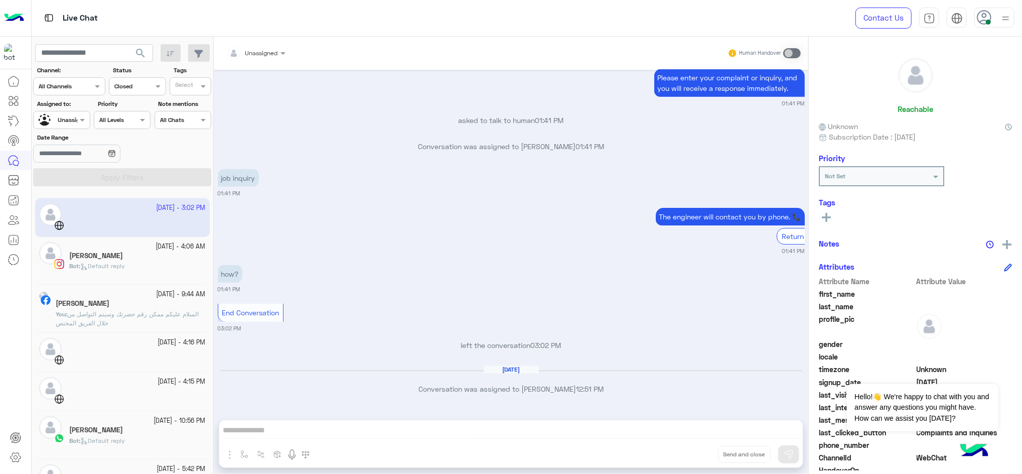
scroll to position [477, 0]
click at [154, 355] on small "[DATE] - 10:56 PM" at bounding box center [180, 418] width 52 height 10
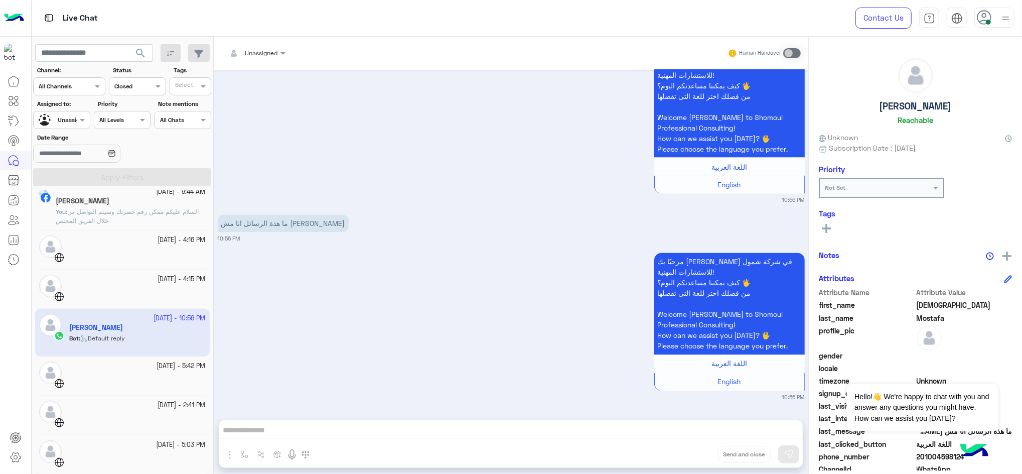
scroll to position [585, 0]
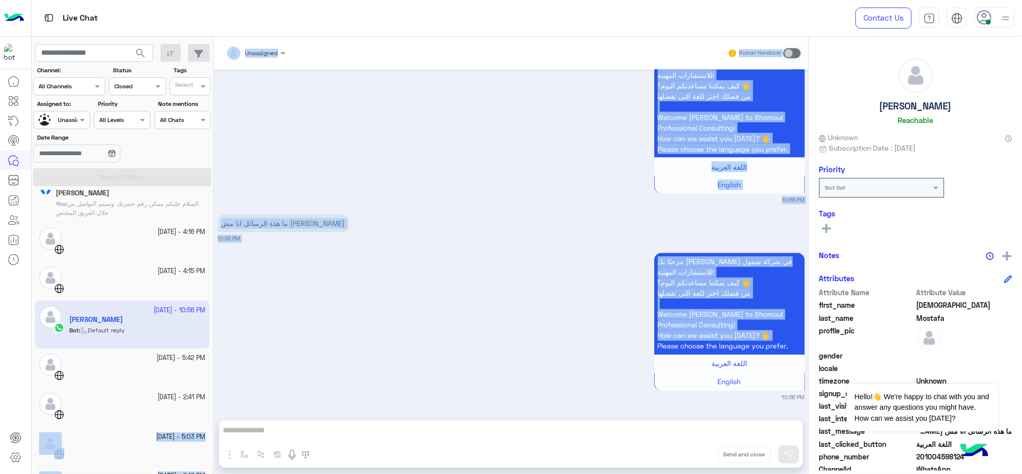
drag, startPoint x: 210, startPoint y: 402, endPoint x: 281, endPoint y: 351, distance: 87.8
click at [281, 351] on mat-drawer-container "search Channel: Channel All Channels Status Channel Closed Tags Select Assigned…" at bounding box center [527, 257] width 991 height 441
click at [281, 351] on div "مرحبًا بك [PERSON_NAME] في شركة شمول للاستشارات المهنية! كيف يمكننا مساعدتكم [D…" at bounding box center [511, 325] width 587 height 151
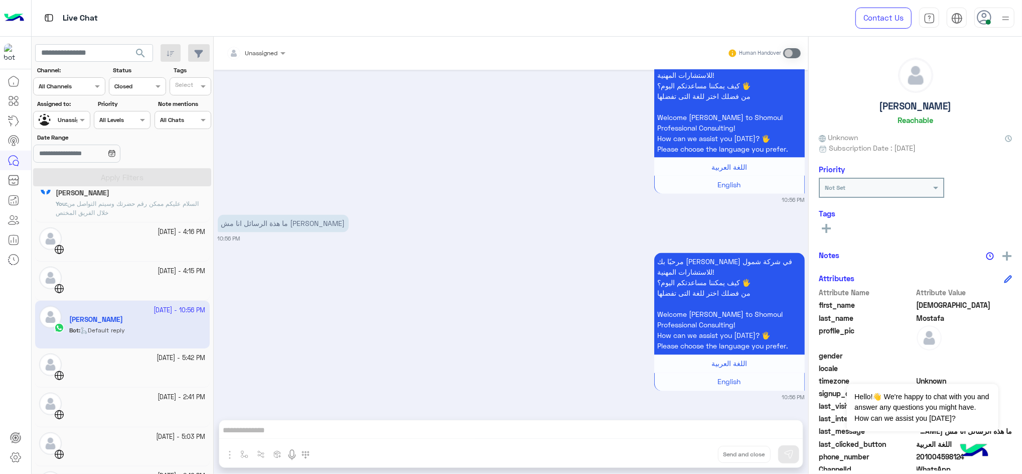
click at [250, 355] on div "مرحبًا بك [PERSON_NAME] في شركة شمول للاستشارات المهنية! كيف يمكننا مساعدتكم [D…" at bounding box center [511, 325] width 587 height 151
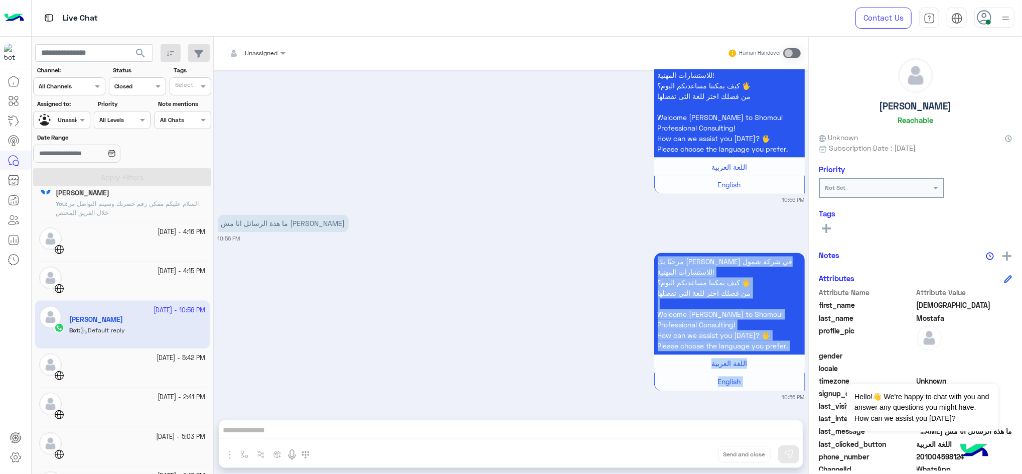
drag, startPoint x: 214, startPoint y: 405, endPoint x: 334, endPoint y: 262, distance: 187.0
click at [334, 262] on div "[DATE] 10:55 PM 10:55 PM 10:55 PM 10:55 PM مرحبًا بك [PERSON_NAME] في شركة شمول…" at bounding box center [511, 240] width 595 height 340
click at [334, 262] on div "مرحبًا بك [PERSON_NAME] في شركة شمول للاستشارات المهنية! كيف يمكننا مساعدتكم [D…" at bounding box center [511, 325] width 587 height 151
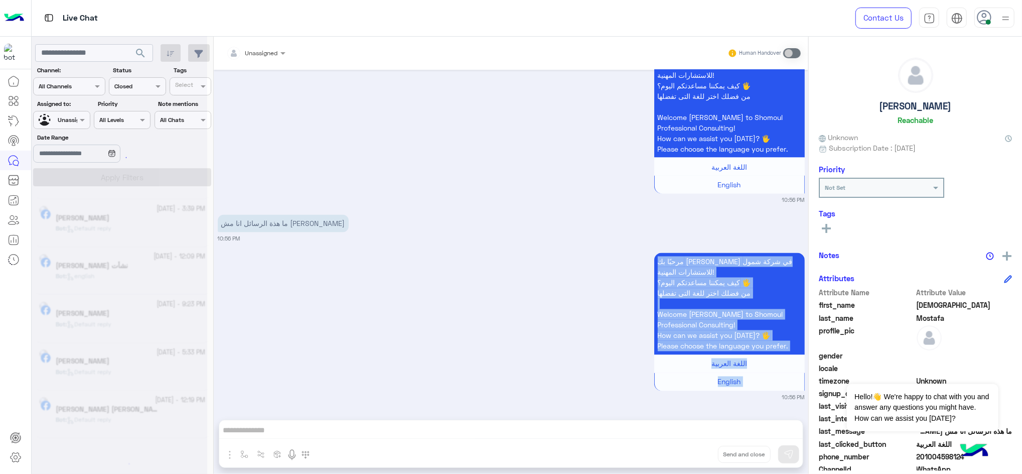
scroll to position [20, 0]
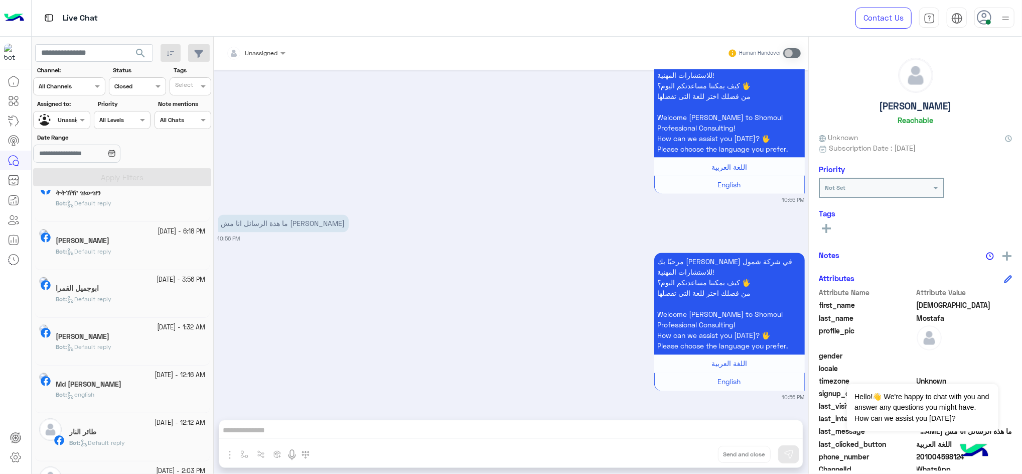
click at [139, 249] on div "Bot : Default reply" at bounding box center [131, 256] width 150 height 18
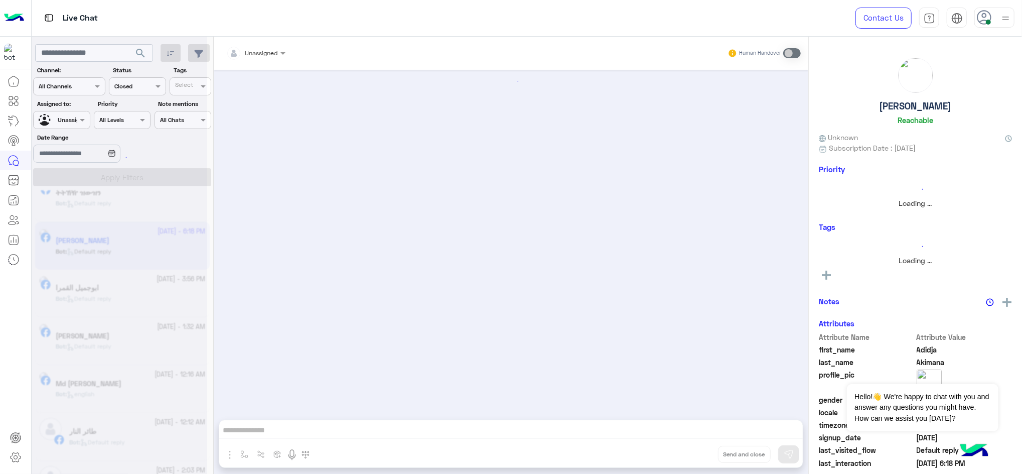
scroll to position [685, 0]
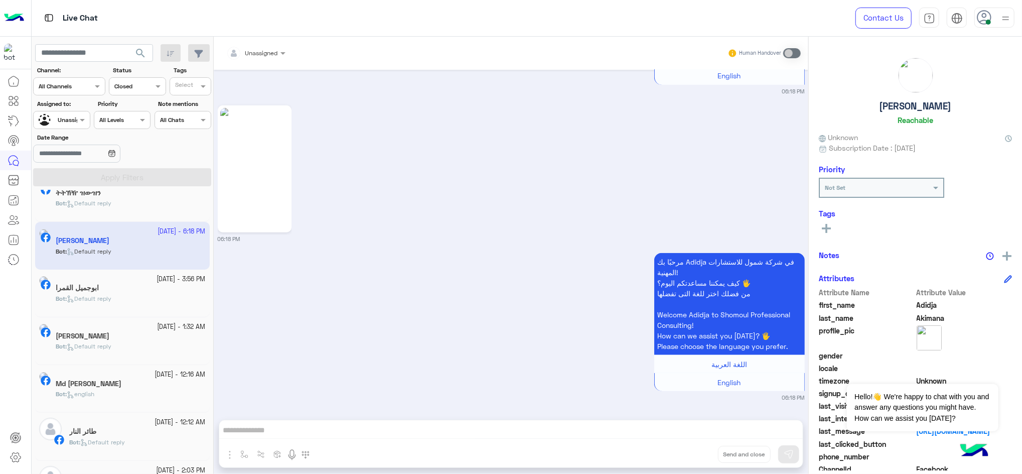
click at [130, 339] on div "[PERSON_NAME]" at bounding box center [131, 337] width 150 height 11
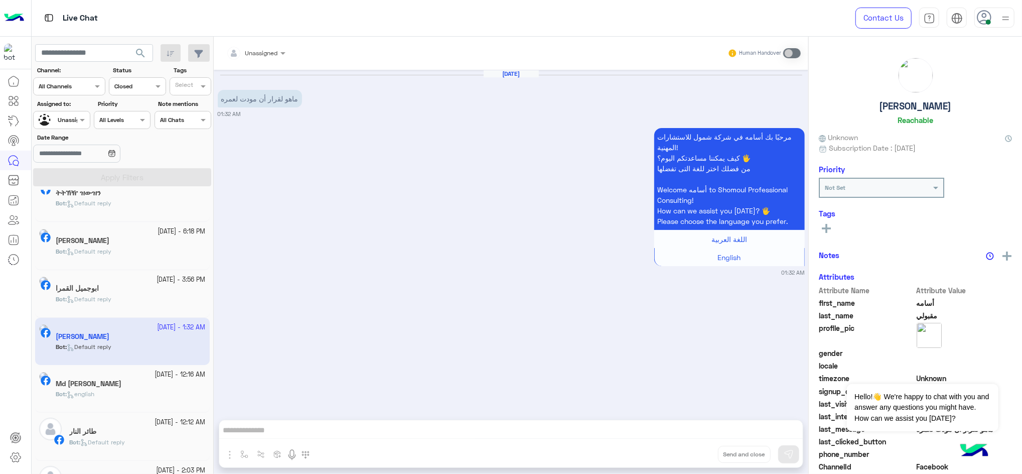
click at [135, 355] on div "Bot : english" at bounding box center [131, 398] width 150 height 18
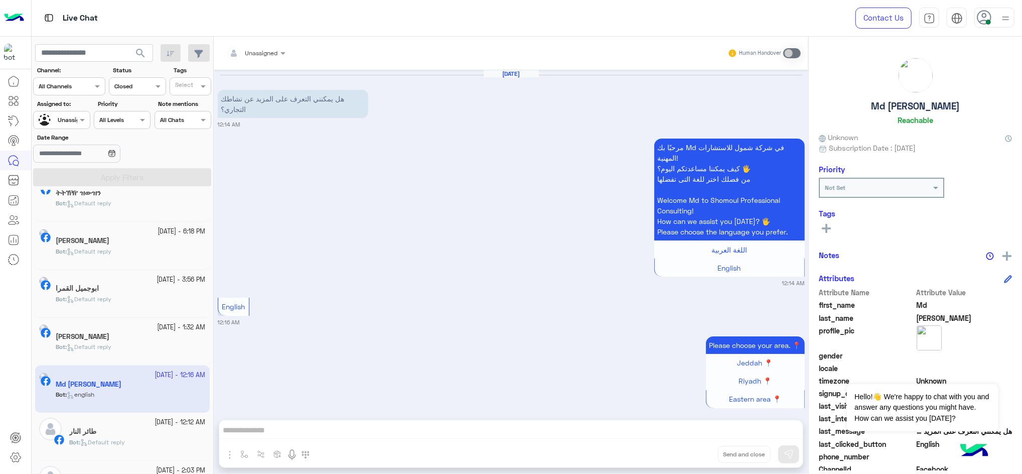
scroll to position [86, 0]
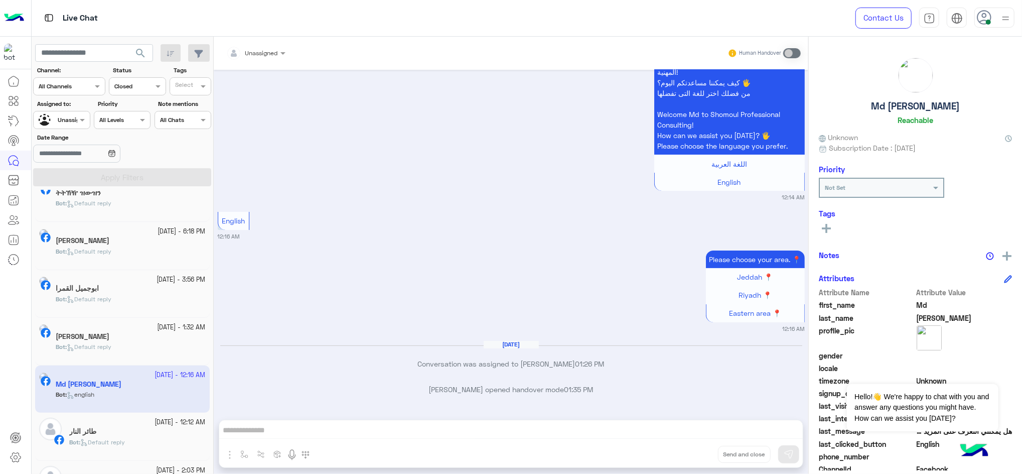
click at [141, 355] on app-inbox-user "[DATE] - 12:16 AM Md [PERSON_NAME] Bot : english" at bounding box center [122, 388] width 175 height 47
click at [140, 355] on div "طائر النار" at bounding box center [137, 432] width 137 height 11
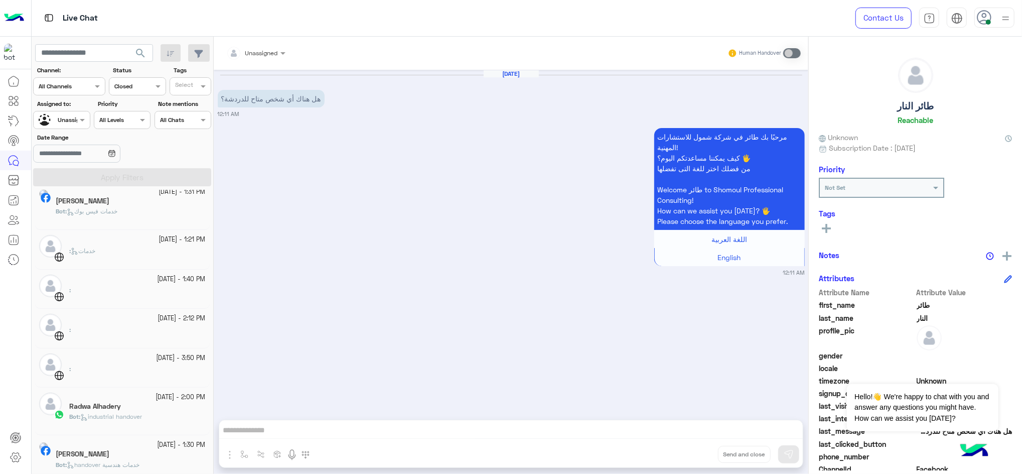
scroll to position [339, 0]
click at [118, 355] on div "[DATE] - 2:00 PM" at bounding box center [137, 395] width 137 height 10
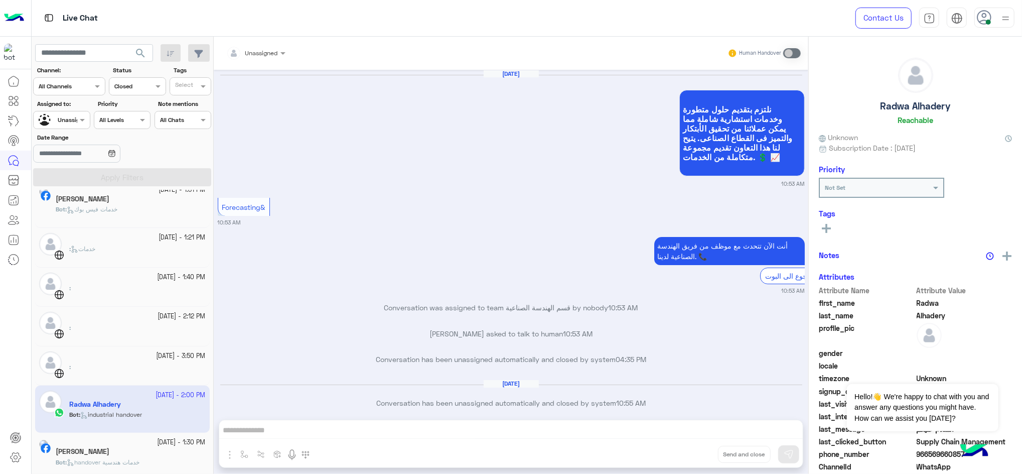
scroll to position [862, 0]
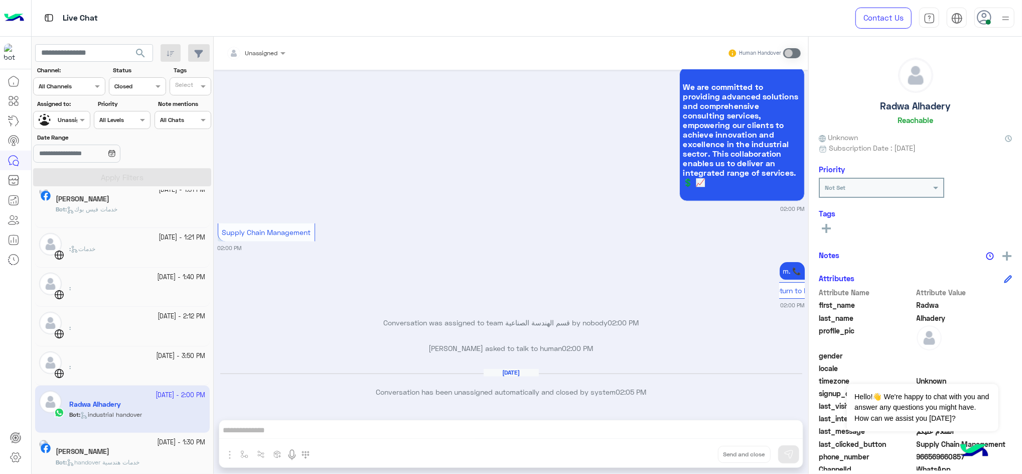
drag, startPoint x: 210, startPoint y: 301, endPoint x: 203, endPoint y: 363, distance: 62.6
click at [203, 355] on div "[DATE] - 6:26 PM ትትኽዥ ዝውዝን Bot : Default reply [DATE] - 6:18 PM [PERSON_NAME] B…" at bounding box center [123, 334] width 182 height 288
click at [116, 239] on div "[DATE] - 1:21 PM" at bounding box center [137, 238] width 137 height 10
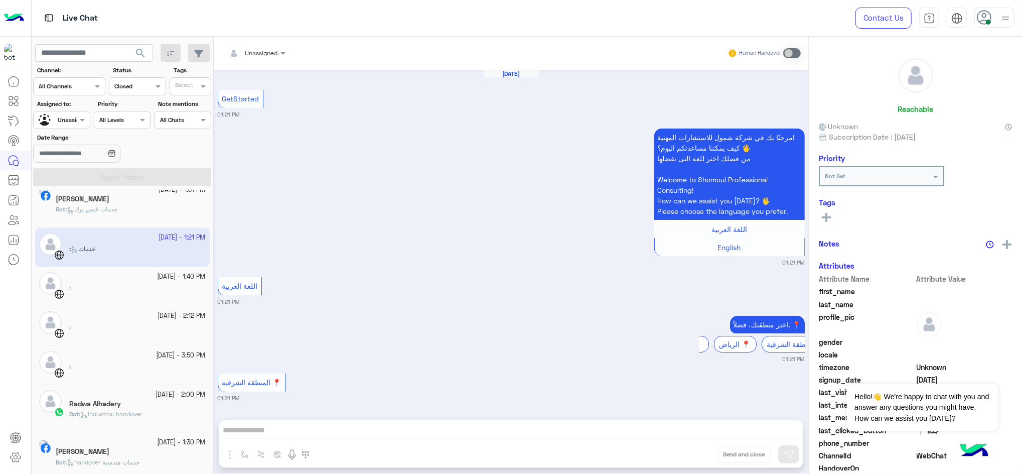
scroll to position [654, 0]
drag, startPoint x: 213, startPoint y: 341, endPoint x: 204, endPoint y: 416, distance: 74.8
click at [204, 355] on mat-drawer-container "search Channel: Channel All Channels Status Channel Closed Tags Select Assigned…" at bounding box center [527, 257] width 991 height 441
drag, startPoint x: 204, startPoint y: 416, endPoint x: 360, endPoint y: 300, distance: 194.0
click at [360, 300] on small "01:21 PM" at bounding box center [511, 301] width 587 height 8
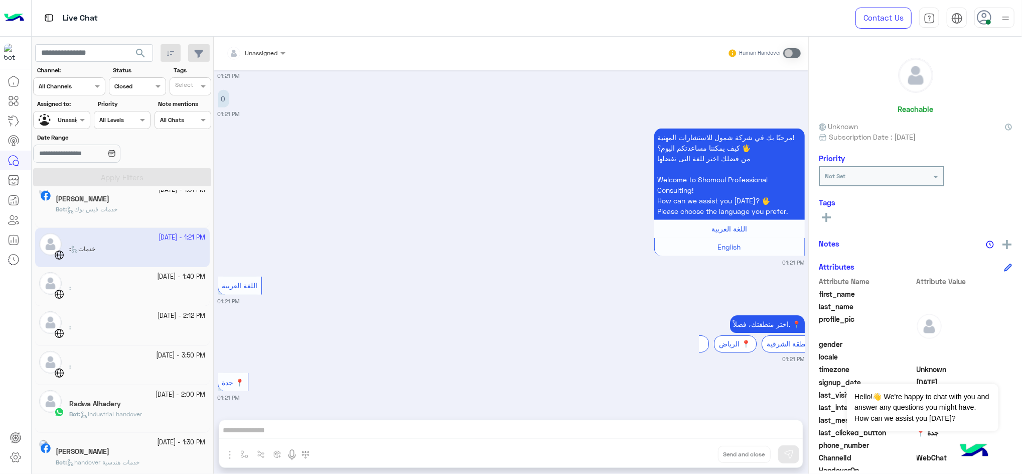
click at [176, 324] on div ":" at bounding box center [137, 332] width 137 height 18
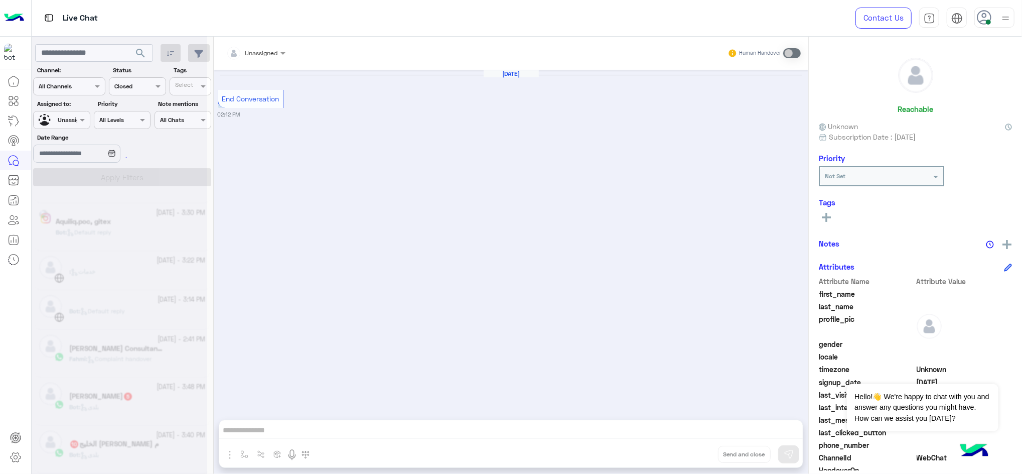
scroll to position [713, 0]
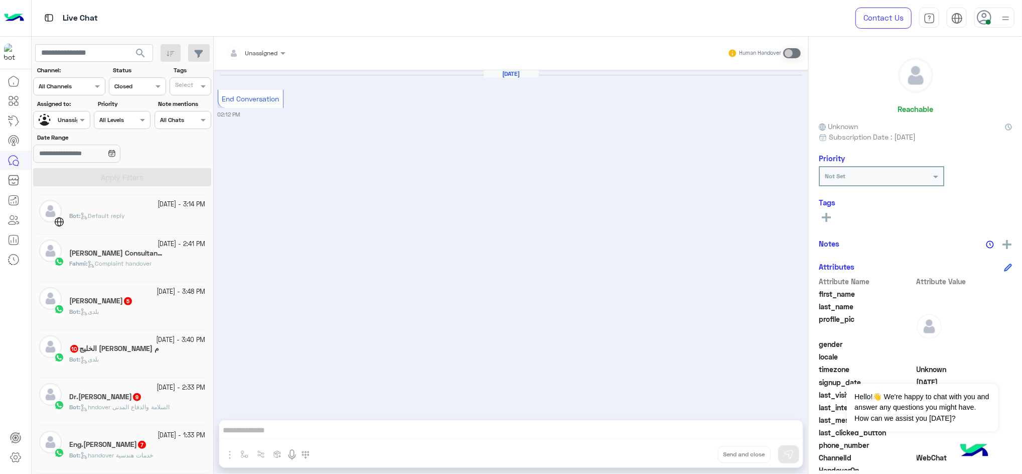
click at [124, 294] on div "[DATE] - 3:48 PM" at bounding box center [137, 292] width 137 height 10
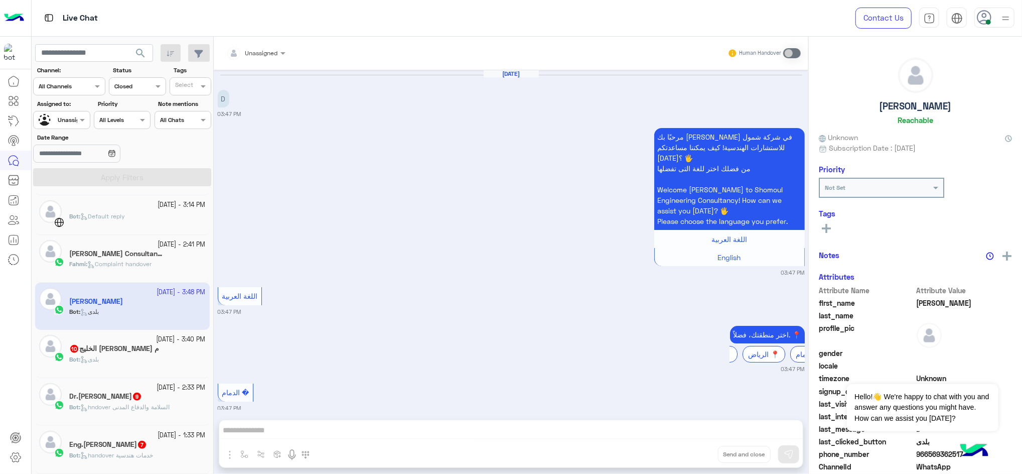
scroll to position [306, 0]
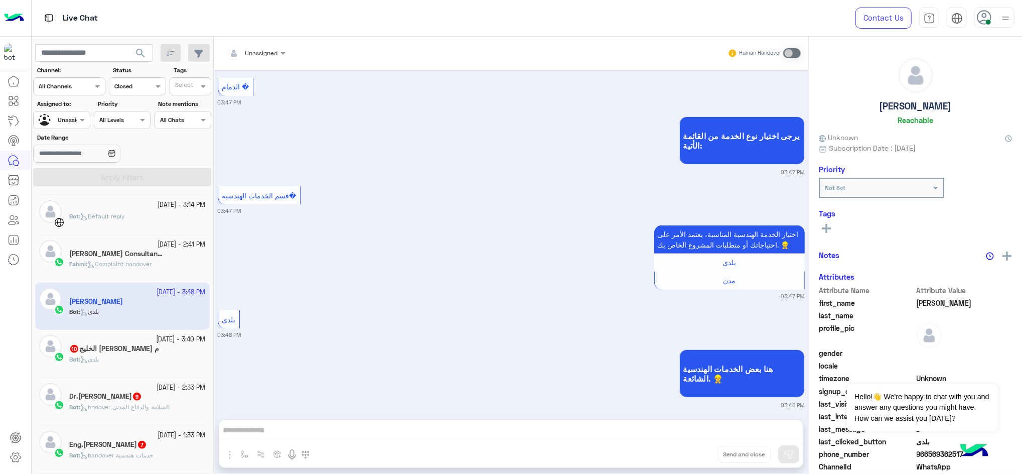
click at [160, 355] on span "hndover السلامة والدفاع المدنى" at bounding box center [124, 407] width 89 height 8
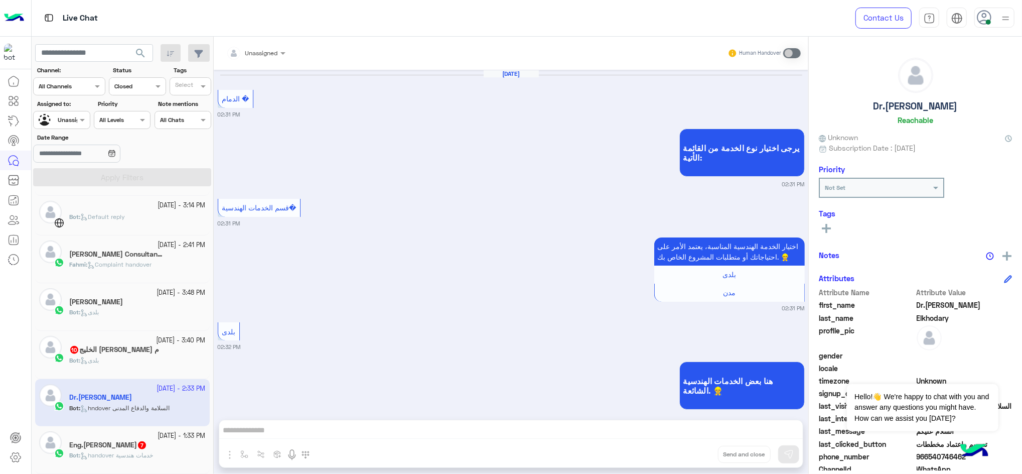
scroll to position [687, 0]
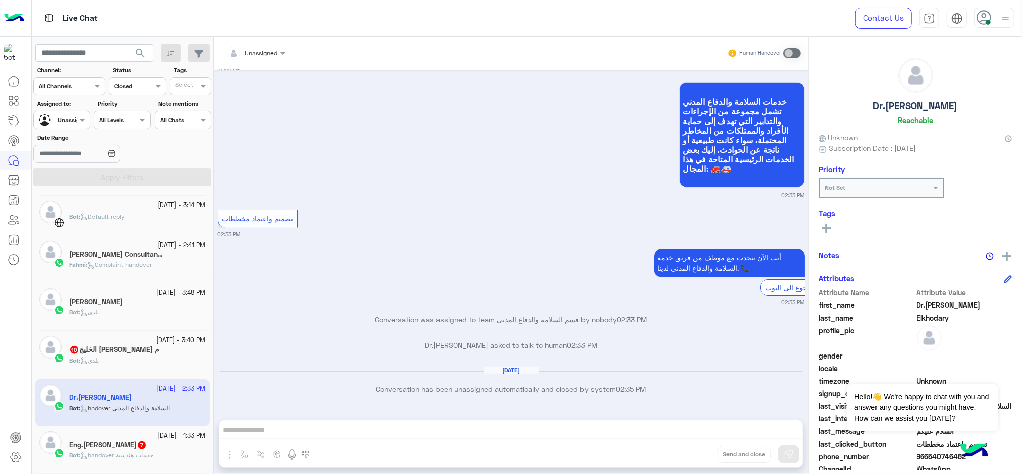
click at [150, 355] on div "Eng.[PERSON_NAME] 7" at bounding box center [137, 446] width 137 height 11
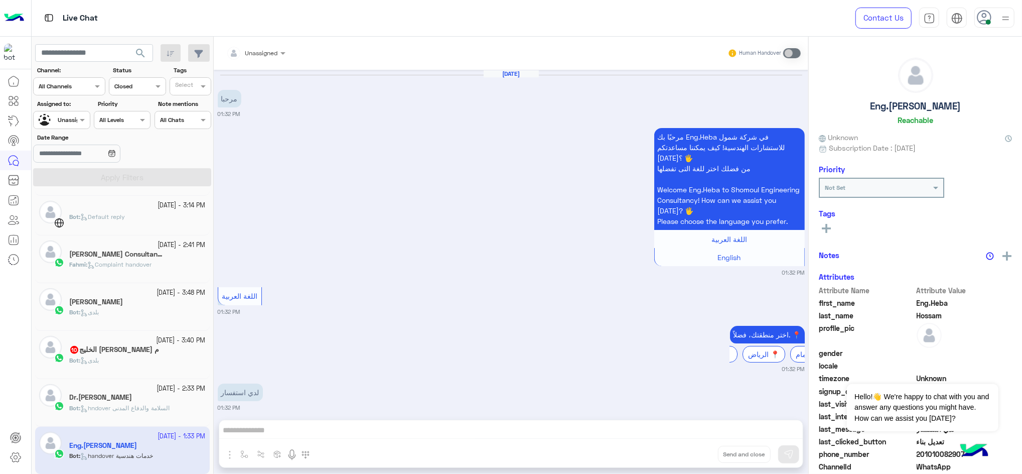
scroll to position [697, 0]
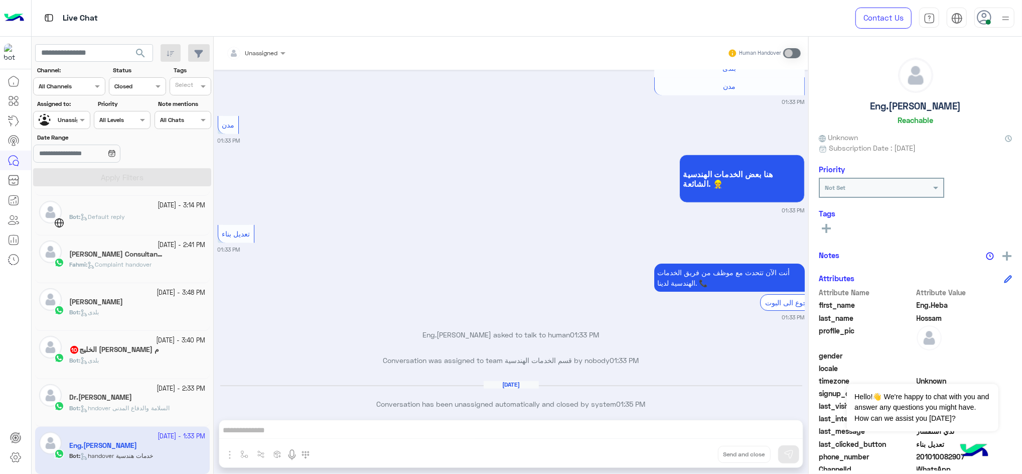
click at [124, 314] on div "Bot : بلدى" at bounding box center [137, 317] width 137 height 18
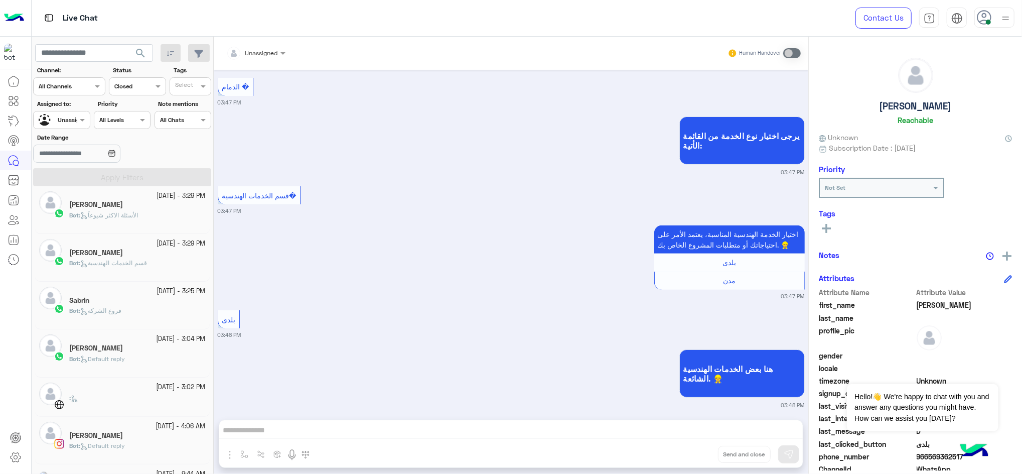
scroll to position [304, 0]
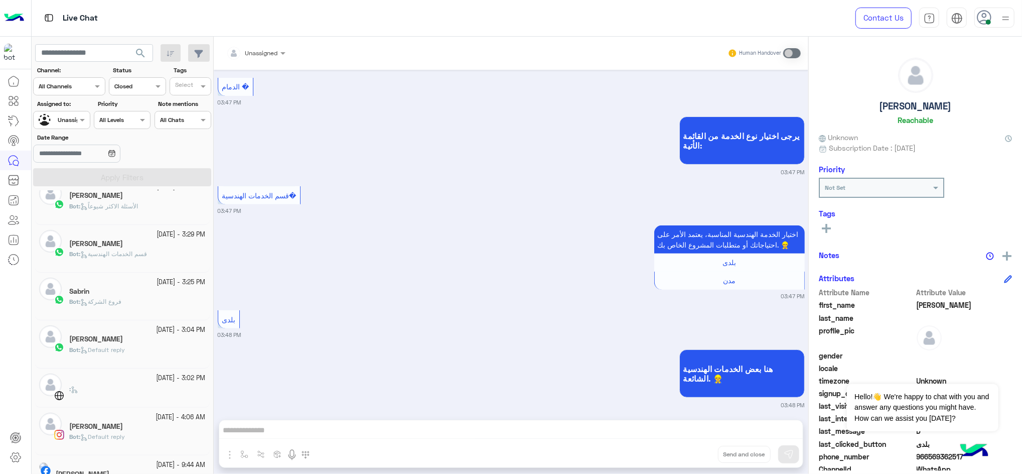
click at [157, 312] on div "Bot : فروع الشركة" at bounding box center [137, 306] width 137 height 18
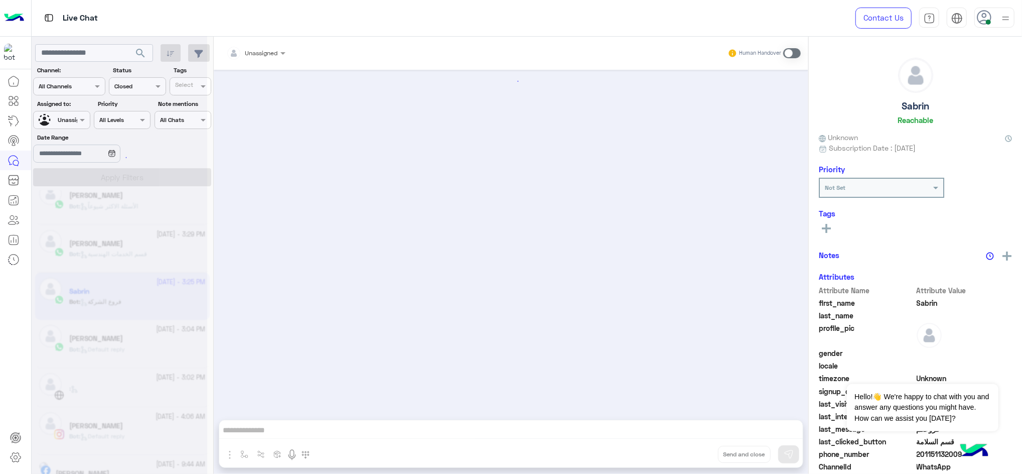
scroll to position [1220, 0]
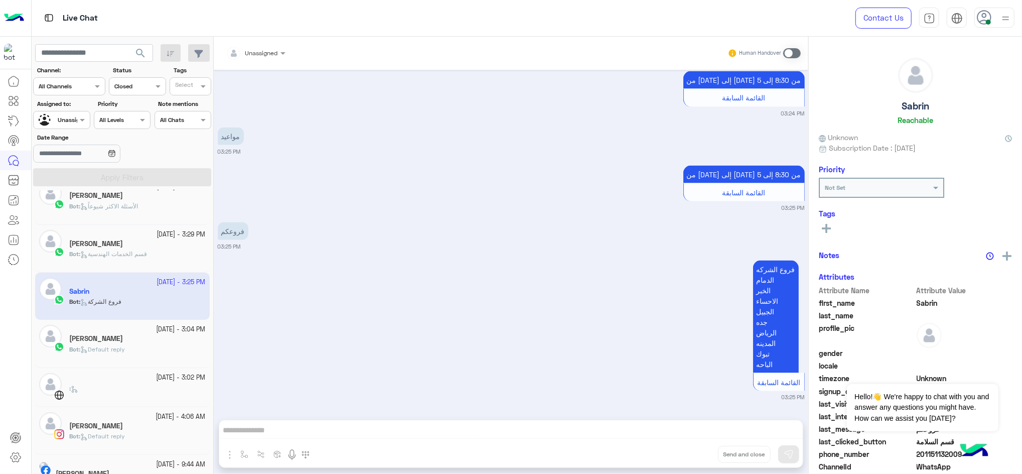
click at [150, 354] on div "Bot : Default reply" at bounding box center [137, 354] width 137 height 18
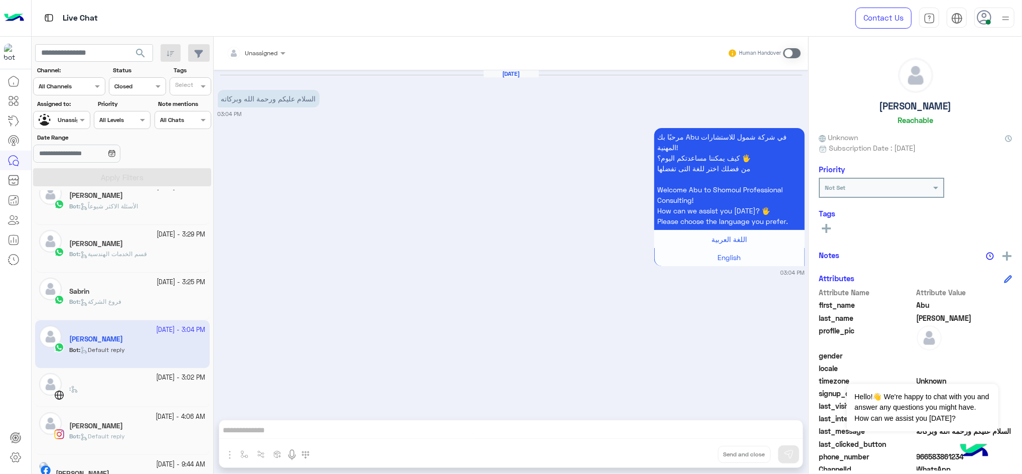
click at [155, 355] on div at bounding box center [137, 383] width 137 height 2
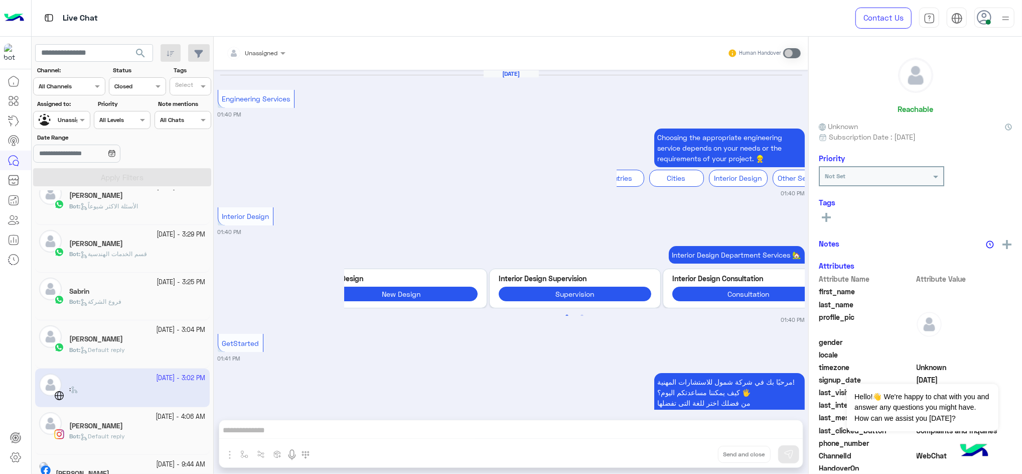
scroll to position [794, 0]
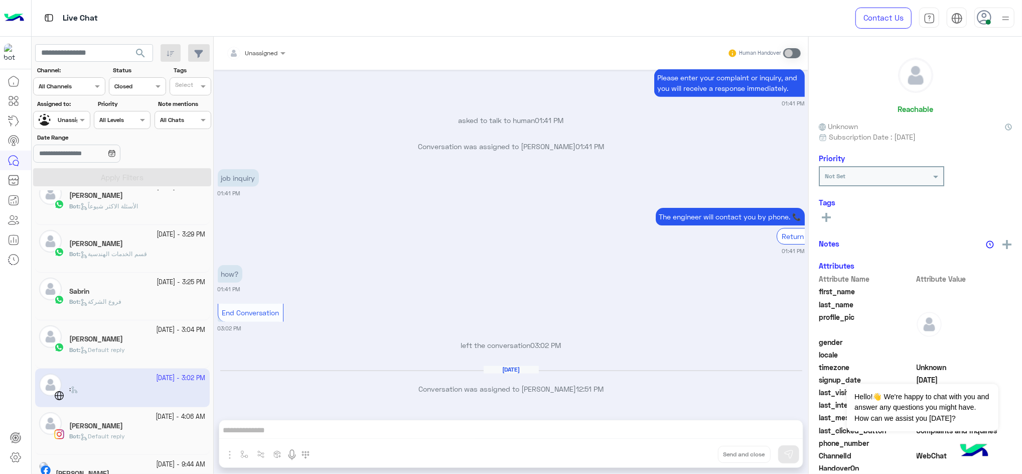
click at [123, 355] on h5 "[PERSON_NAME]" at bounding box center [96, 426] width 54 height 9
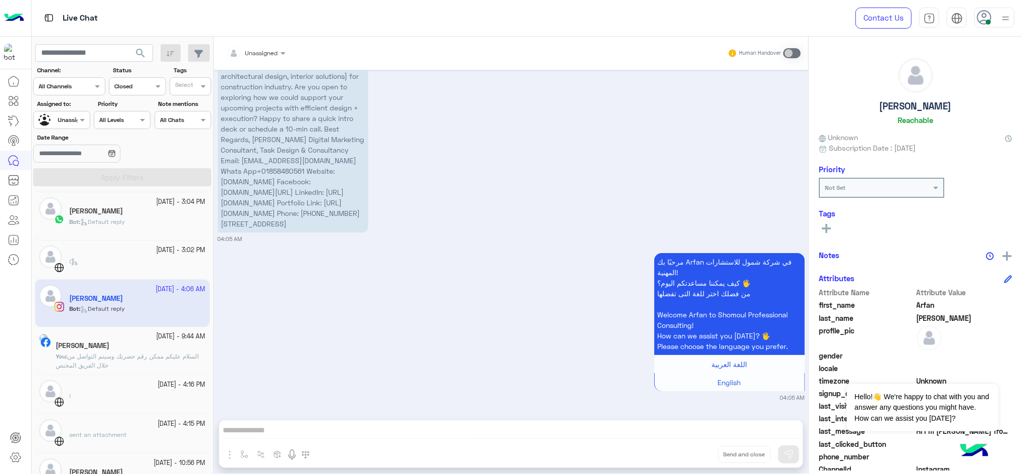
scroll to position [447, 0]
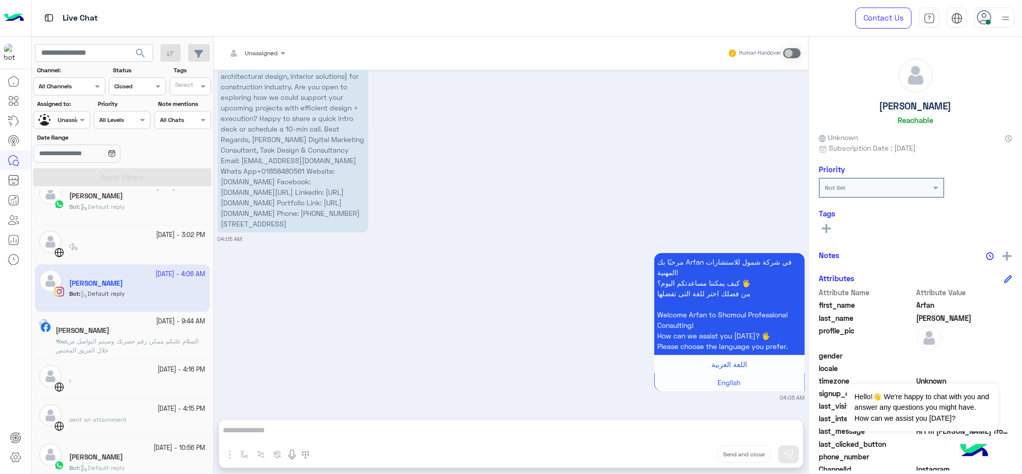
click at [162, 338] on span "السلام عليكم ممكن رقم حضرتك وسيتم التواصل من خلال الفريق المختص" at bounding box center [127, 345] width 143 height 17
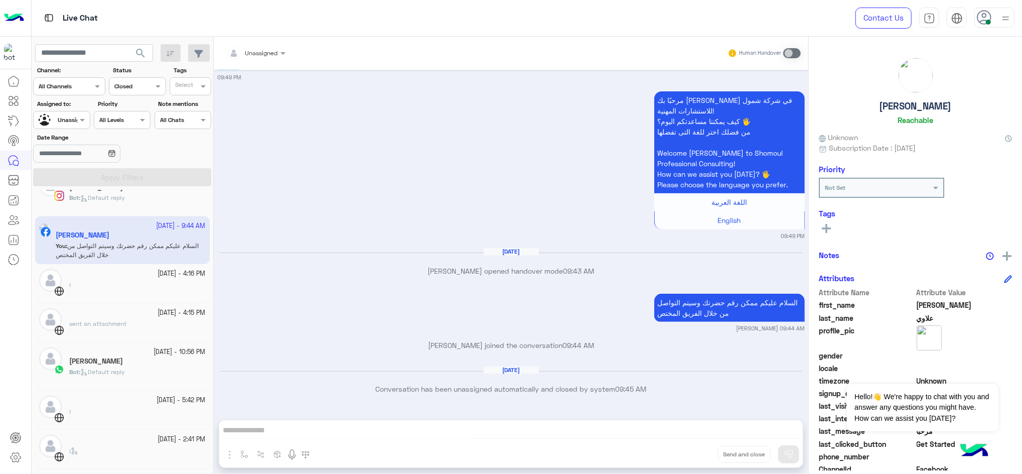
scroll to position [567, 0]
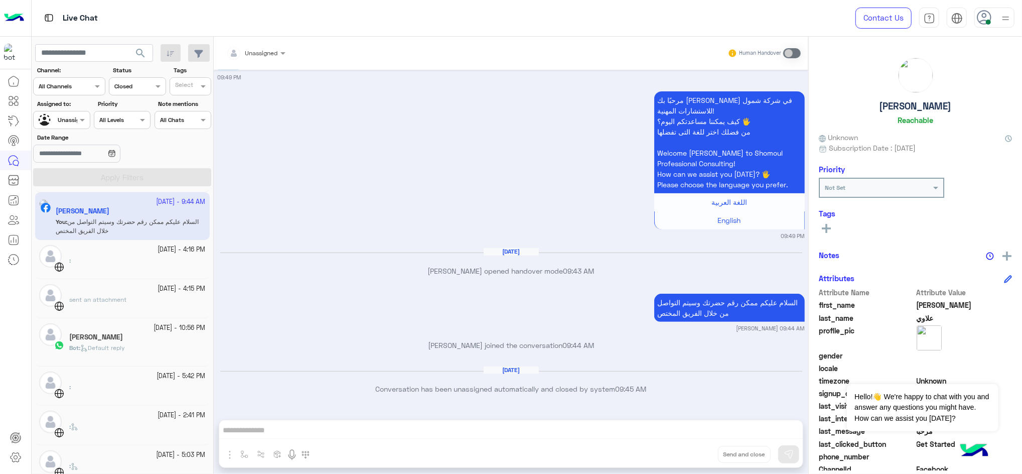
click at [159, 344] on div "Bot : Default reply" at bounding box center [137, 352] width 137 height 18
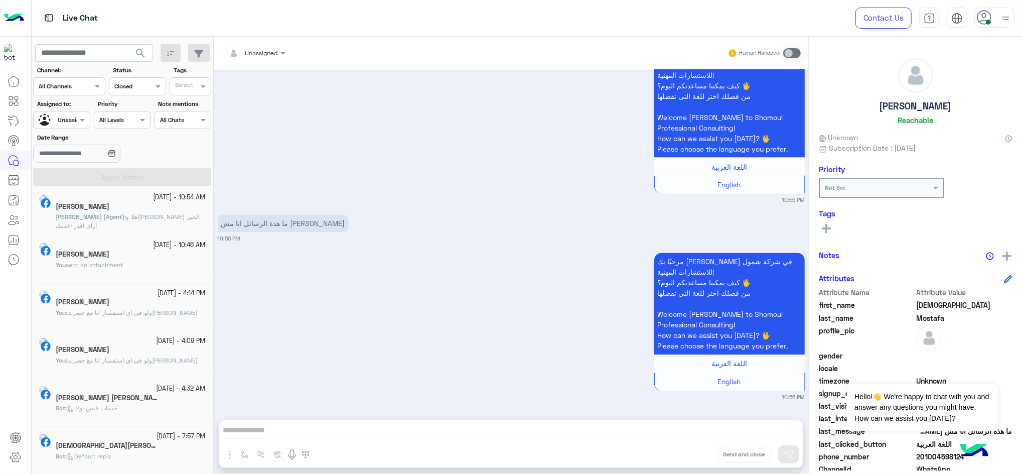
scroll to position [561, 0]
click at [170, 355] on div "You : ولو في اي استفسار انا مع حضرت[PERSON_NAME]" at bounding box center [131, 364] width 150 height 18
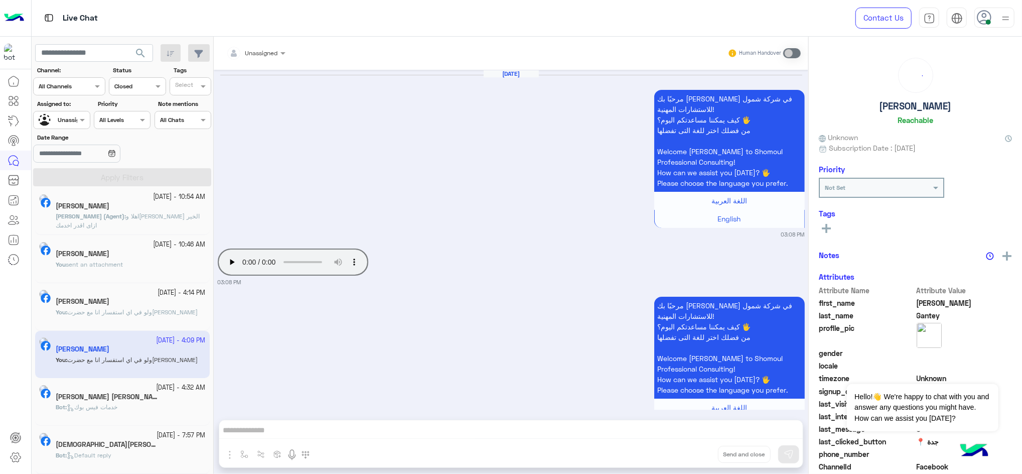
scroll to position [1272, 0]
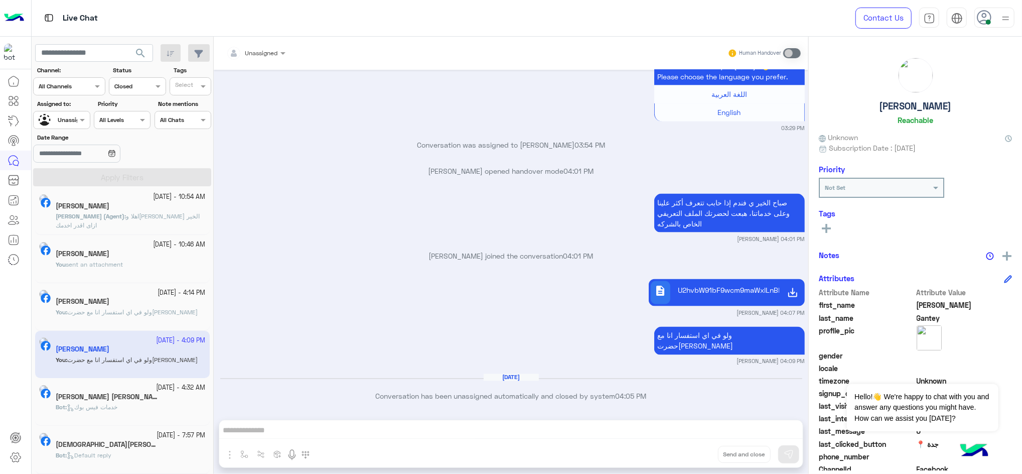
click at [139, 306] on div "[PERSON_NAME]" at bounding box center [131, 302] width 150 height 11
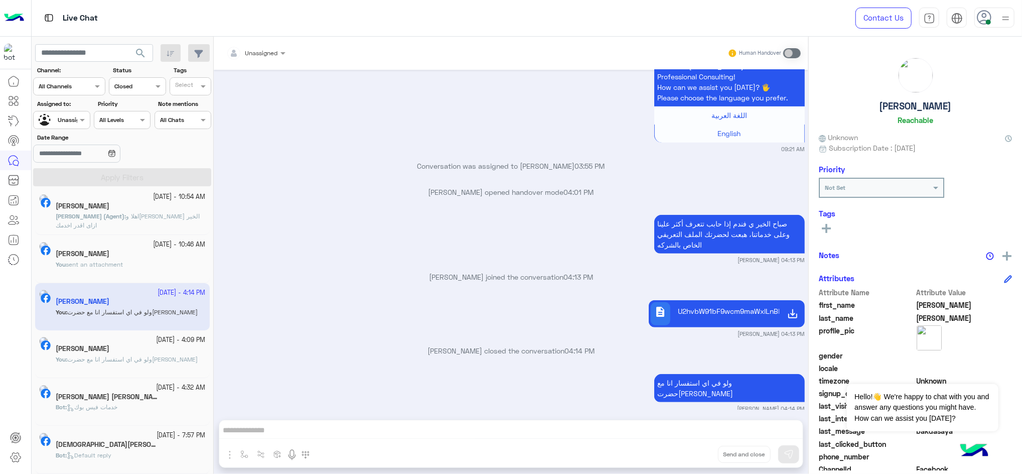
click at [123, 261] on span "sent an attachment" at bounding box center [94, 264] width 57 height 8
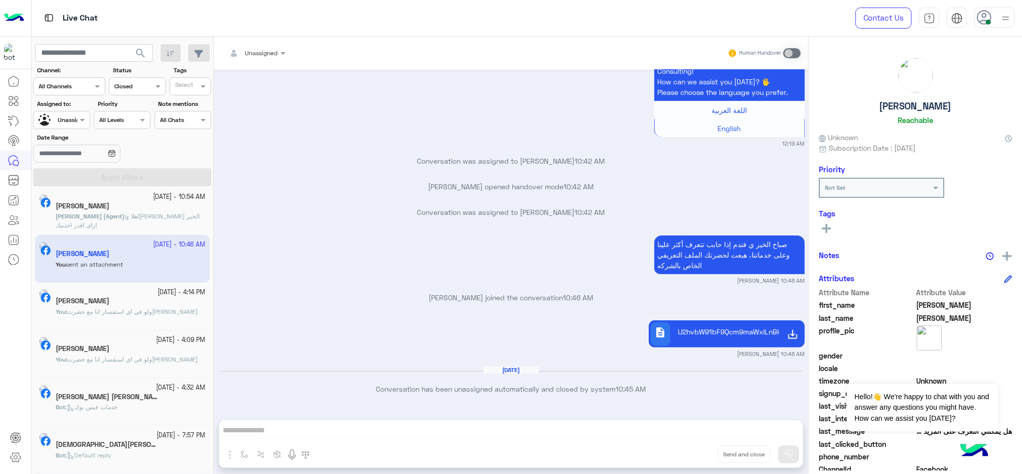
click at [139, 220] on p "[PERSON_NAME] (Agent) : اهلا و[PERSON_NAME] الخير ازاى اقدر اخدمك" at bounding box center [131, 221] width 150 height 18
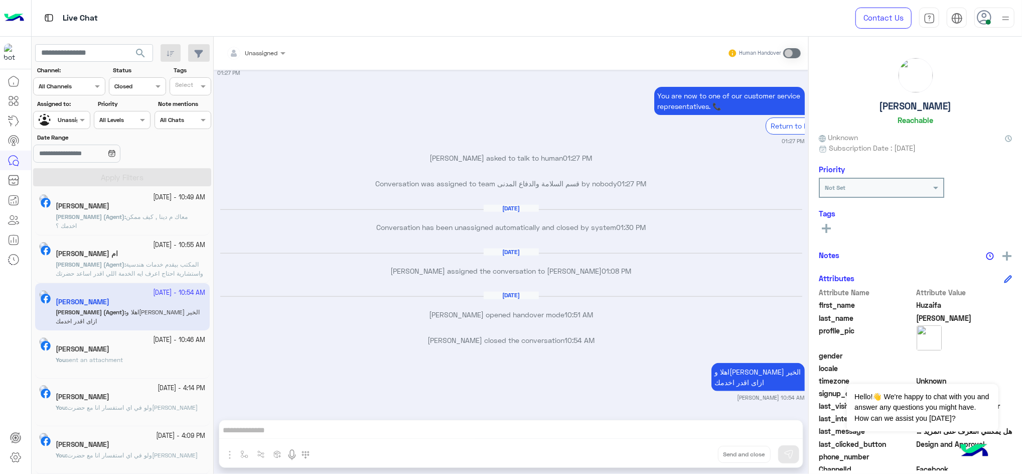
click at [150, 272] on span "المكتب بيقدم خدمات هندسية واستشارية احتاج اعرف ايه الخدمة اللي اقدر اساعد حضرتك…" at bounding box center [130, 273] width 148 height 26
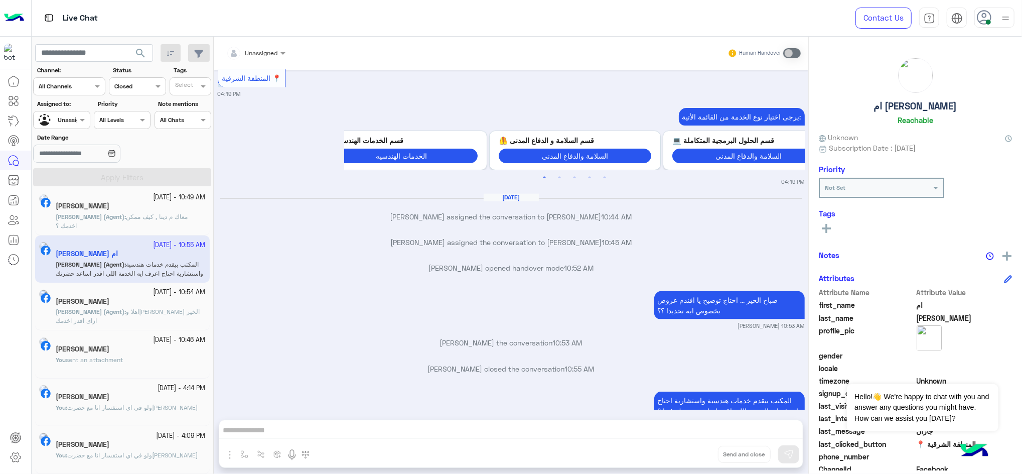
drag, startPoint x: 213, startPoint y: 347, endPoint x: 213, endPoint y: 340, distance: 7.0
click at [213, 340] on mat-drawer "Unassigned Human Handover [DATE] مرحبًا بك ام في شركة شمول للاستشارات المهنية! …" at bounding box center [617, 257] width 809 height 441
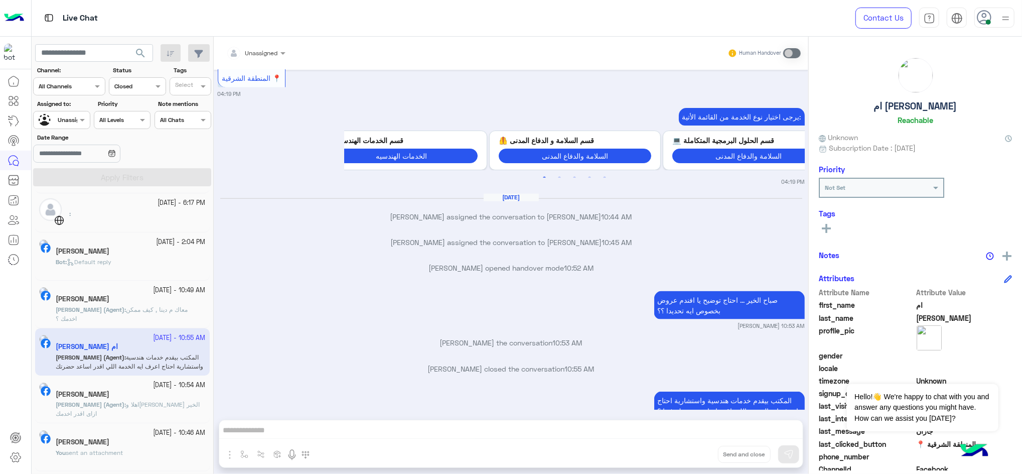
scroll to position [370, 0]
click at [148, 259] on div "Bot : Default reply" at bounding box center [131, 268] width 150 height 18
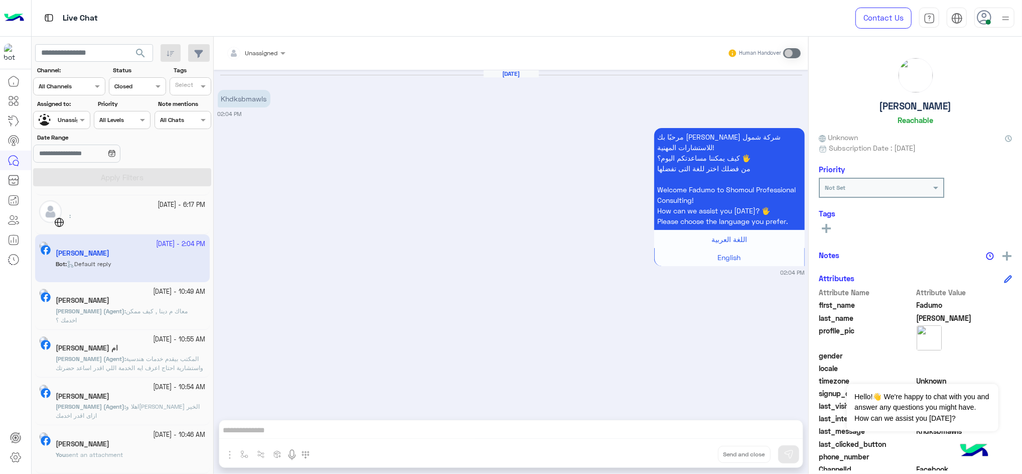
click at [143, 303] on div "[PERSON_NAME]" at bounding box center [131, 301] width 150 height 11
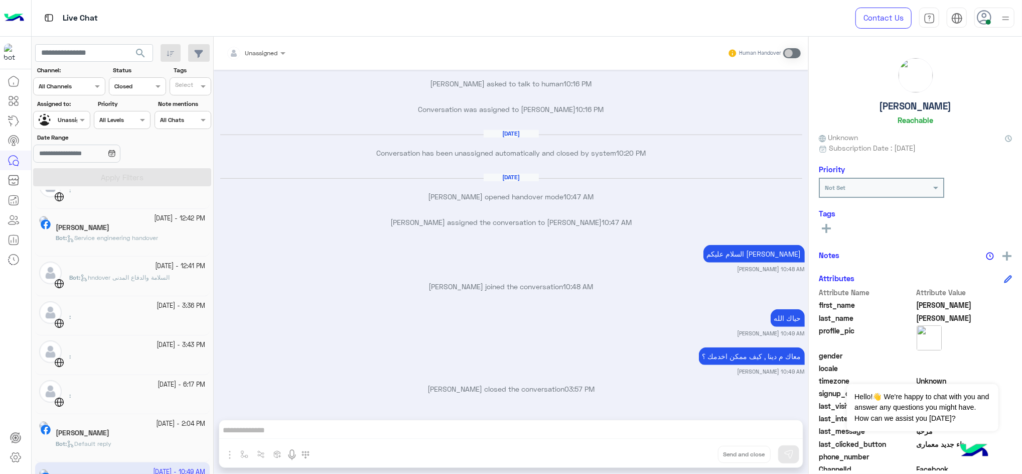
scroll to position [168, 0]
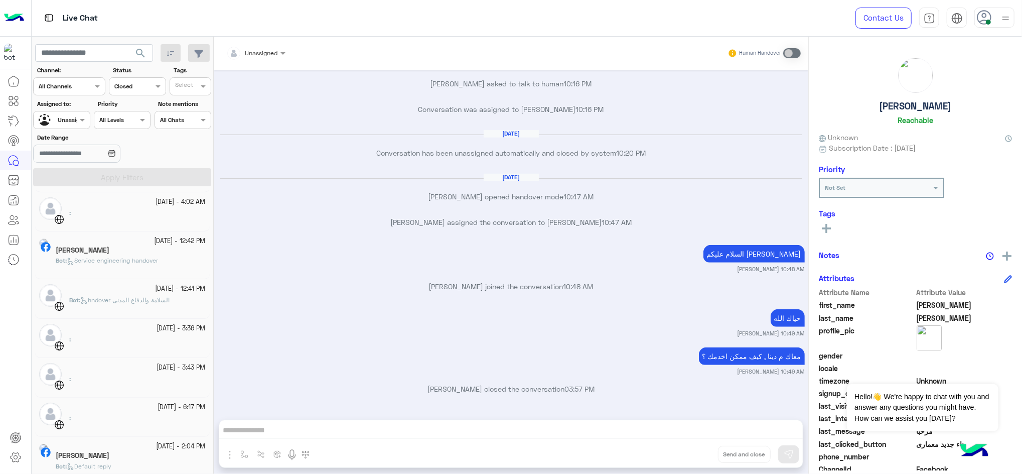
click at [169, 338] on div ":" at bounding box center [137, 344] width 137 height 18
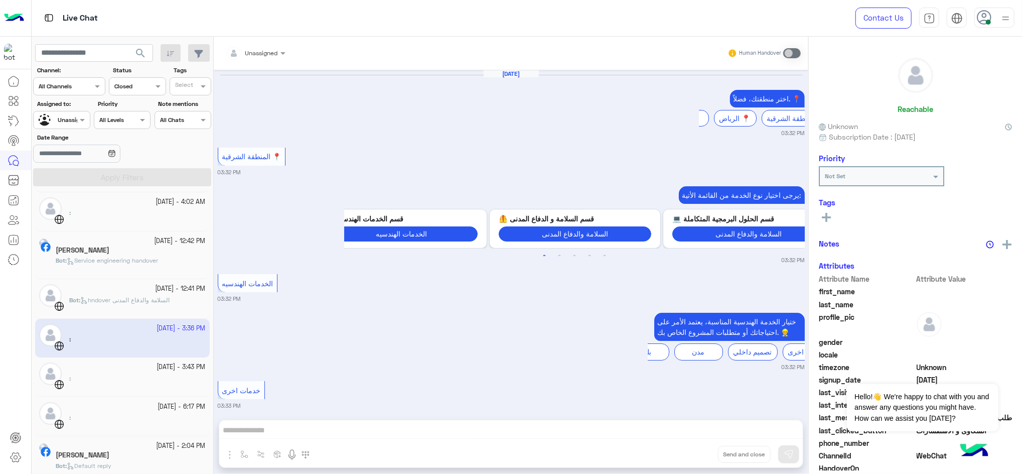
scroll to position [621, 0]
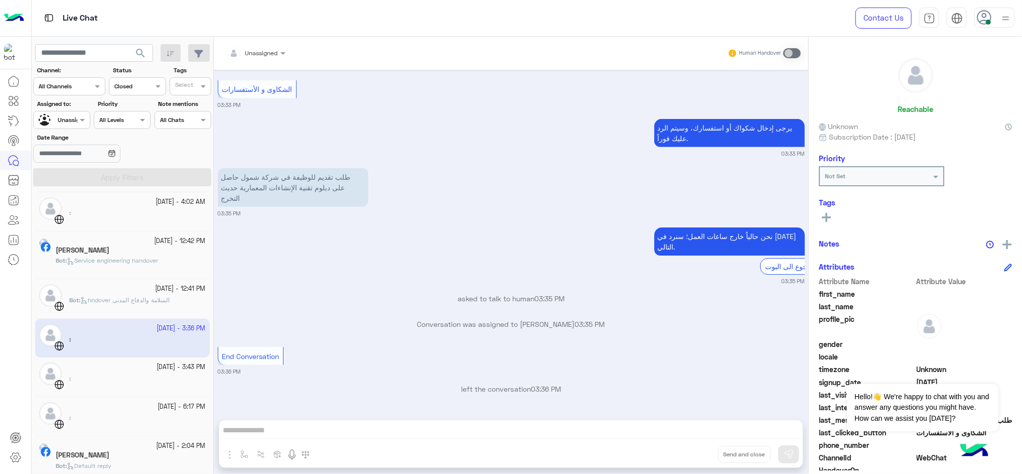
click at [163, 355] on div ":" at bounding box center [137, 383] width 137 height 18
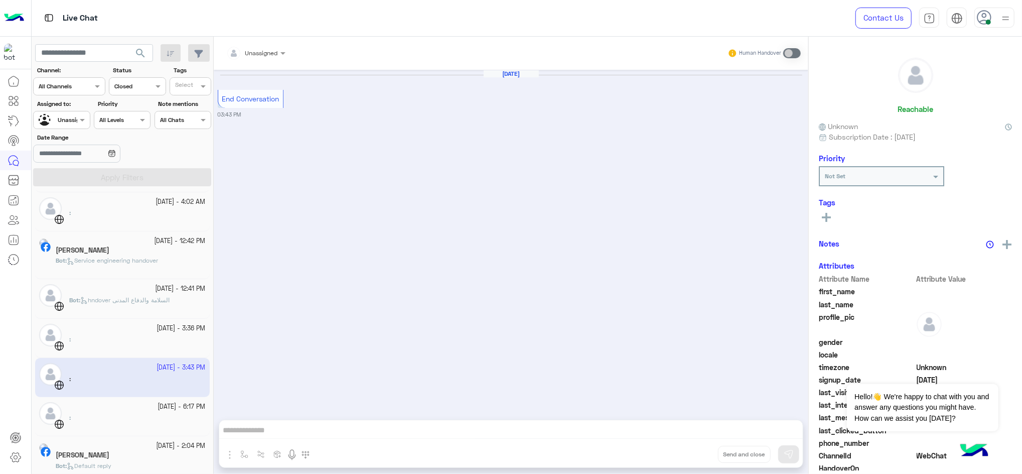
click at [163, 355] on small "[DATE] - 6:17 PM" at bounding box center [182, 407] width 48 height 10
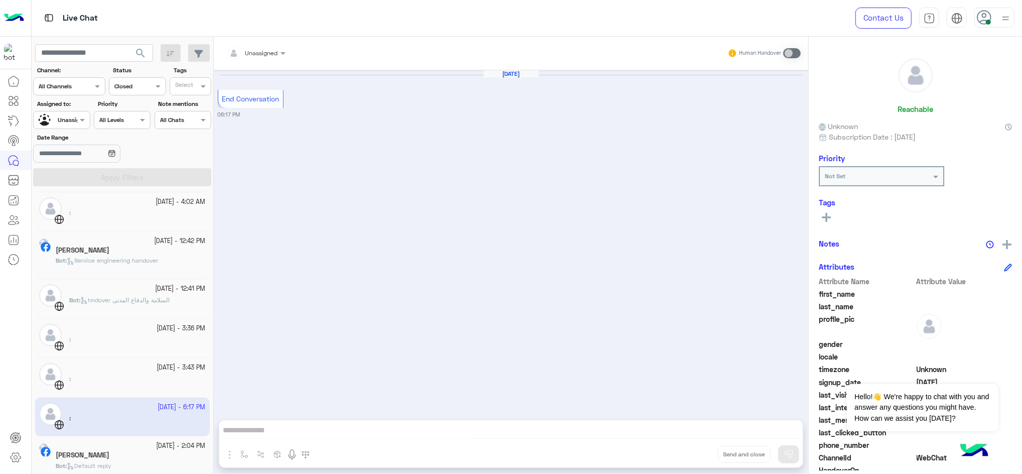
click at [155, 238] on small "[DATE] - 12:42 PM" at bounding box center [180, 241] width 51 height 10
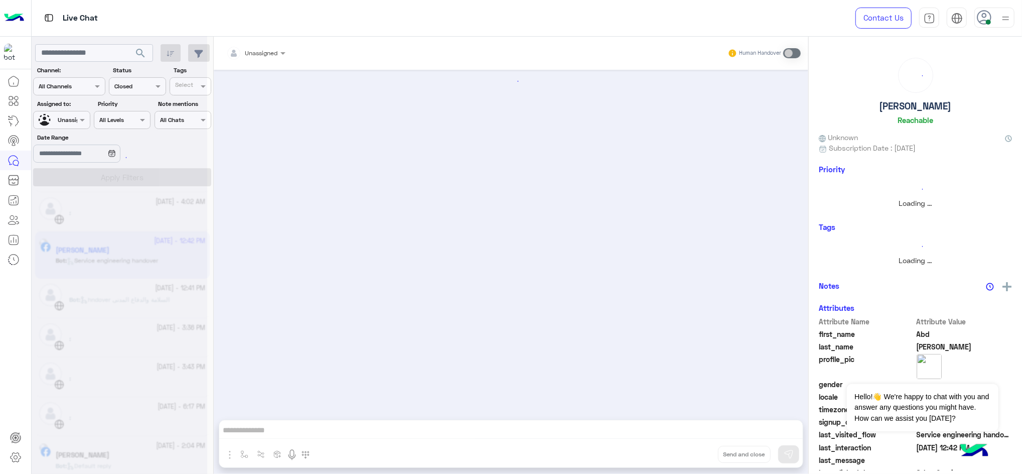
scroll to position [484, 0]
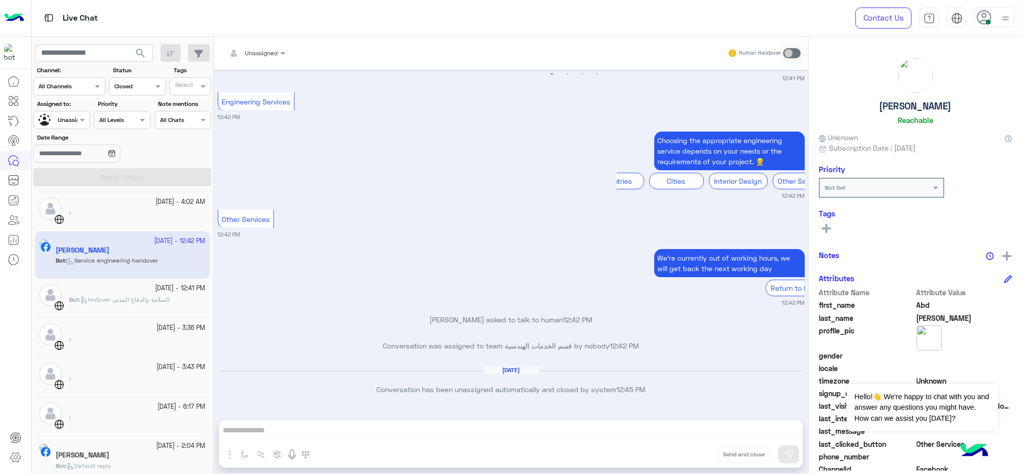
click at [766, 283] on div "Return to Bot 📲" at bounding box center [799, 288] width 67 height 17
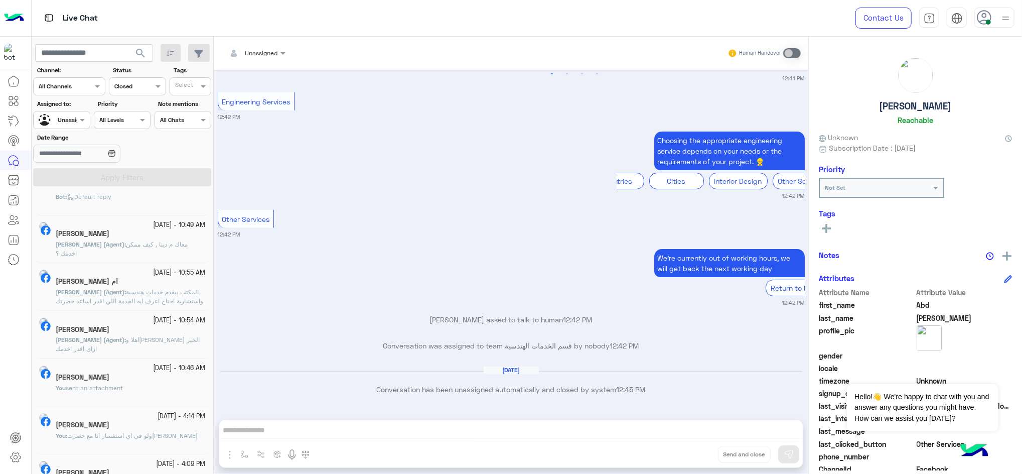
scroll to position [439, 0]
click at [145, 355] on div "[PERSON_NAME]" at bounding box center [131, 376] width 150 height 11
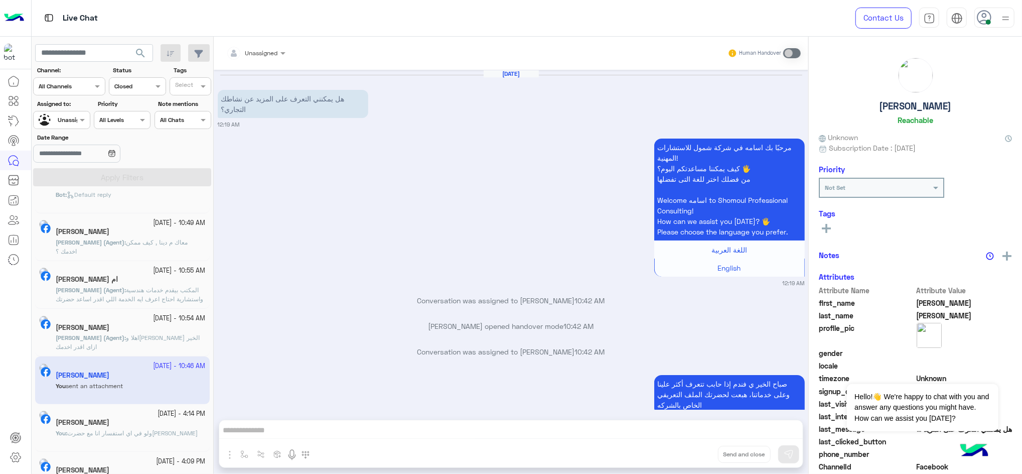
scroll to position [140, 0]
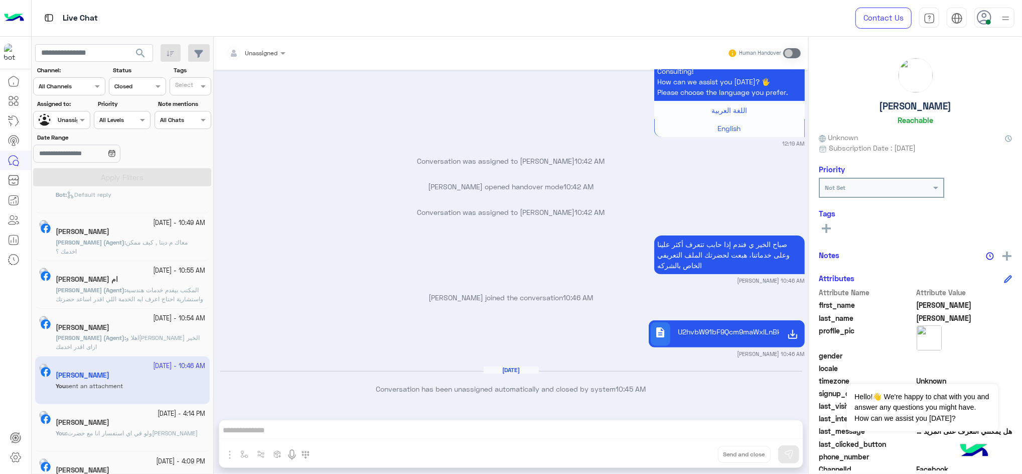
click at [109, 355] on h5 "[PERSON_NAME]" at bounding box center [83, 422] width 54 height 9
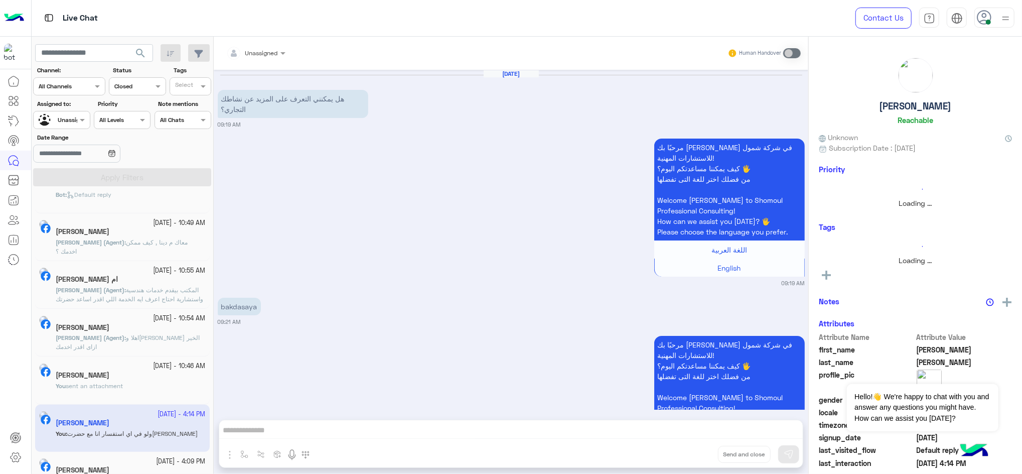
scroll to position [331, 0]
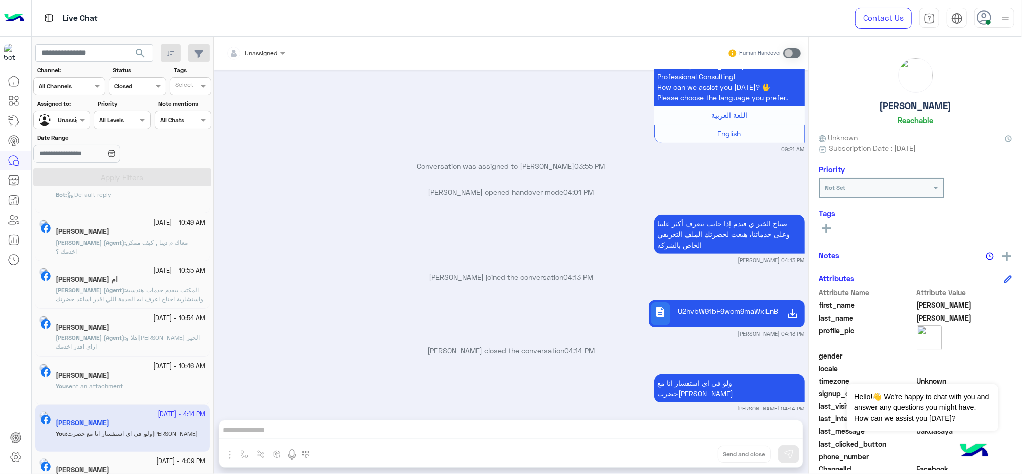
click at [147, 331] on div "[PERSON_NAME]" at bounding box center [131, 328] width 150 height 11
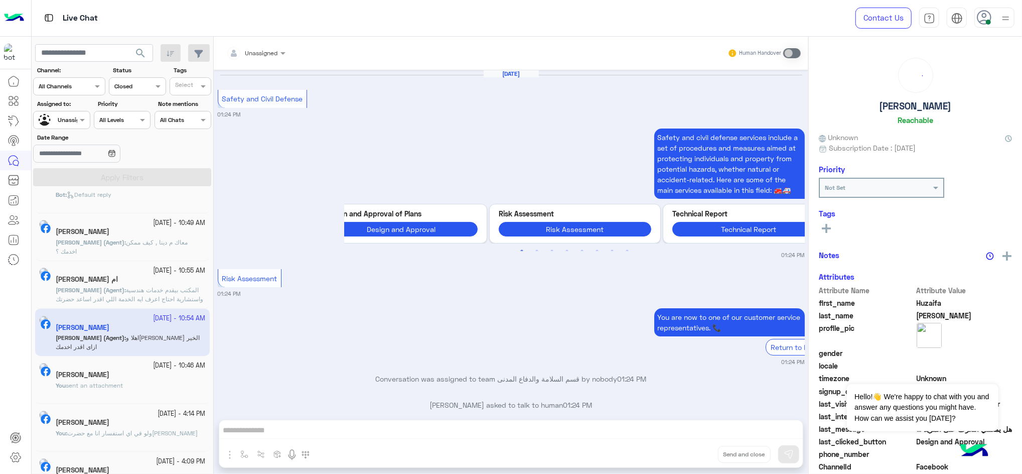
scroll to position [749, 0]
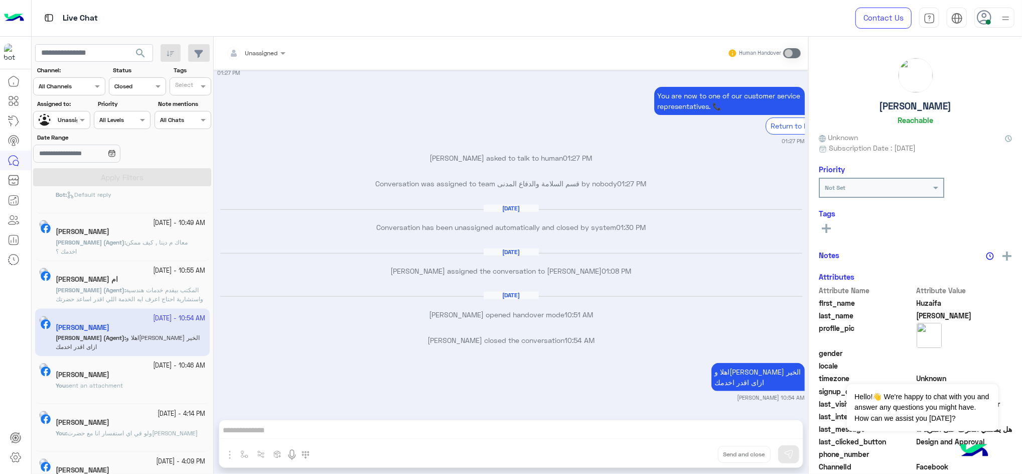
click at [114, 238] on p "[PERSON_NAME] (Agent) : معاك م دينا , كيف ممكن اخدمك ؟" at bounding box center [131, 247] width 150 height 18
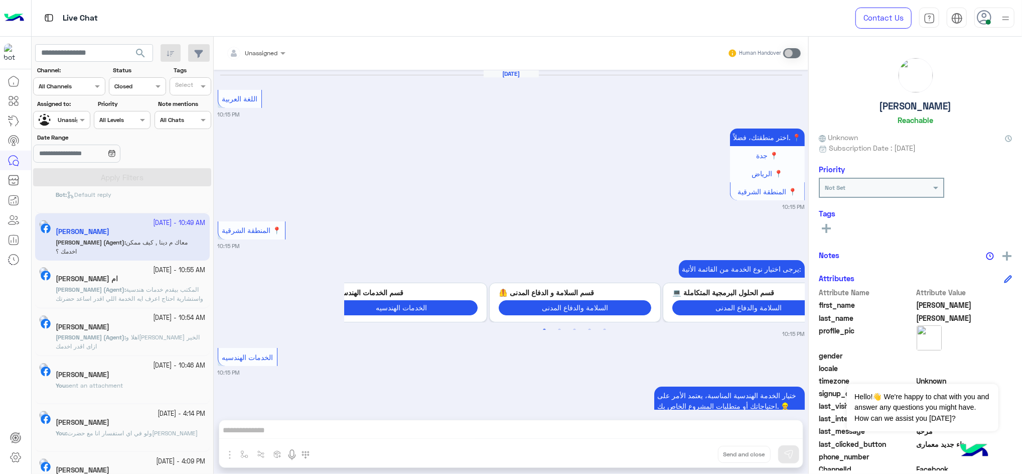
scroll to position [621, 0]
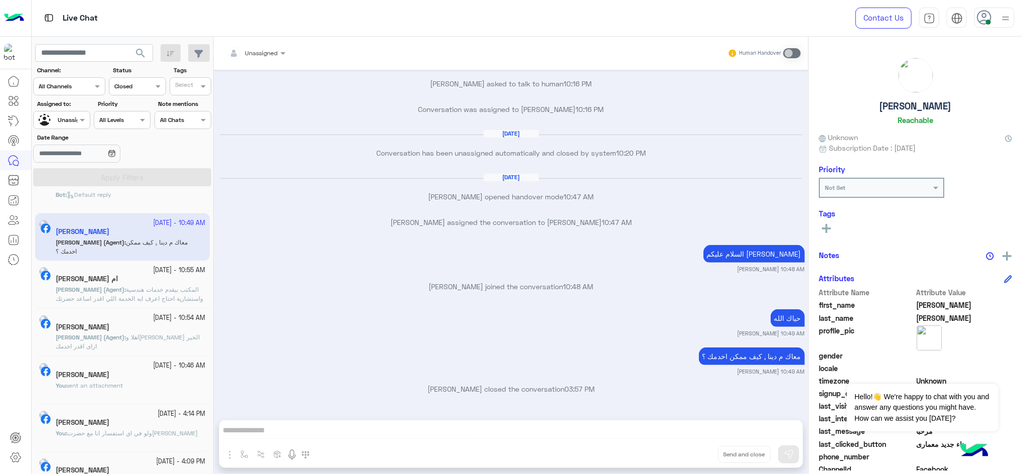
click at [109, 191] on span "Default reply" at bounding box center [89, 195] width 45 height 8
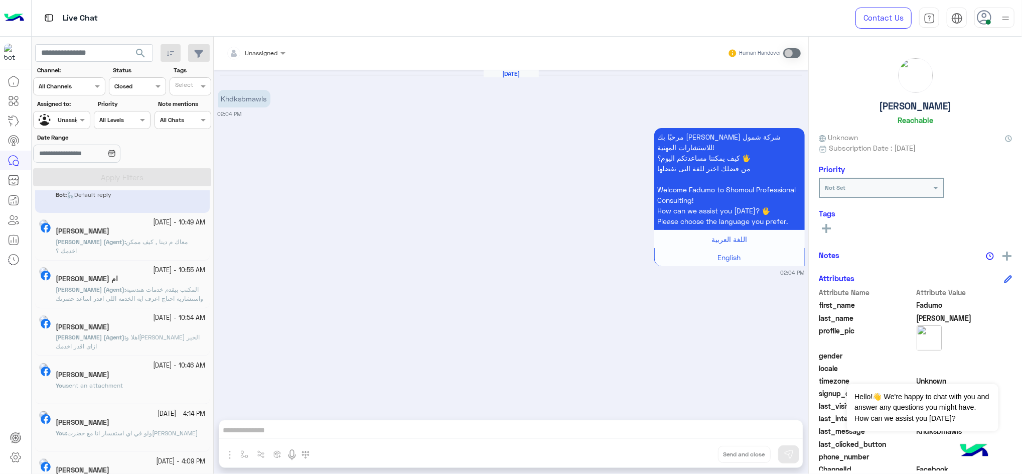
click at [133, 234] on div "[PERSON_NAME]" at bounding box center [131, 232] width 150 height 11
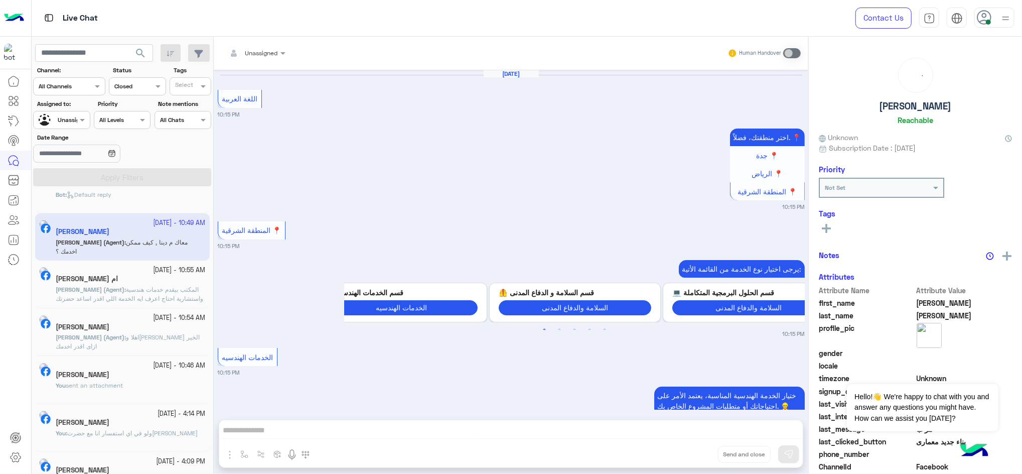
scroll to position [621, 0]
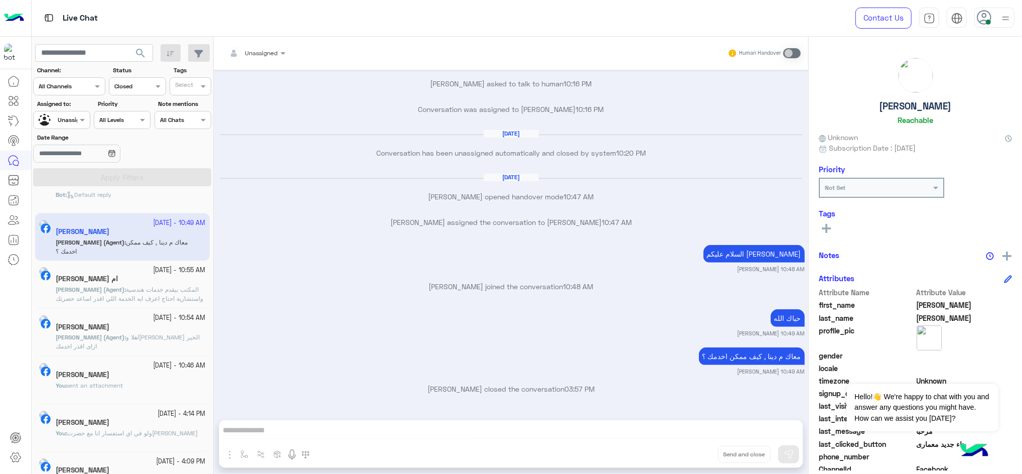
drag, startPoint x: 214, startPoint y: 340, endPoint x: 213, endPoint y: 331, distance: 8.5
click at [214, 331] on div "[DATE] اللغة العربية 10:15 PM اختر منطقتك، فضلاً. 📍 جدة 📍 الرياض 📍 المنطقة الشر…" at bounding box center [511, 240] width 595 height 340
click at [158, 279] on div "ام [PERSON_NAME]" at bounding box center [131, 280] width 150 height 11
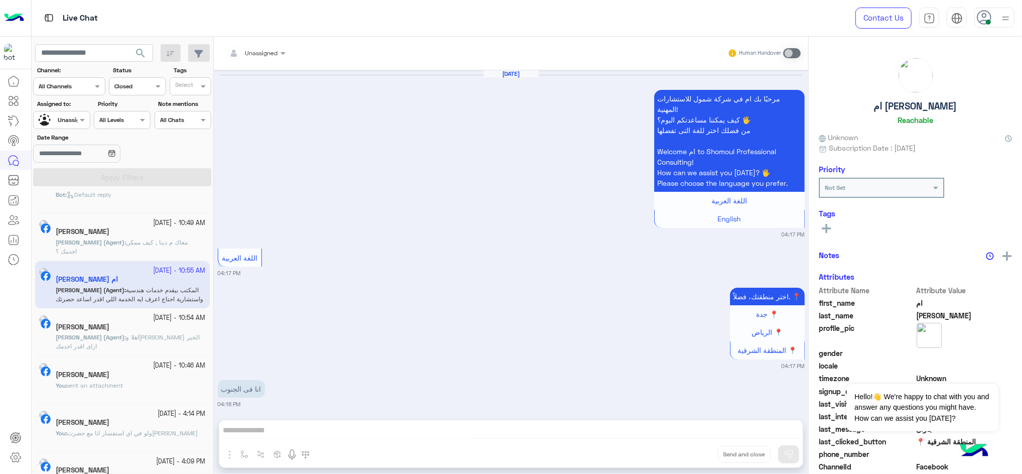
scroll to position [968, 0]
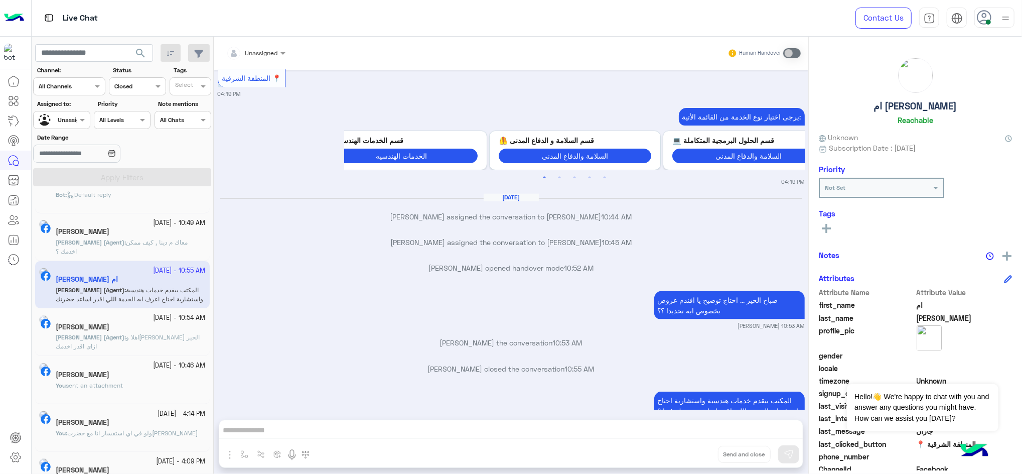
click at [96, 312] on div "[DATE] - 10:54 AM [PERSON_NAME] (Agent) : اهلا و[PERSON_NAME] الخير ازاى اقدر ا…" at bounding box center [122, 332] width 175 height 48
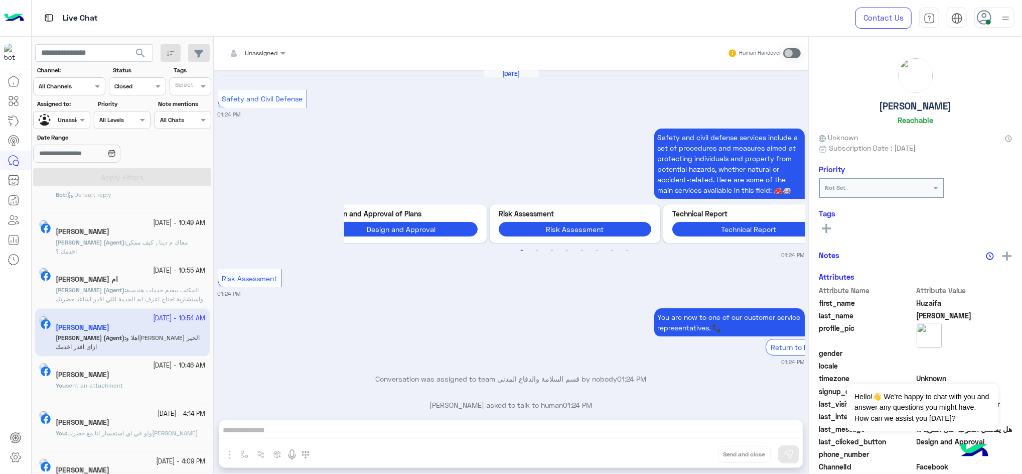
scroll to position [749, 0]
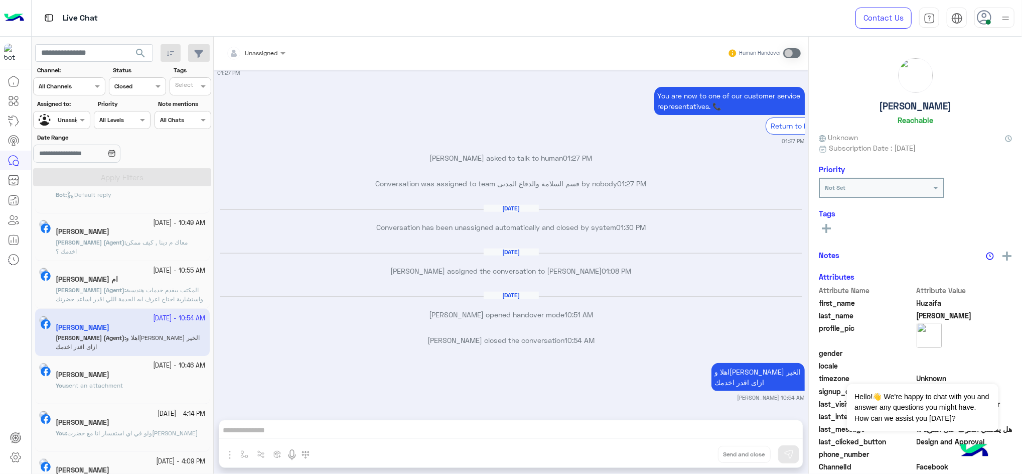
click at [113, 275] on div "[DATE] - 10:55 AM" at bounding box center [131, 271] width 150 height 10
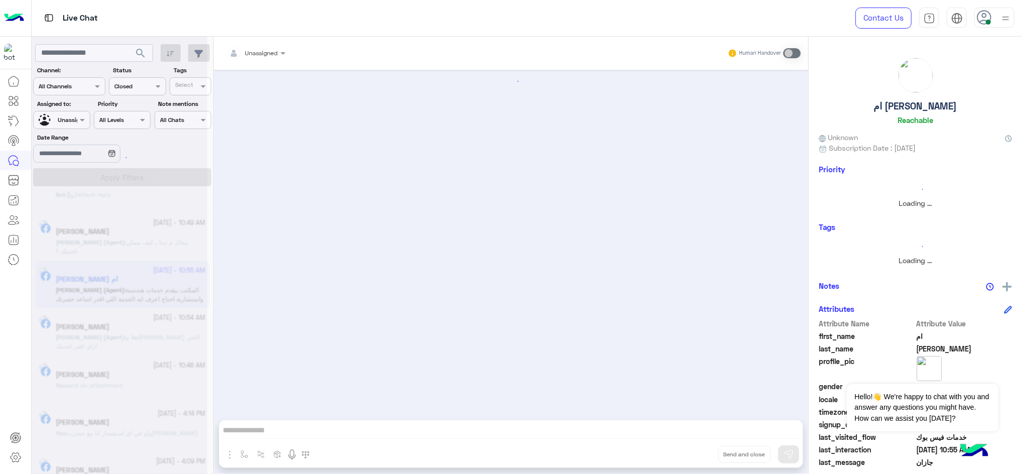
scroll to position [968, 0]
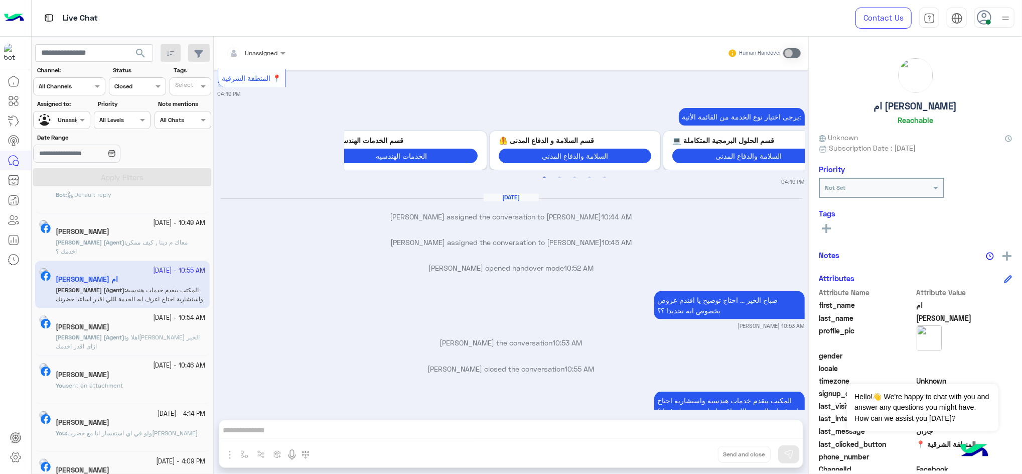
click at [212, 355] on mat-drawer-container "search Channel: Channel All Channels Status Channel Closed Tags Select Assigned…" at bounding box center [527, 257] width 991 height 441
click at [229, 301] on div "[DATE] مرحبًا بك ام في شركة شمول للاستشارات المهنية! كيف يمكننا مساعدتكم [DATE]…" at bounding box center [511, 240] width 595 height 340
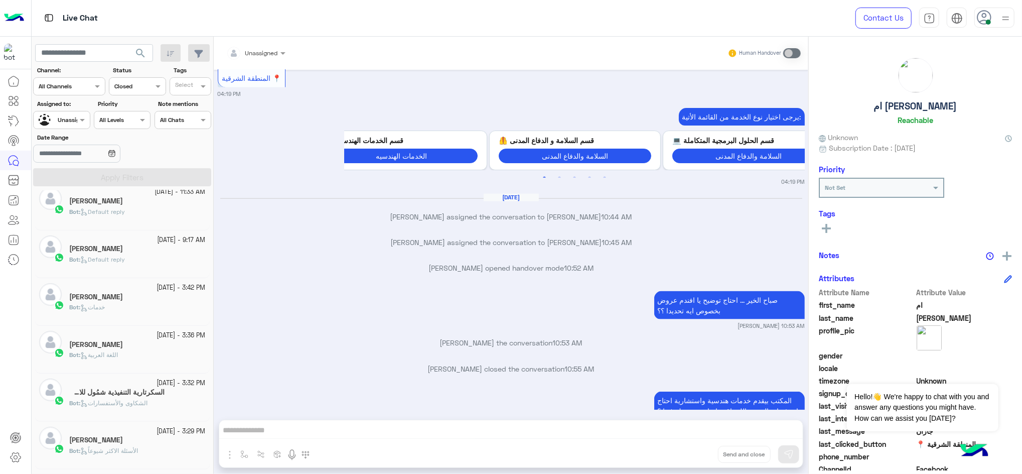
scroll to position [67, 0]
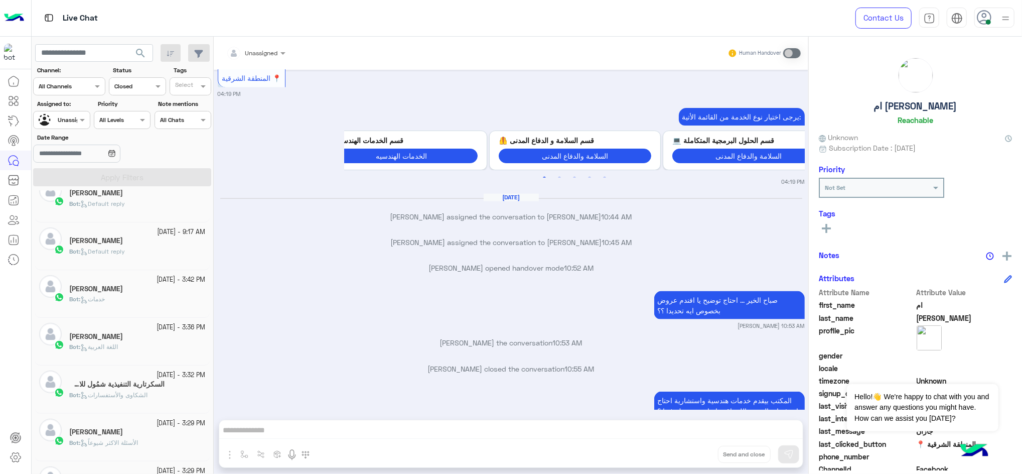
click at [157, 280] on small "[DATE] - 3:42 PM" at bounding box center [181, 280] width 49 height 10
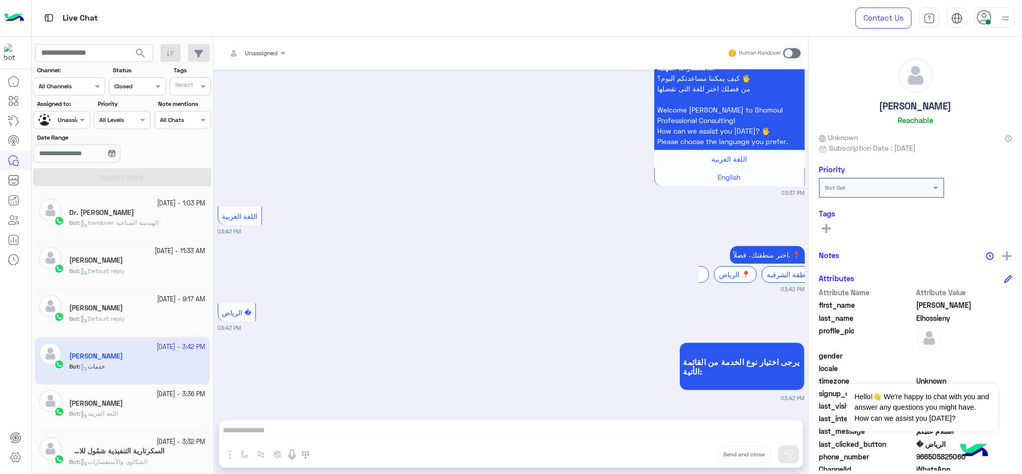
click at [178, 206] on small "[DATE] - 1:03 PM" at bounding box center [182, 204] width 48 height 10
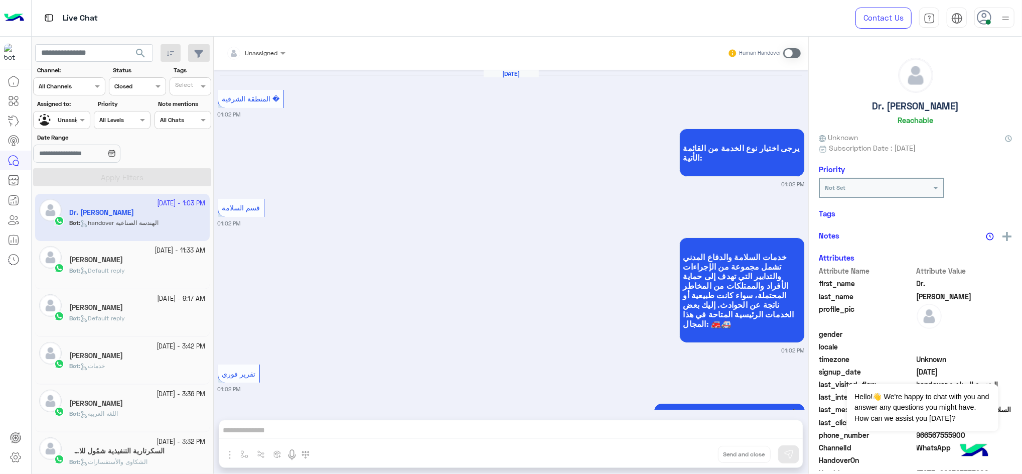
scroll to position [693, 0]
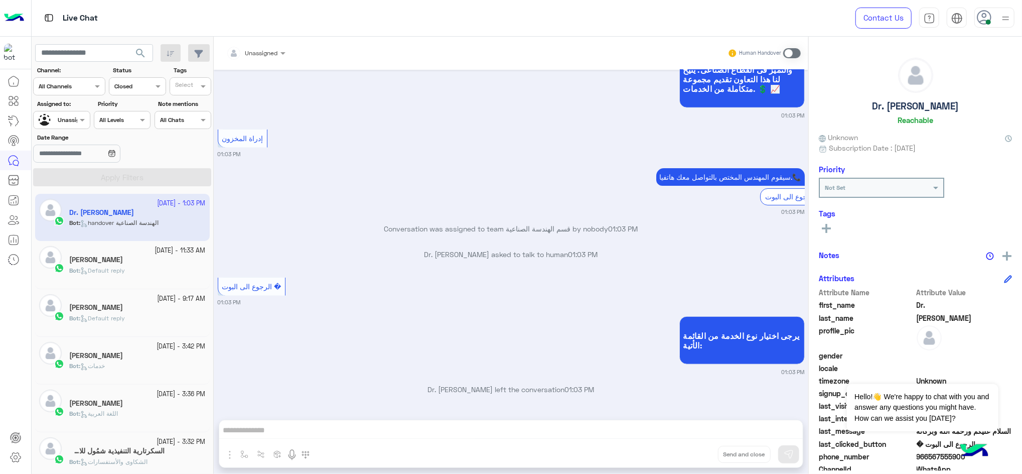
drag, startPoint x: 808, startPoint y: 371, endPoint x: 806, endPoint y: 344, distance: 27.7
click at [766, 344] on mat-drawer-container "Unassigned Human Handover [DATE] المنطقة الشرقية � 01:02 PM يرجى اختيار نوع الخ…" at bounding box center [618, 257] width 809 height 441
click at [644, 270] on div "[DATE] المنطقة الشرقية � 01:02 PM يرجى اختيار نوع الخدمة من القائمة الأتية: 01:…" at bounding box center [511, 240] width 595 height 340
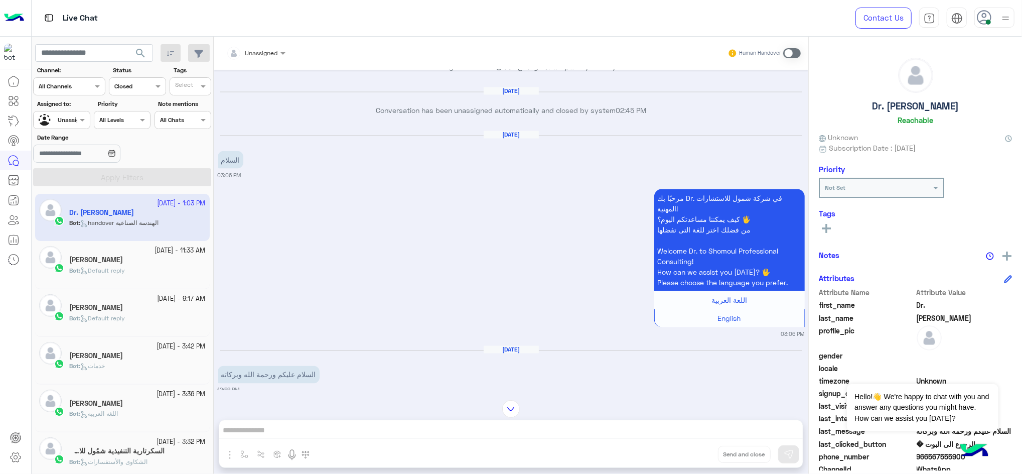
scroll to position [1251, 0]
